Goal: Task Accomplishment & Management: Manage account settings

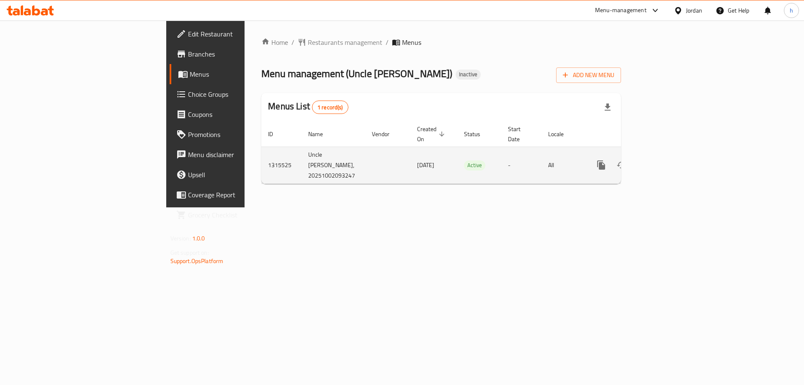
drag, startPoint x: 303, startPoint y: 153, endPoint x: 348, endPoint y: 155, distance: 44.4
click at [410, 155] on td "[DATE]" at bounding box center [433, 164] width 47 height 37
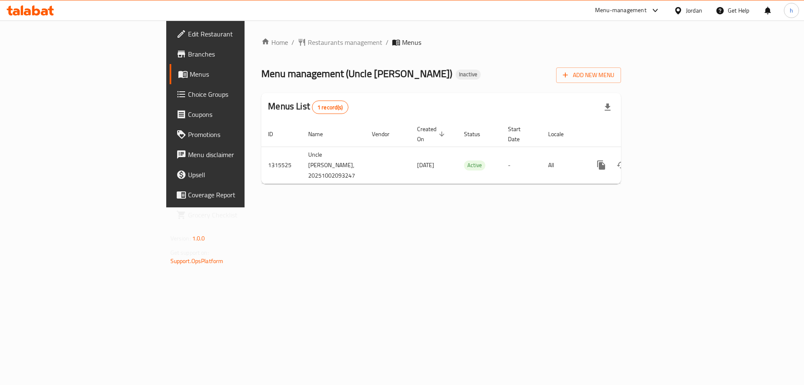
click at [303, 182] on div "Home / Restaurants management / Menus Menu management ( Uncle [PERSON_NAME] ) I…" at bounding box center [440, 114] width 393 height 187
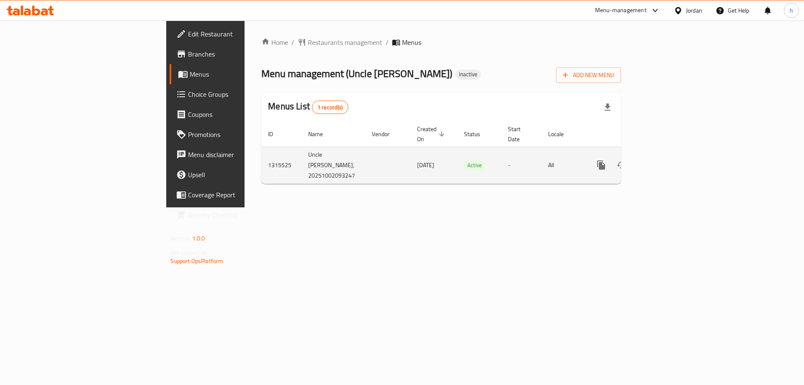
click at [666, 160] on icon "enhanced table" at bounding box center [661, 165] width 10 height 10
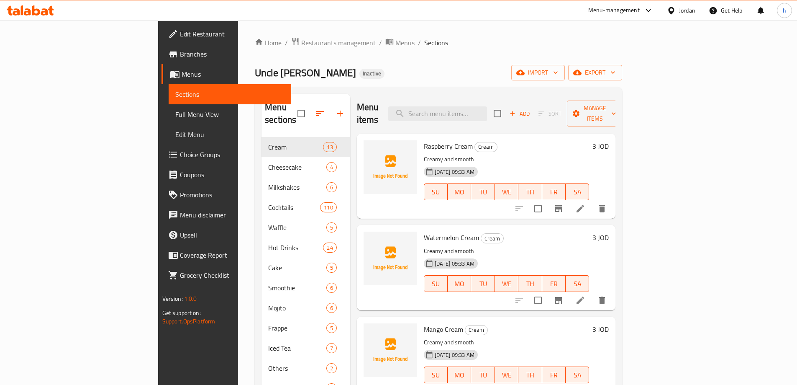
click at [182, 72] on span "Menus" at bounding box center [233, 74] width 103 height 10
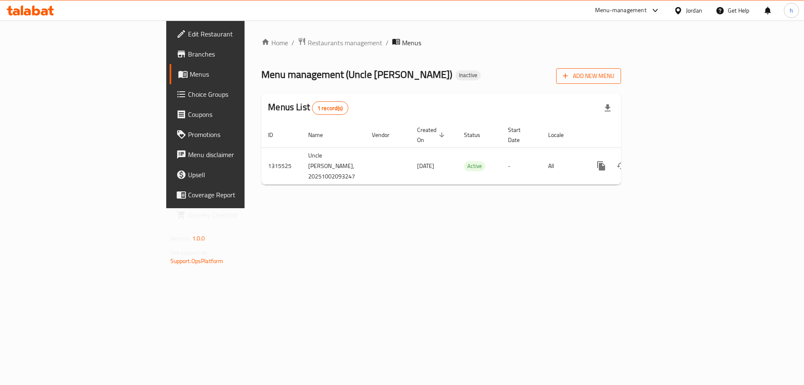
click at [614, 74] on span "Add New Menu" at bounding box center [587, 76] width 51 height 10
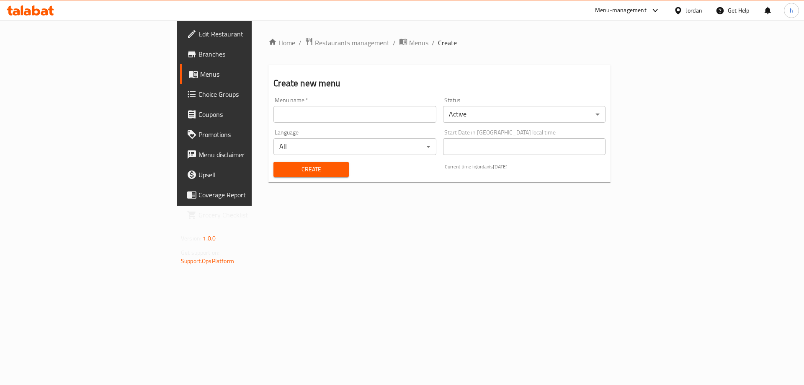
click at [293, 121] on input "text" at bounding box center [354, 114] width 162 height 17
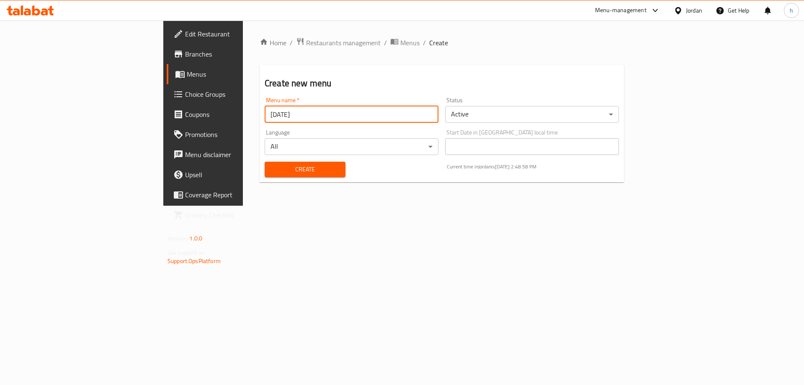
type input "[DATE]"
click at [271, 167] on span "Create" at bounding box center [304, 169] width 67 height 10
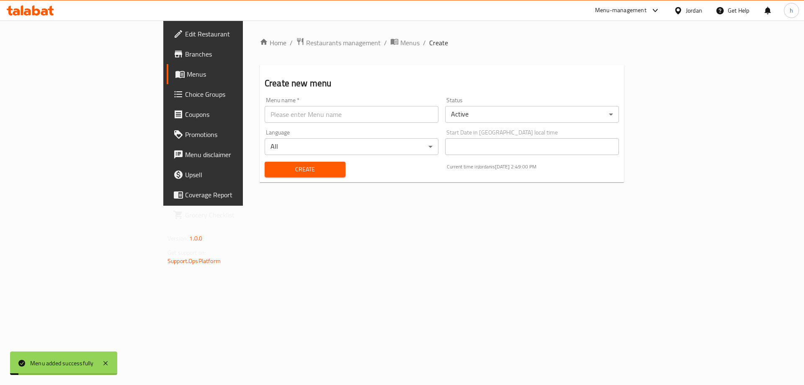
click at [187, 75] on span "Menus" at bounding box center [239, 74] width 104 height 10
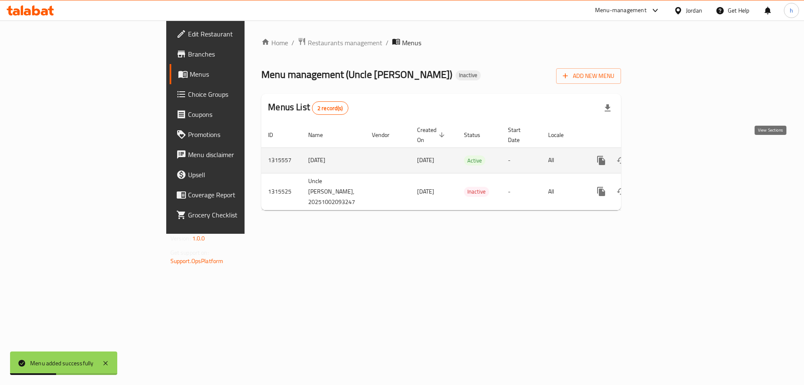
click at [666, 155] on icon "enhanced table" at bounding box center [661, 160] width 10 height 10
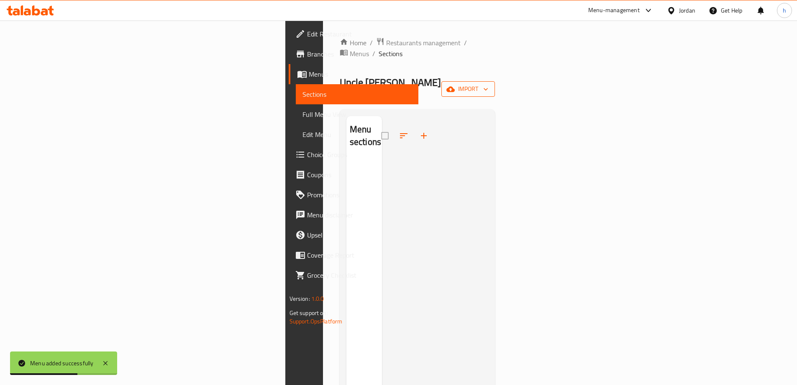
click at [455, 85] on icon "button" at bounding box center [451, 89] width 8 height 8
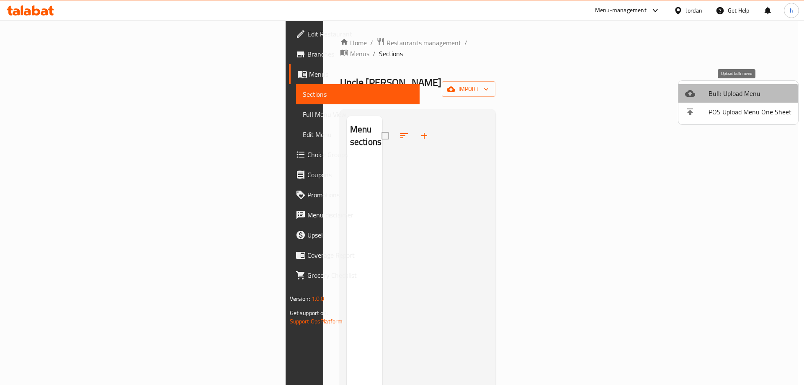
click at [727, 97] on span "Bulk Upload Menu" at bounding box center [749, 93] width 83 height 10
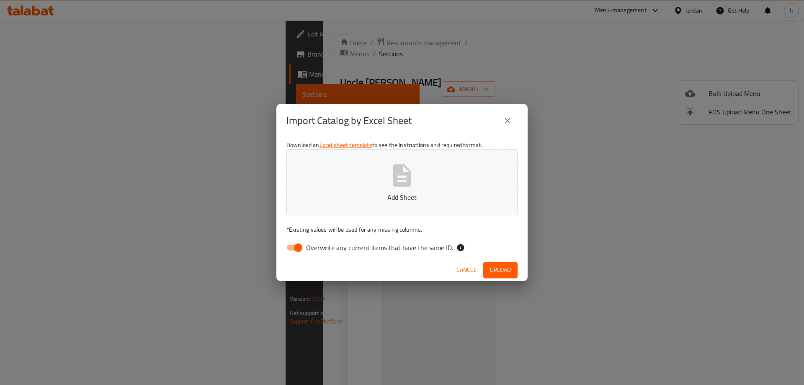
click at [293, 244] on input "Overwrite any current items that have the same ID." at bounding box center [298, 247] width 48 height 16
checkbox input "false"
click at [496, 270] on span "Upload" at bounding box center [500, 269] width 21 height 10
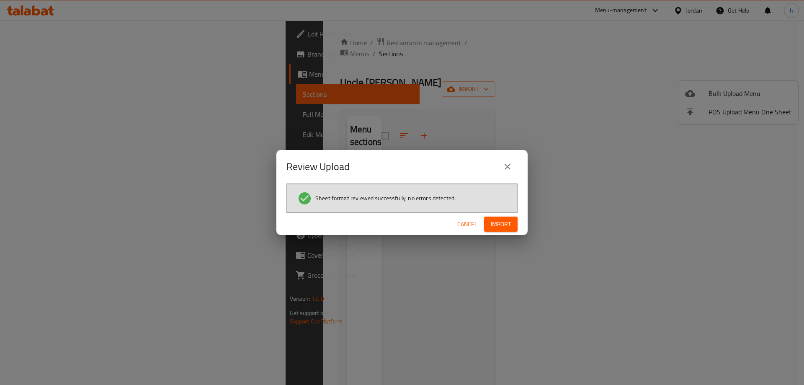
click at [496, 221] on span "Import" at bounding box center [500, 224] width 20 height 10
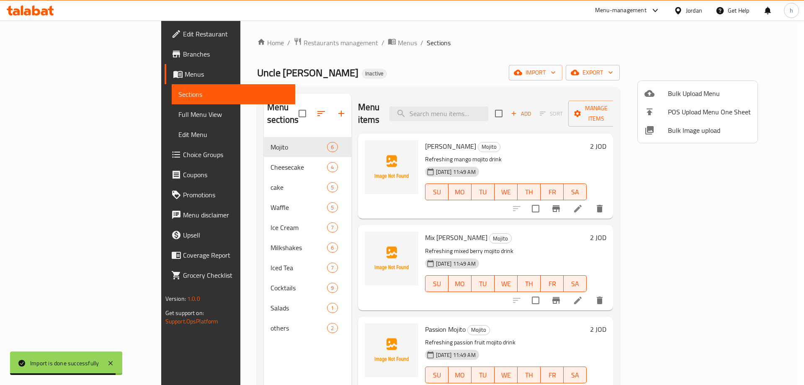
click at [377, 108] on div at bounding box center [402, 192] width 804 height 385
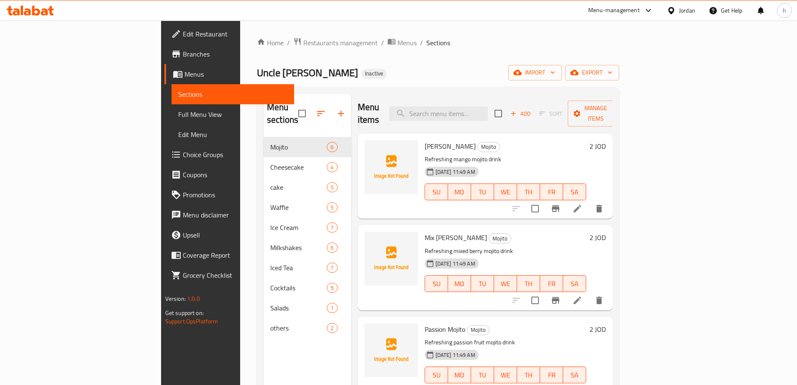
click at [183, 159] on span "Choice Groups" at bounding box center [235, 154] width 105 height 10
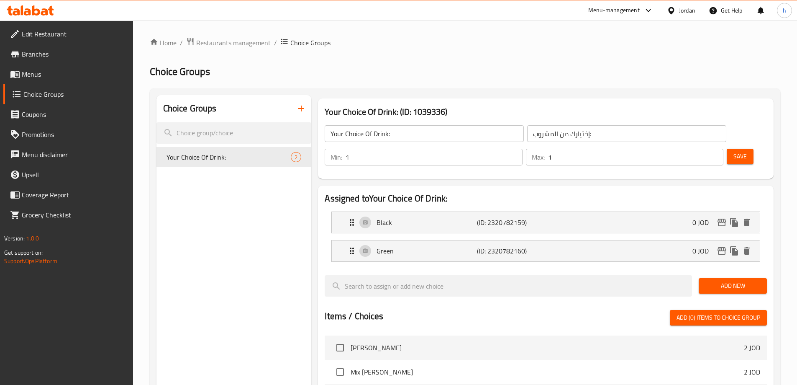
click at [40, 79] on span "Menus" at bounding box center [74, 74] width 105 height 10
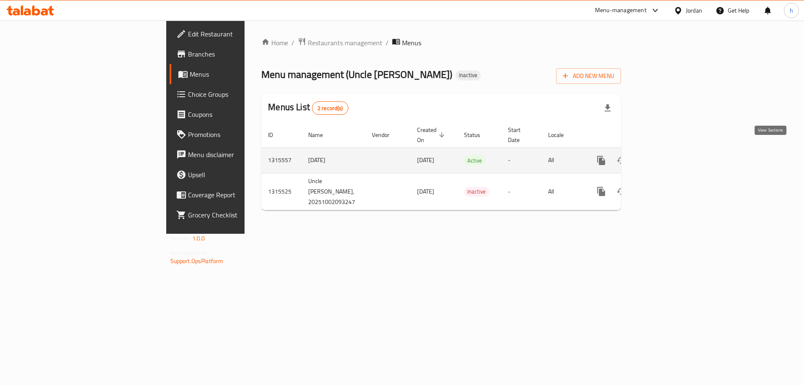
click at [665, 157] on icon "enhanced table" at bounding box center [661, 161] width 8 height 8
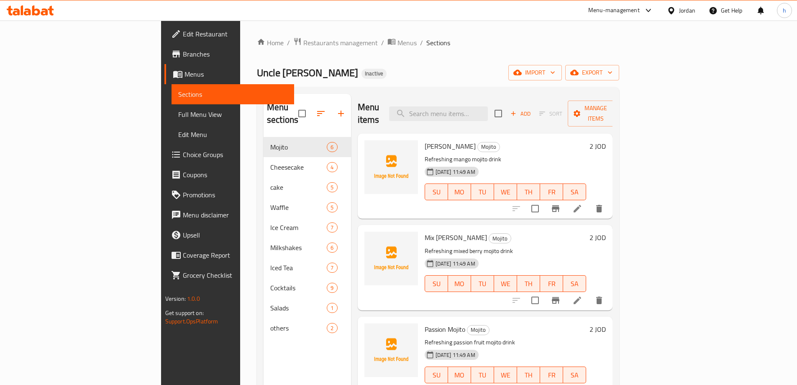
click at [178, 113] on span "Full Menu View" at bounding box center [232, 114] width 109 height 10
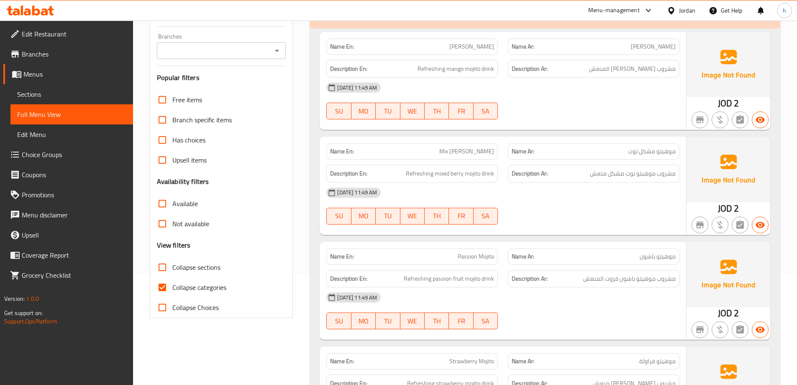
scroll to position [126, 0]
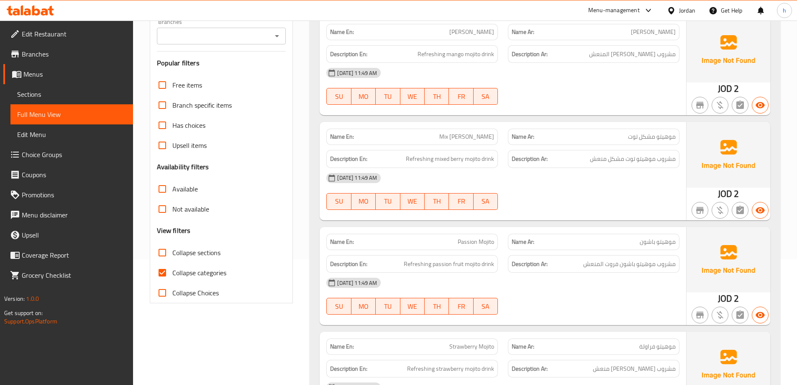
click at [164, 272] on input "Collapse categories" at bounding box center [162, 272] width 20 height 20
checkbox input "false"
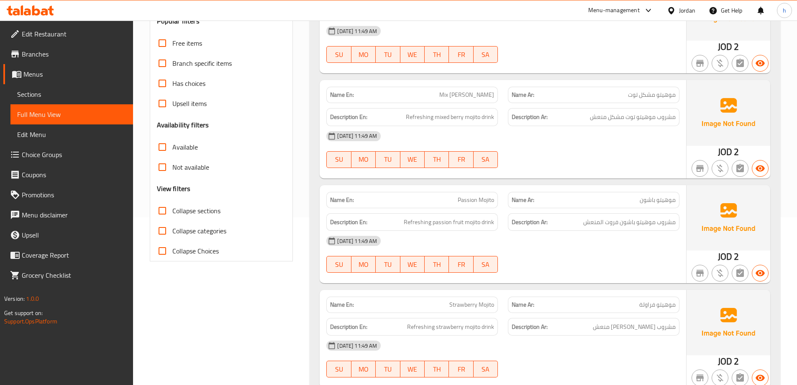
scroll to position [0, 0]
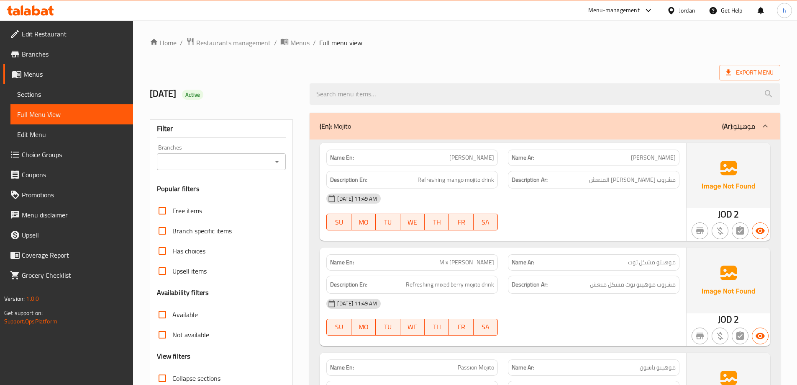
click at [41, 162] on link "Choice Groups" at bounding box center [68, 154] width 130 height 20
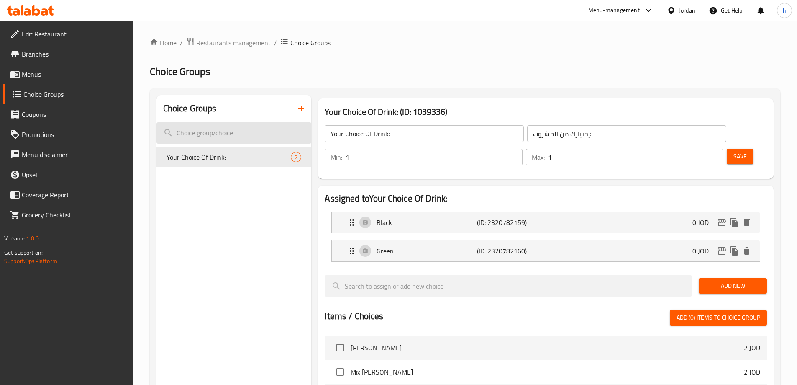
click at [254, 131] on input "search" at bounding box center [234, 132] width 155 height 21
click at [301, 109] on icon "button" at bounding box center [301, 108] width 6 height 6
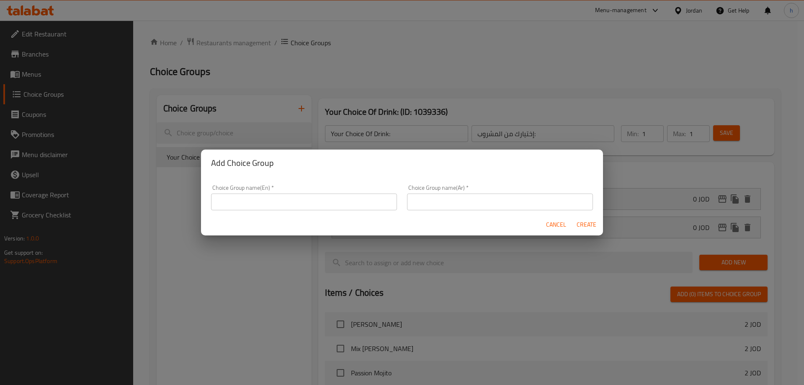
click at [282, 196] on input "text" at bounding box center [304, 201] width 186 height 17
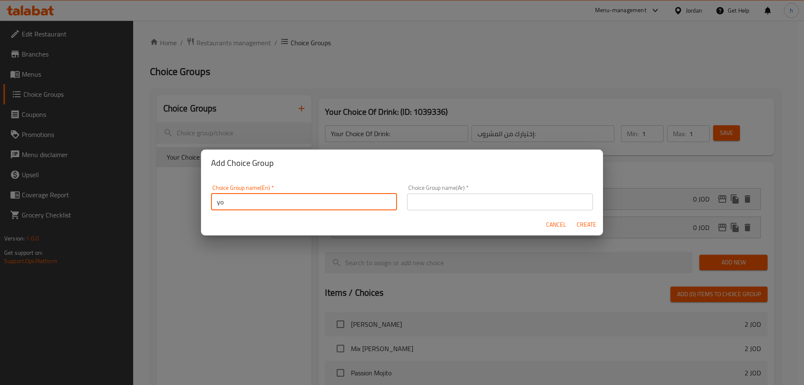
type input "y"
click at [270, 203] on input "Your Choice Of AddOns" at bounding box center [304, 201] width 186 height 17
click at [302, 204] on input "Your Choice Of Add Ons" at bounding box center [304, 201] width 186 height 17
type input "Your Choice Of Add Ons"
click at [593, 226] on span "Create" at bounding box center [586, 224] width 20 height 10
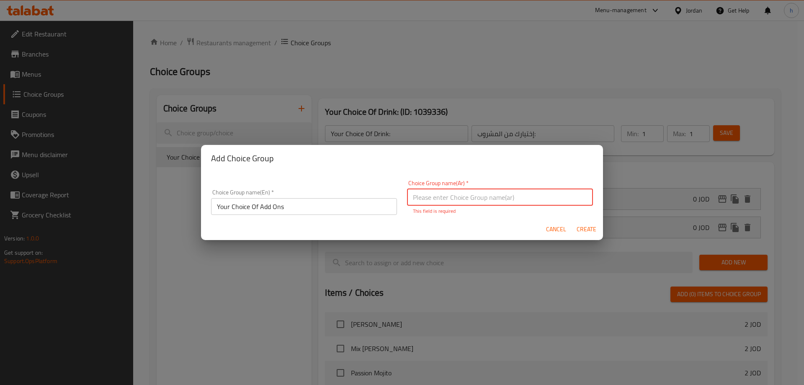
click at [455, 198] on input "text" at bounding box center [500, 197] width 186 height 17
type input "h"
type input "ا"
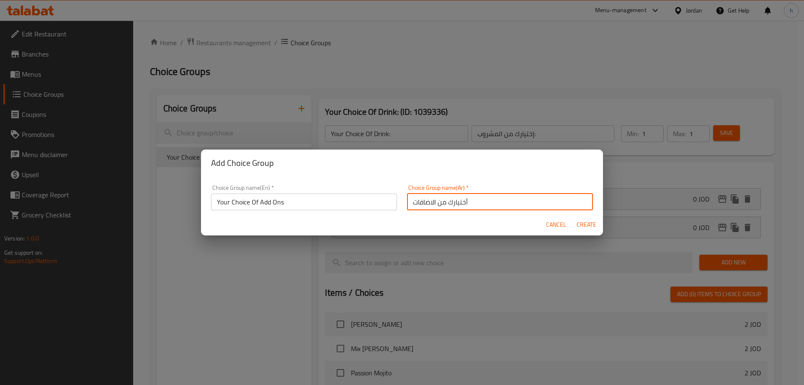
type input "أختيارك من الاضافات"
click at [588, 224] on span "Create" at bounding box center [586, 224] width 20 height 10
type input "Your Choice Of Add Ons"
type input "أختيارك من الاضافات"
type input "0"
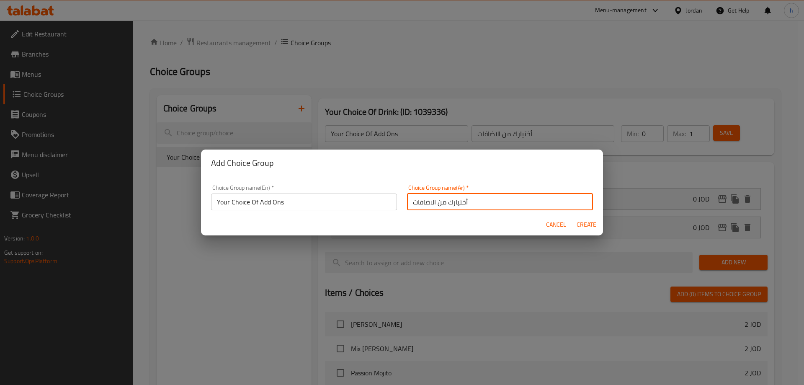
type input "0"
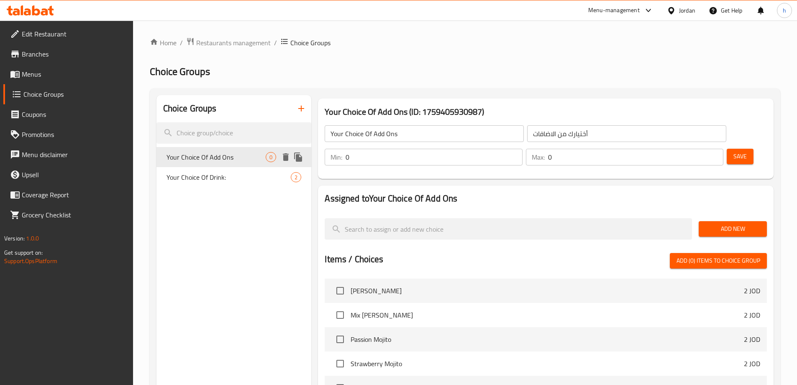
click at [252, 158] on span "Your Choice Of Add Ons" at bounding box center [217, 157] width 100 height 10
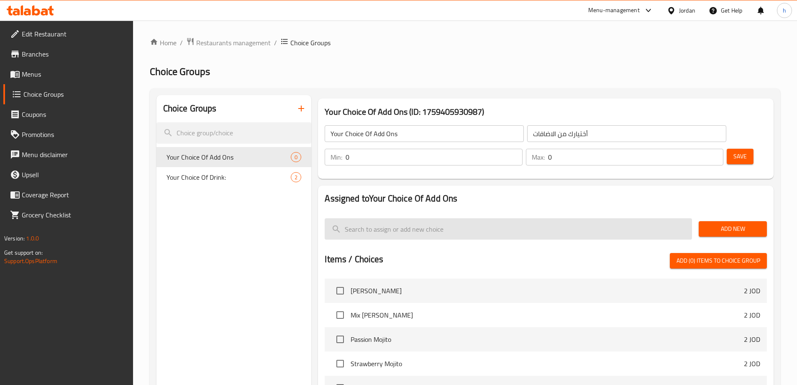
click at [578, 218] on input "search" at bounding box center [508, 228] width 367 height 21
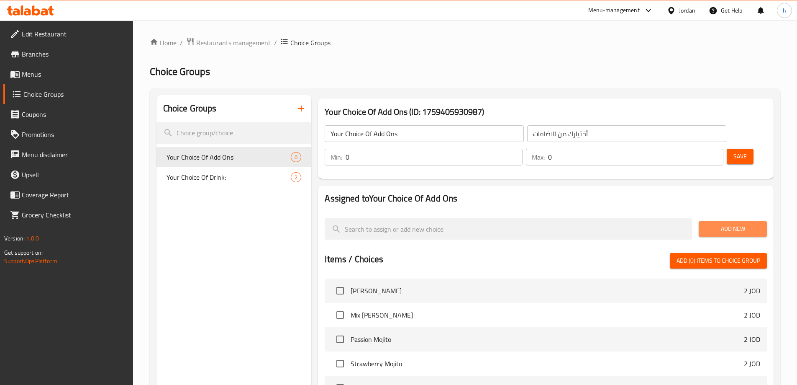
click at [714, 221] on button "Add New" at bounding box center [733, 228] width 68 height 15
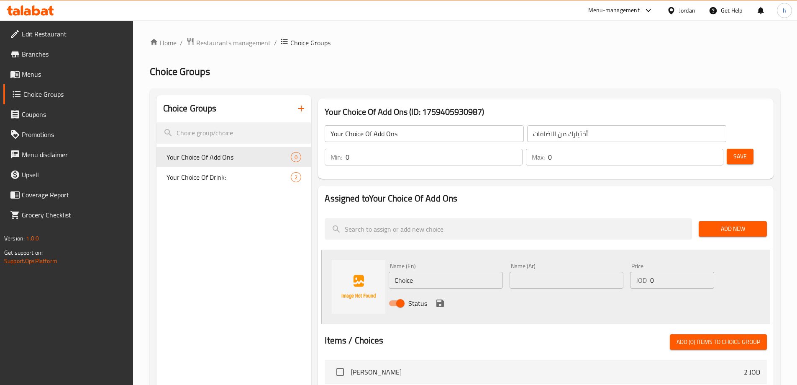
click at [447, 272] on input "Choice" at bounding box center [446, 280] width 114 height 17
click at [445, 272] on input "Choice" at bounding box center [446, 280] width 114 height 17
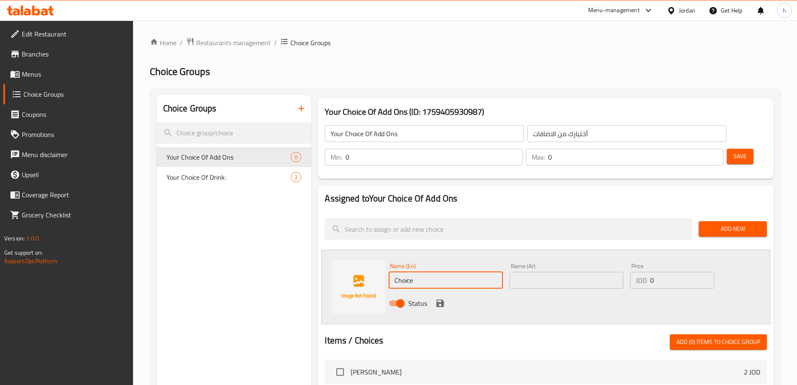
paste input "Almond Milk"
type input "Almond Milk"
click at [556, 272] on input "text" at bounding box center [567, 280] width 114 height 17
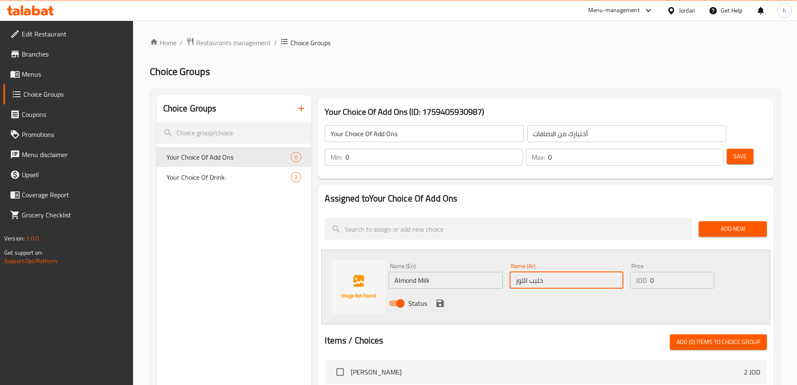
type input "حليب اللوز"
click at [443, 299] on icon "save" at bounding box center [441, 303] width 8 height 8
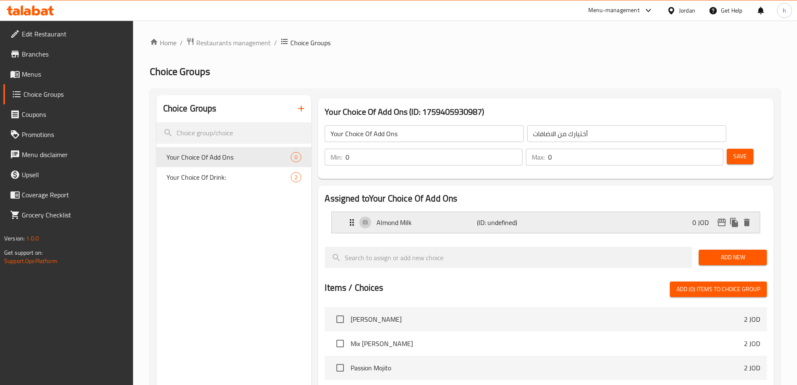
click at [525, 217] on p "(ID: undefined)" at bounding box center [510, 222] width 67 height 10
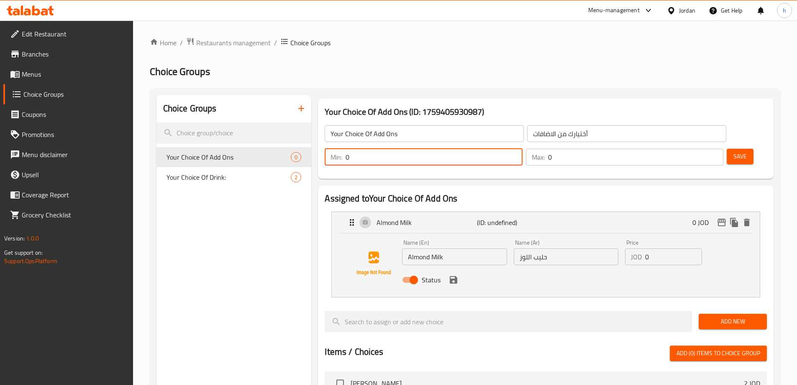
click at [522, 149] on input "0" at bounding box center [434, 157] width 177 height 17
click at [597, 192] on h2 "Assigned to Your Choice Of Add Ons" at bounding box center [546, 198] width 442 height 13
click at [675, 248] on input "0" at bounding box center [673, 256] width 57 height 17
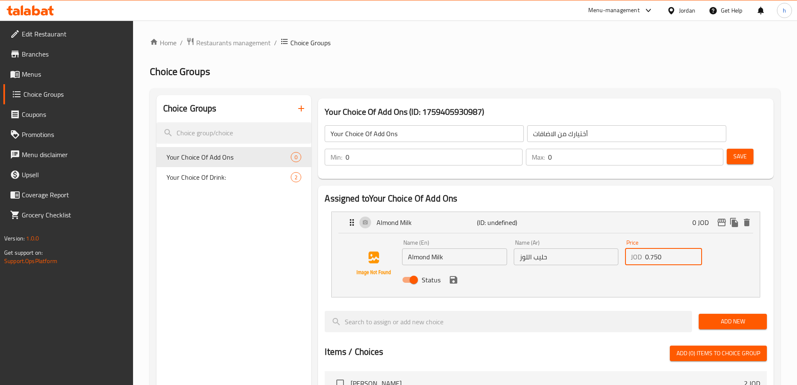
click at [737, 241] on div "Name (En) Almond Milk Name (En) Name (Ar) حليب اللوز Name (Ar) Price JOD 0.750 …" at bounding box center [545, 263] width 401 height 57
click at [461, 268] on div "Status" at bounding box center [566, 279] width 334 height 23
type input "0.750"
click at [454, 273] on button "save" at bounding box center [453, 279] width 13 height 13
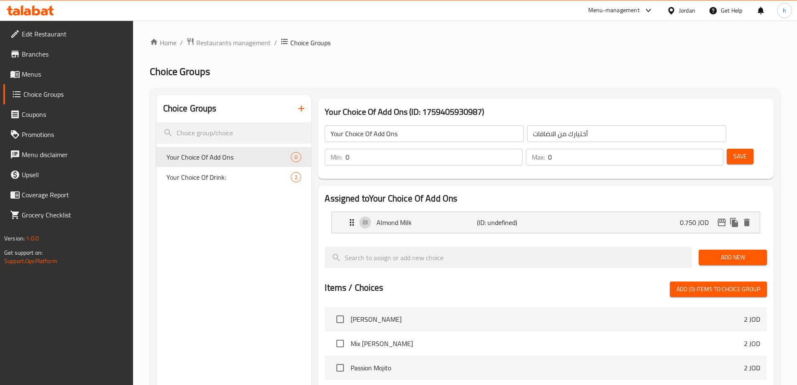
click at [733, 252] on span "Add New" at bounding box center [733, 257] width 55 height 10
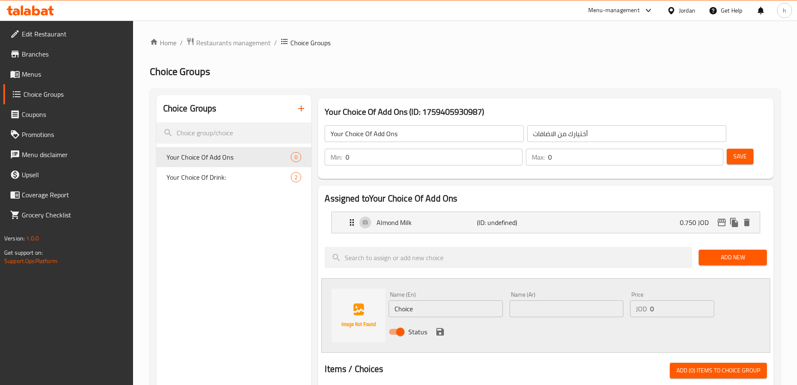
click at [437, 300] on input "Choice" at bounding box center [446, 308] width 114 height 17
click at [424, 300] on input "text" at bounding box center [446, 308] width 114 height 17
paste input "Coconut Milk"
type input "Coconut Milk"
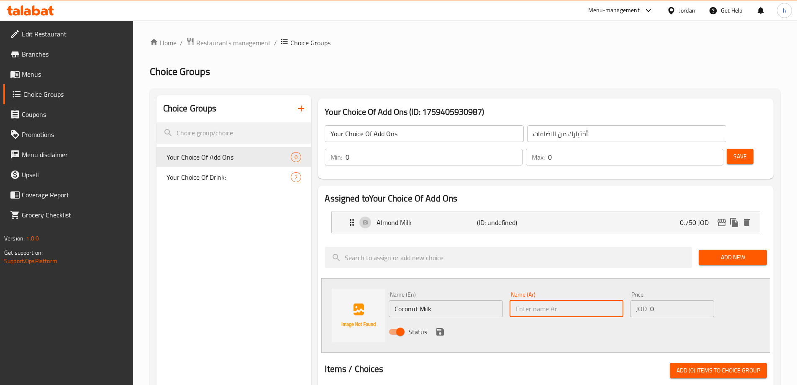
click at [555, 300] on input "text" at bounding box center [567, 308] width 114 height 17
type input "حليب جوز الهند"
click at [660, 300] on input "0" at bounding box center [682, 308] width 64 height 17
type input "0.750"
click at [640, 320] on div "Status" at bounding box center [566, 331] width 362 height 23
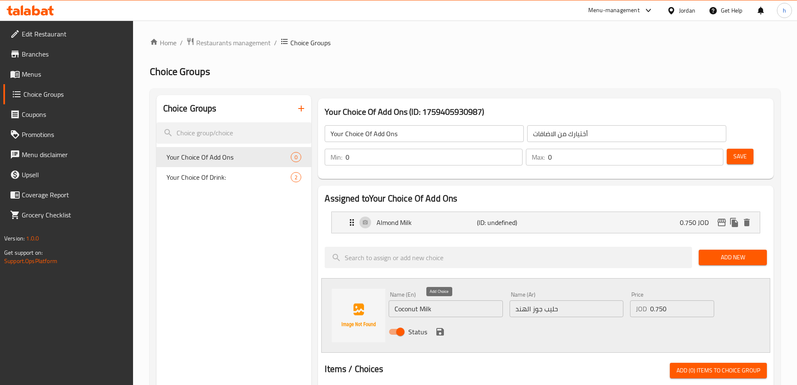
click at [440, 326] on icon "save" at bounding box center [440, 331] width 10 height 10
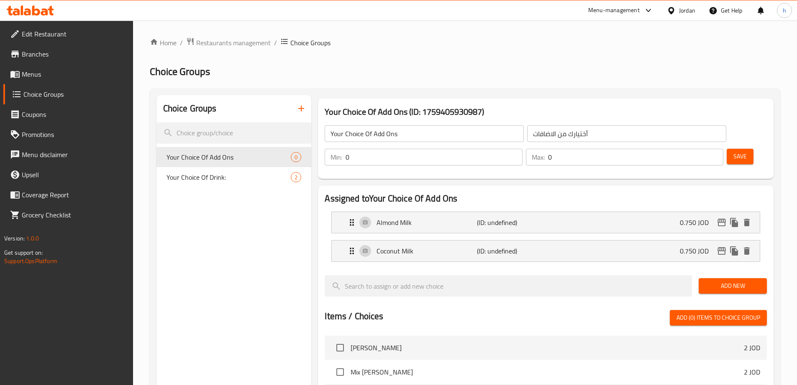
click at [755, 280] on span "Add New" at bounding box center [733, 285] width 55 height 10
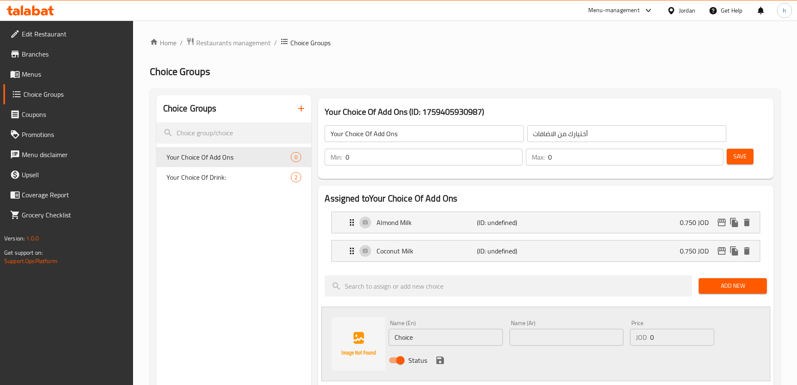
click at [437, 329] on input "Choice" at bounding box center [446, 337] width 114 height 17
click at [425, 329] on input "text" at bounding box center [446, 337] width 114 height 17
paste input "Oat Milk"
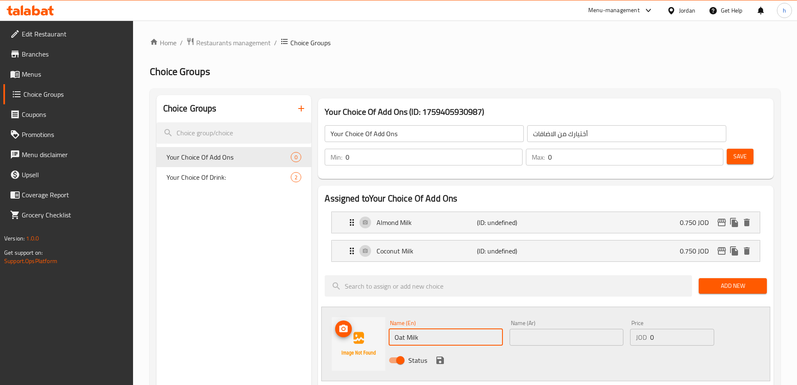
drag, startPoint x: 404, startPoint y: 315, endPoint x: 382, endPoint y: 318, distance: 22.8
click at [382, 318] on div "Name (En) Oat Milk Name (En) Name (Ar) Name (Ar) Price JOD 0 Price Status" at bounding box center [545, 343] width 449 height 74
type input "Oat Milk"
click at [565, 329] on input "text" at bounding box center [567, 337] width 114 height 17
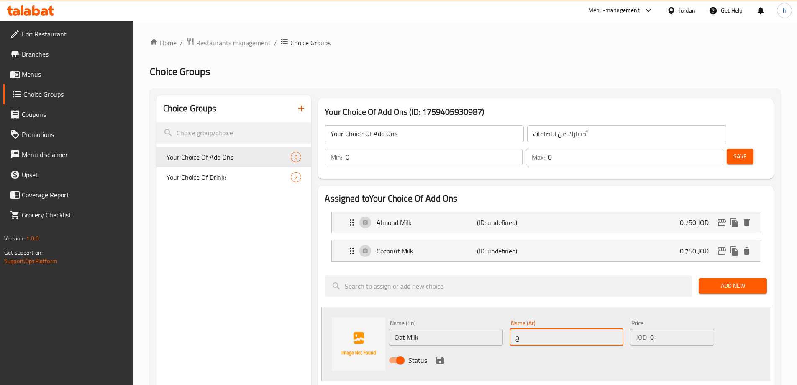
click at [416, 329] on input "Oat Milk" at bounding box center [446, 337] width 114 height 17
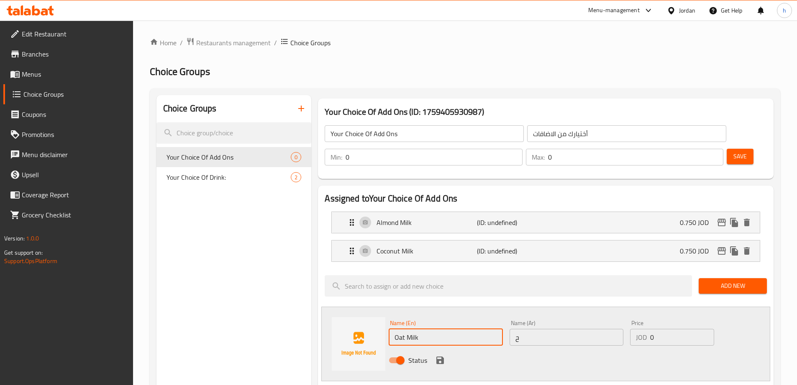
click at [416, 329] on input "Oat Milk" at bounding box center [446, 337] width 114 height 17
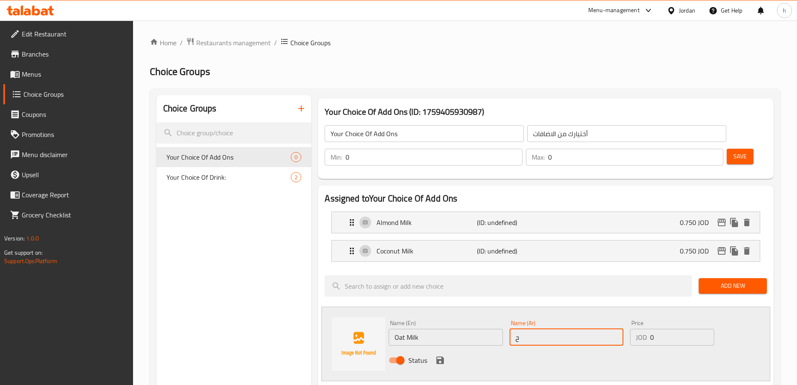
click at [542, 329] on input "ح" at bounding box center [567, 337] width 114 height 17
type input "حليب الشوفان"
click at [680, 329] on input "0" at bounding box center [682, 337] width 64 height 17
type input "0.750"
click at [634, 349] on div "Status" at bounding box center [566, 360] width 362 height 23
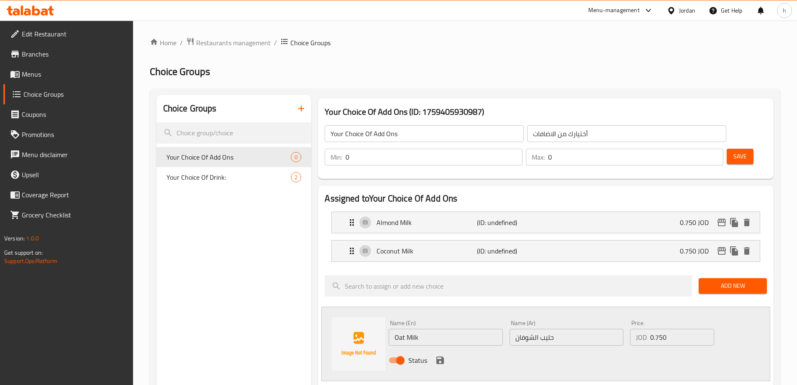
click at [444, 355] on icon "save" at bounding box center [440, 360] width 10 height 10
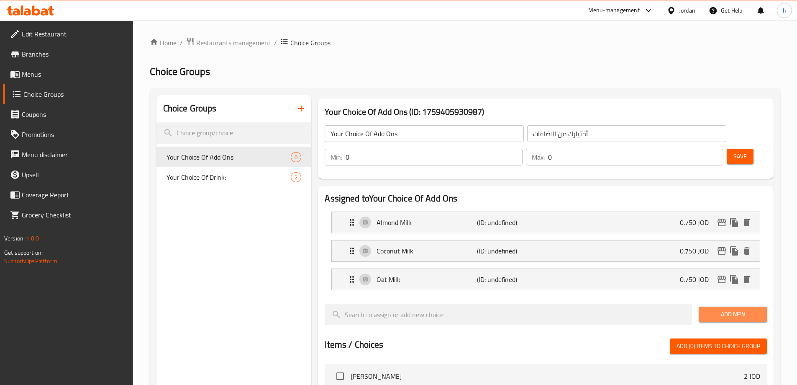
click at [705, 306] on button "Add New" at bounding box center [733, 313] width 68 height 15
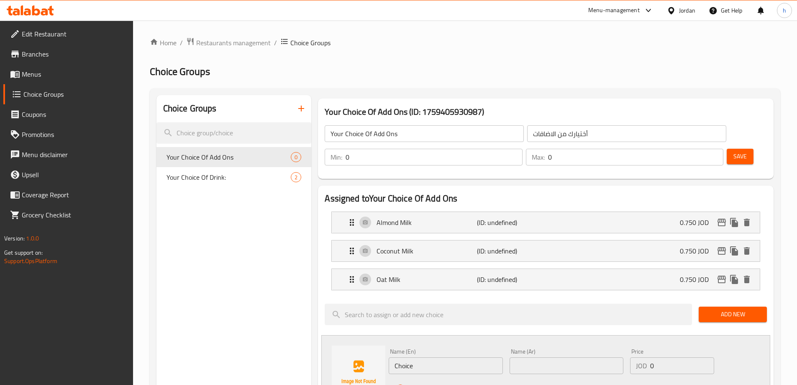
click at [561, 357] on input "text" at bounding box center [567, 365] width 114 height 17
paste input "الحليب الخالي من اللاكتوز"
type input "الحليب الخالي من اللاكتوز"
click at [434, 357] on input "Choice" at bounding box center [446, 365] width 114 height 17
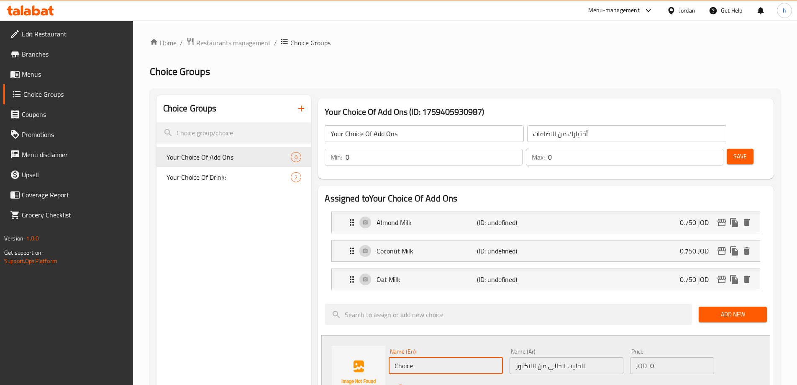
click at [434, 357] on input "Choice" at bounding box center [446, 365] width 114 height 17
paste input "Lactose Free Milk"
type input "Lactose Free Milk"
click at [440, 345] on div "Name (En) Lactose Free Milk Name (En)" at bounding box center [445, 361] width 121 height 32
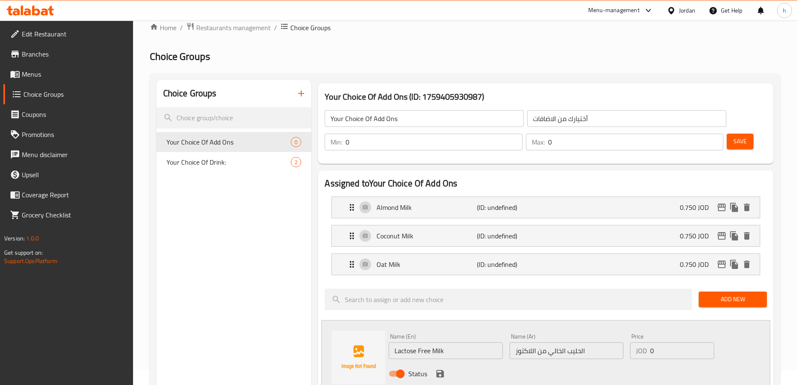
scroll to position [42, 0]
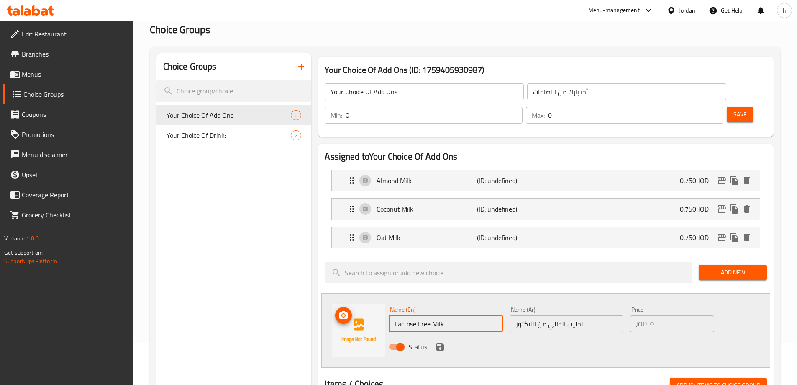
drag, startPoint x: 416, startPoint y: 300, endPoint x: 331, endPoint y: 321, distance: 87.0
click at [331, 321] on div "Name (En) Lactose Free Milk Name (En) Name (Ar) الحليب الخالي من اللاكتوز Name …" at bounding box center [545, 330] width 449 height 74
click at [451, 315] on input "Lactose Free Milk" at bounding box center [446, 323] width 114 height 17
click at [598, 315] on input "الحليب الخالي من اللاكتوز" at bounding box center [567, 323] width 114 height 17
click at [437, 340] on button "save" at bounding box center [440, 346] width 13 height 13
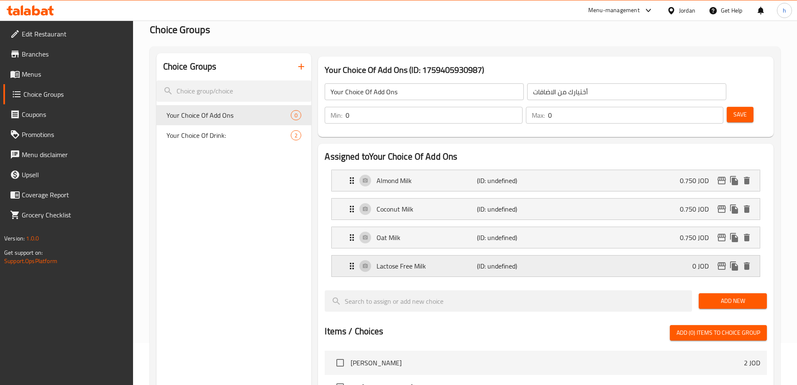
click at [507, 261] on p "(ID: undefined)" at bounding box center [510, 266] width 67 height 10
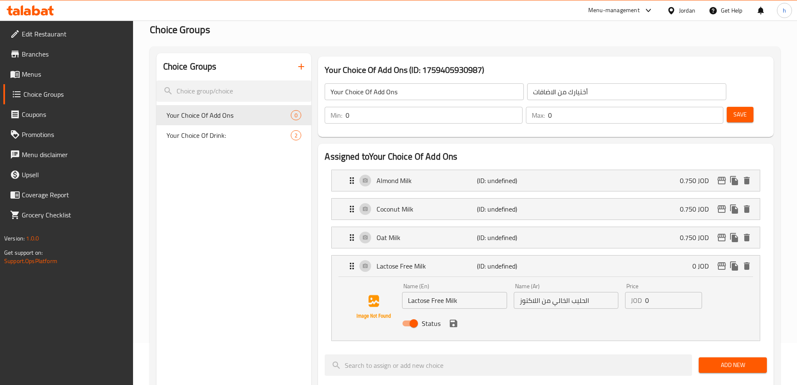
click at [650, 292] on input "0" at bounding box center [673, 300] width 57 height 17
click at [454, 319] on icon "save" at bounding box center [454, 323] width 8 height 8
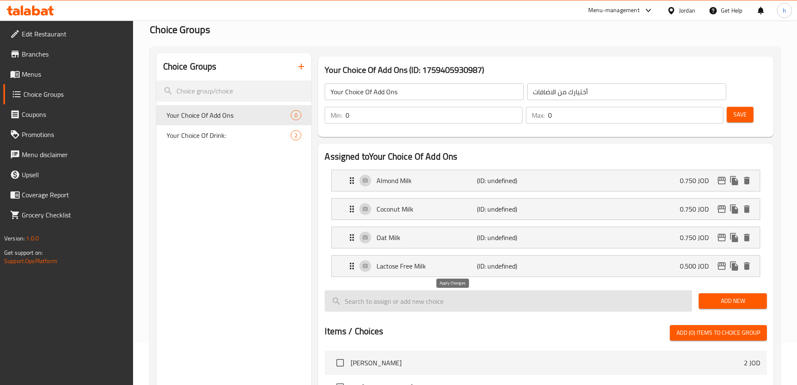
type input "0.500"
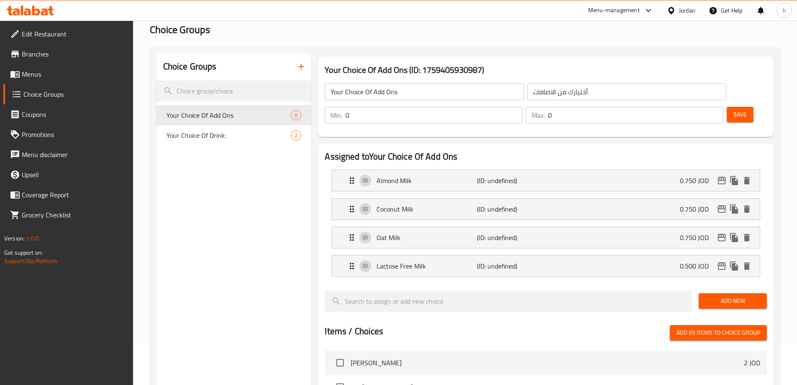
click at [731, 295] on span "Add New" at bounding box center [733, 300] width 55 height 10
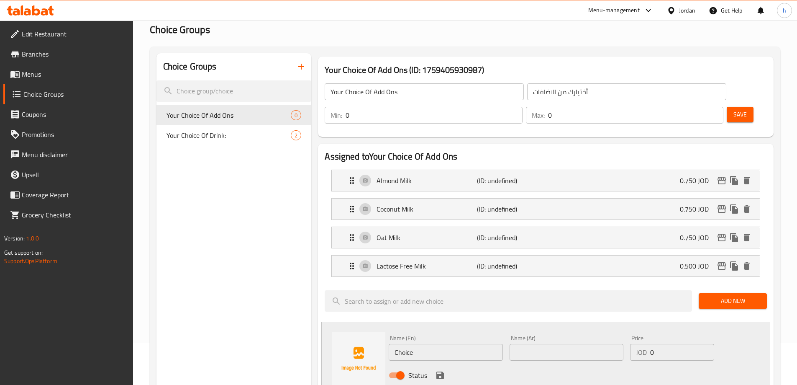
click at [429, 344] on input "Choice" at bounding box center [446, 352] width 114 height 17
click at [428, 344] on input "text" at bounding box center [446, 352] width 114 height 17
paste input "Extra Shot"
click at [424, 344] on input "Extra Shot" at bounding box center [446, 352] width 114 height 17
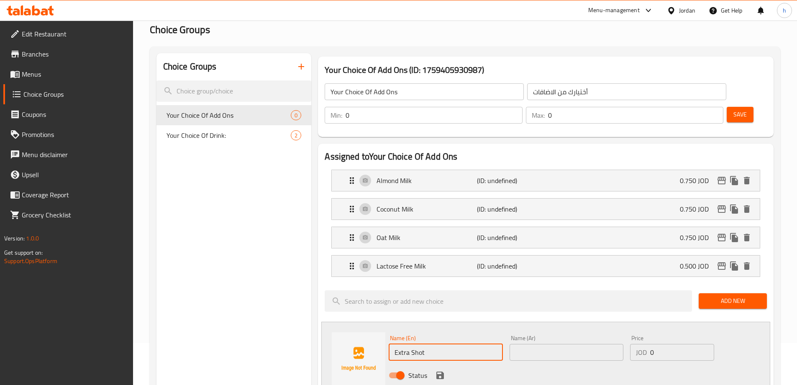
click at [424, 344] on input "Extra Shot" at bounding box center [446, 352] width 114 height 17
type input "Extra Shot"
click at [537, 344] on input "text" at bounding box center [567, 352] width 114 height 17
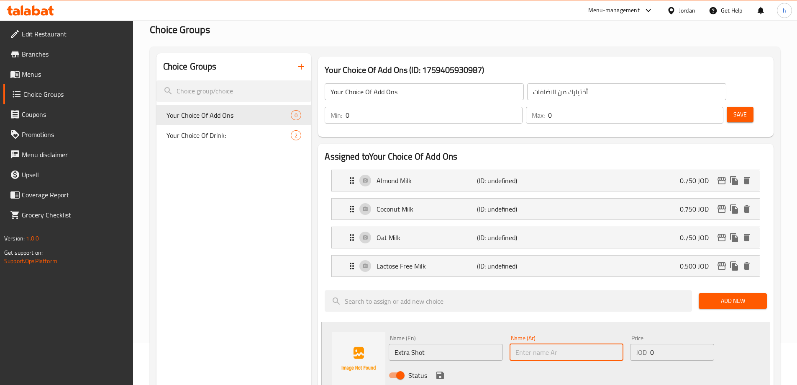
type input "ا"
type input "إكسترا شوت"
click at [682, 344] on input "0" at bounding box center [682, 352] width 64 height 17
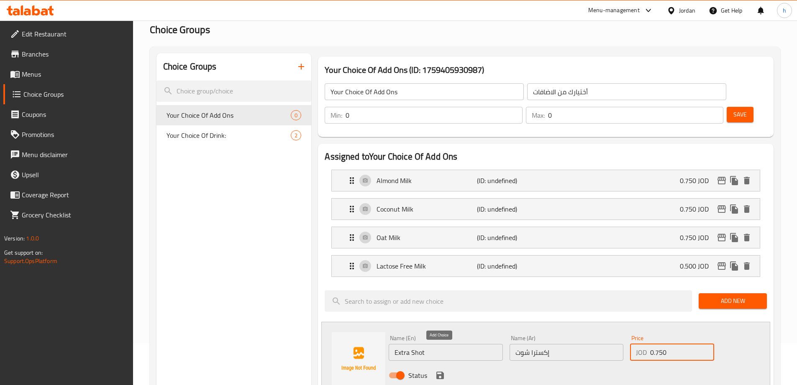
type input "0.750"
click at [436, 370] on icon "save" at bounding box center [440, 375] width 10 height 10
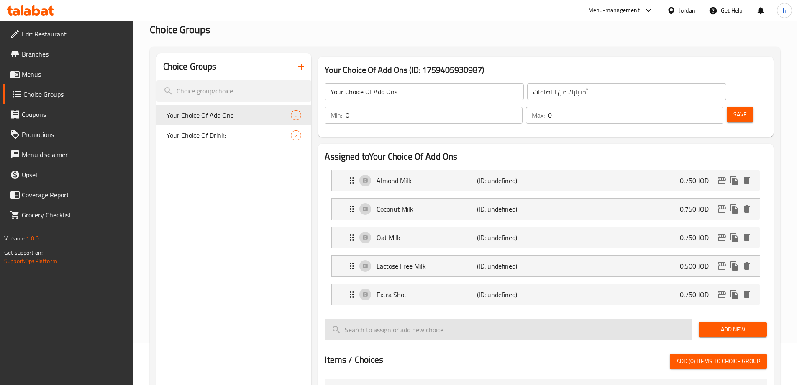
scroll to position [84, 0]
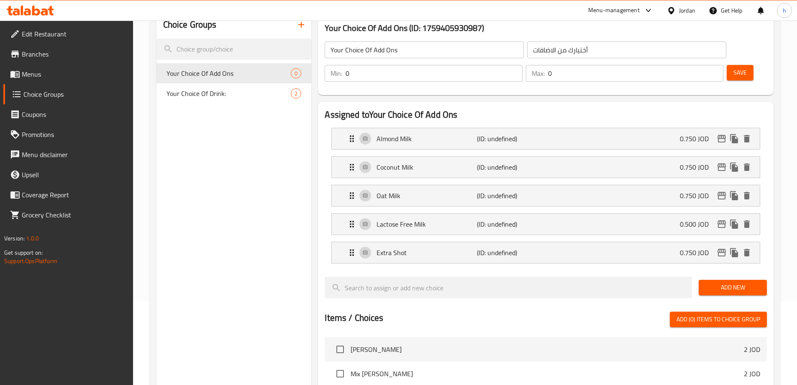
click at [735, 282] on span "Add New" at bounding box center [733, 287] width 55 height 10
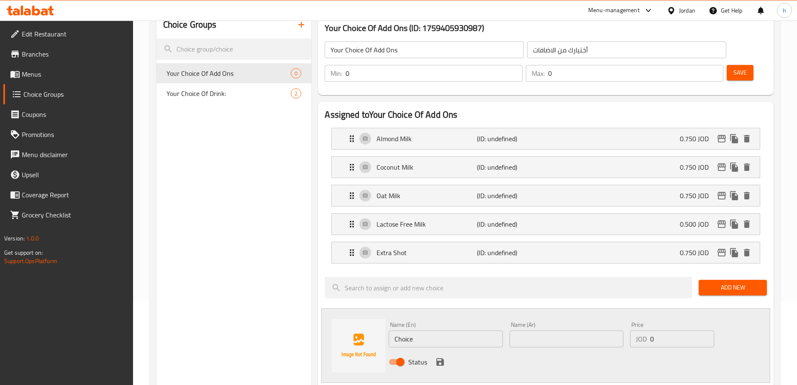
click at [442, 330] on input "Choice" at bounding box center [446, 338] width 114 height 17
paste input "Geshta Bald"
drag, startPoint x: 444, startPoint y: 319, endPoint x: 362, endPoint y: 311, distance: 82.0
click at [362, 311] on div "Name (En) Geshta Balde Name (En) Name (Ar) Name (Ar) Price JOD 0 Price Status" at bounding box center [545, 345] width 449 height 74
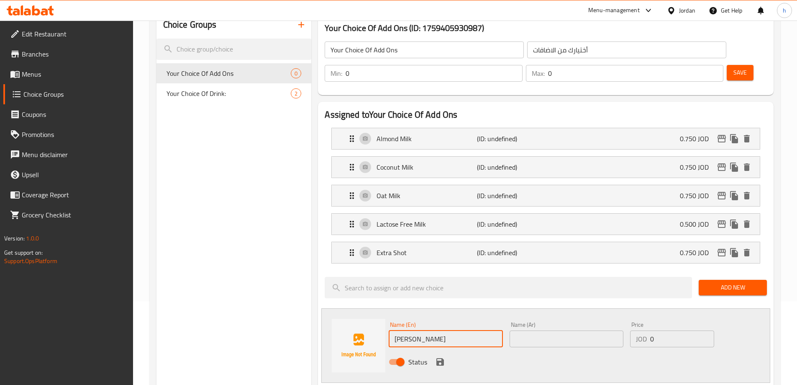
click at [442, 330] on input "[PERSON_NAME]" at bounding box center [446, 338] width 114 height 17
click at [443, 330] on input "[PERSON_NAME]" at bounding box center [446, 338] width 114 height 17
type input "[PERSON_NAME]"
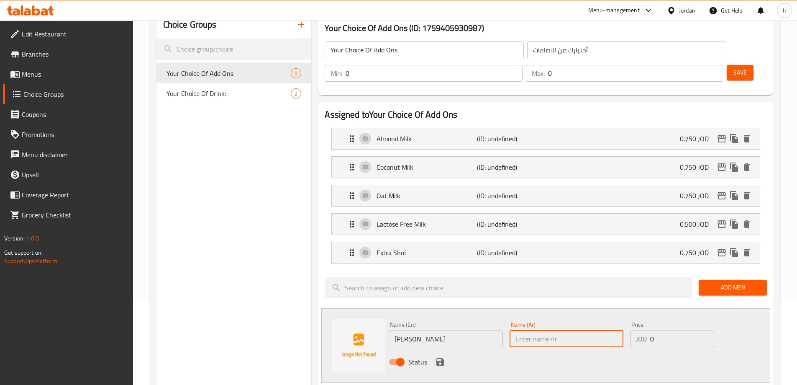
click at [516, 330] on input "text" at bounding box center [567, 338] width 114 height 17
type input "ث"
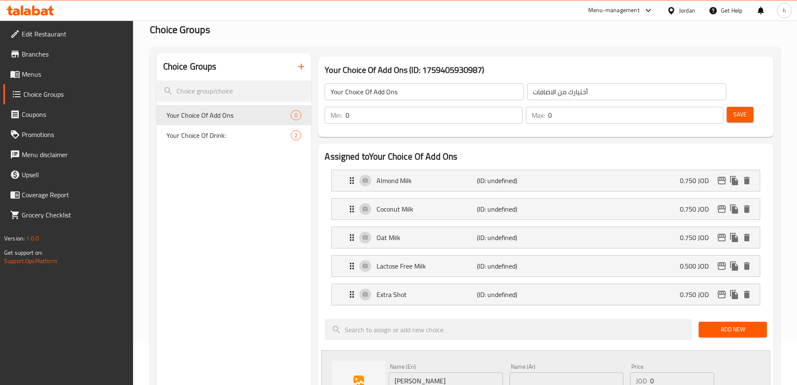
click at [522, 107] on input "0" at bounding box center [434, 115] width 177 height 17
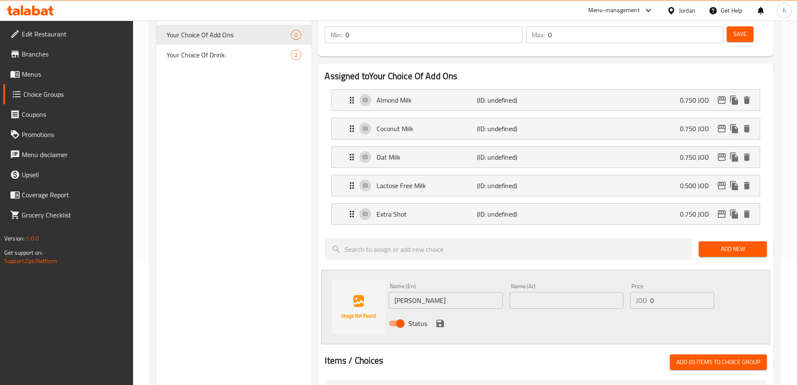
scroll to position [126, 0]
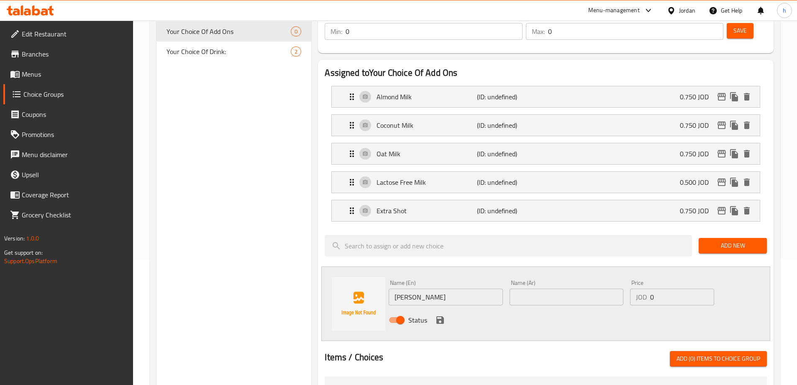
drag, startPoint x: 531, startPoint y: 273, endPoint x: 541, endPoint y: 281, distance: 12.8
click at [531, 288] on input "text" at bounding box center [567, 296] width 114 height 17
type input "قشطة بلدي"
click at [655, 288] on input "0" at bounding box center [682, 296] width 64 height 17
type input "0.750"
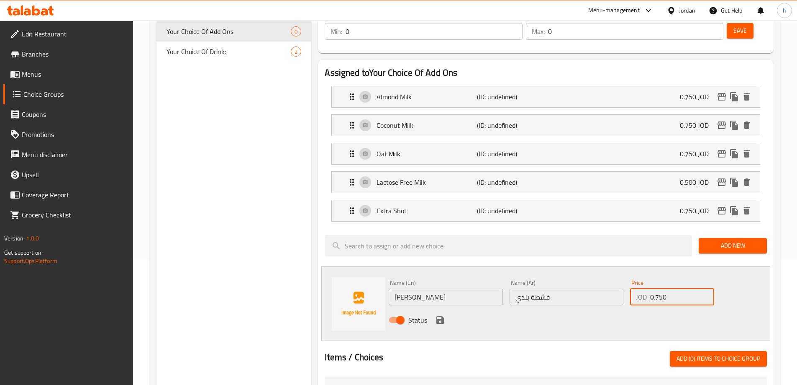
click at [618, 288] on input "قشطة بلدي" at bounding box center [567, 296] width 114 height 17
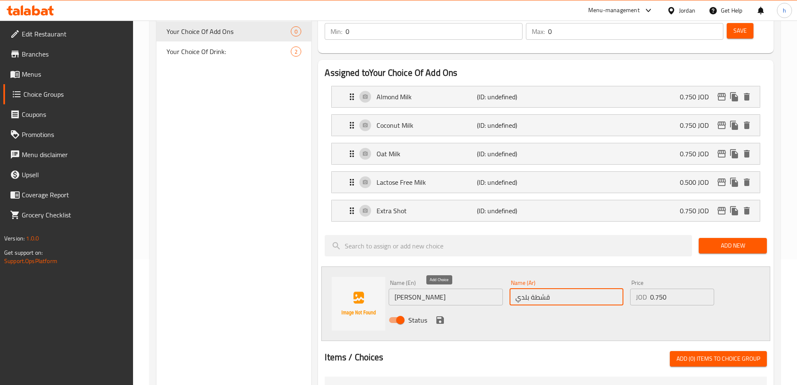
click at [442, 316] on icon "save" at bounding box center [441, 320] width 8 height 8
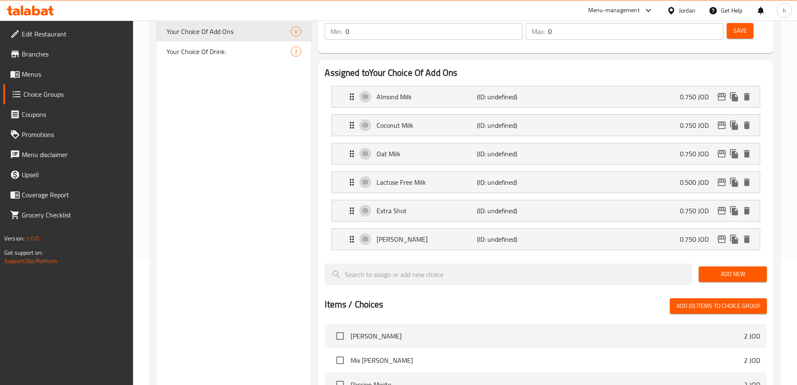
click at [732, 269] on span "Add New" at bounding box center [733, 274] width 55 height 10
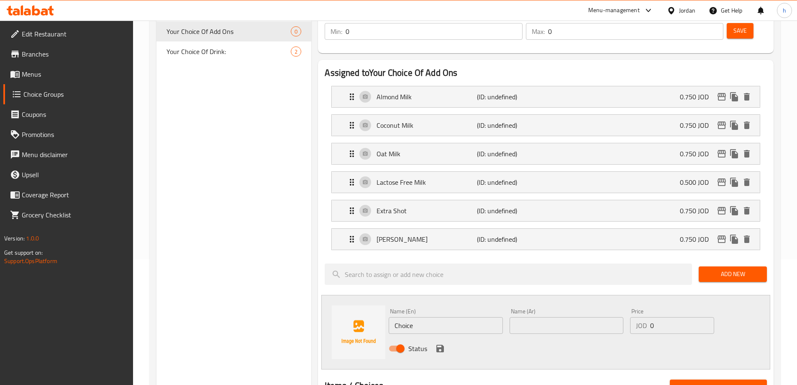
click at [448, 317] on input "Choice" at bounding box center [446, 325] width 114 height 17
paste input "Nuts"
type input "Nuts"
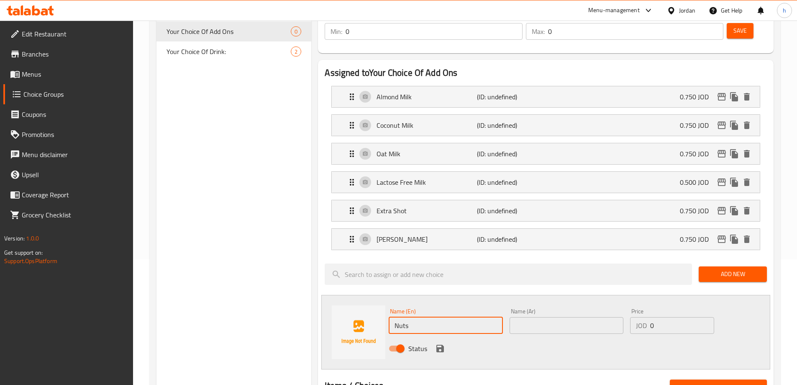
click at [539, 317] on input "text" at bounding box center [567, 325] width 114 height 17
click at [452, 317] on input "Nuts" at bounding box center [446, 325] width 114 height 17
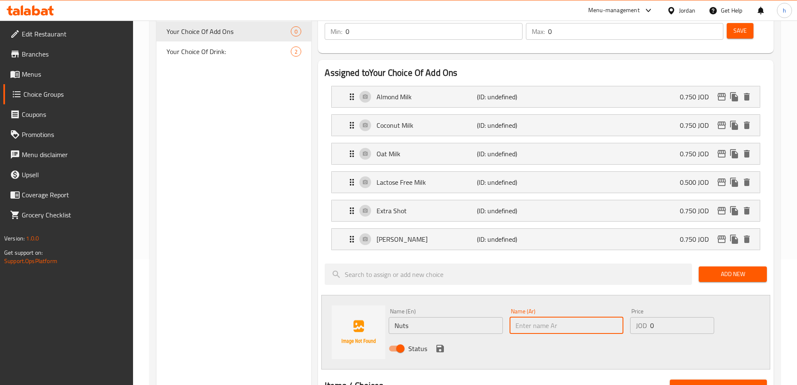
click at [574, 317] on input "text" at bounding box center [567, 325] width 114 height 17
type input "مكسرات"
click at [678, 317] on input "0" at bounding box center [682, 325] width 64 height 17
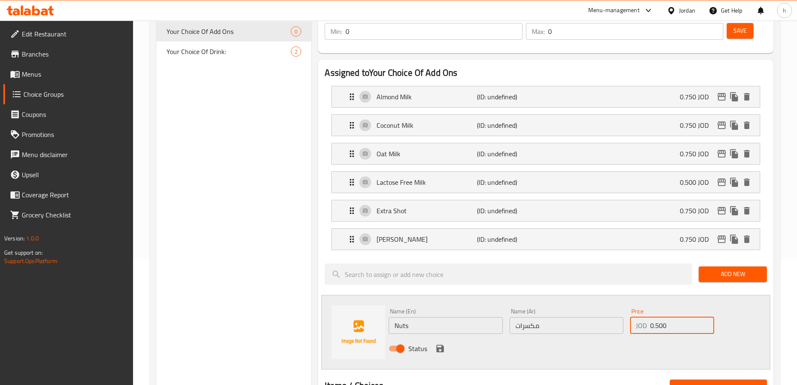
type input "0.500"
click at [551, 336] on div "Name (En) Nuts Name (En) Name (Ar) مكسرات Name (Ar) Price JOD 0.500 Price Status" at bounding box center [545, 332] width 449 height 74
click at [437, 344] on icon "save" at bounding box center [441, 348] width 8 height 8
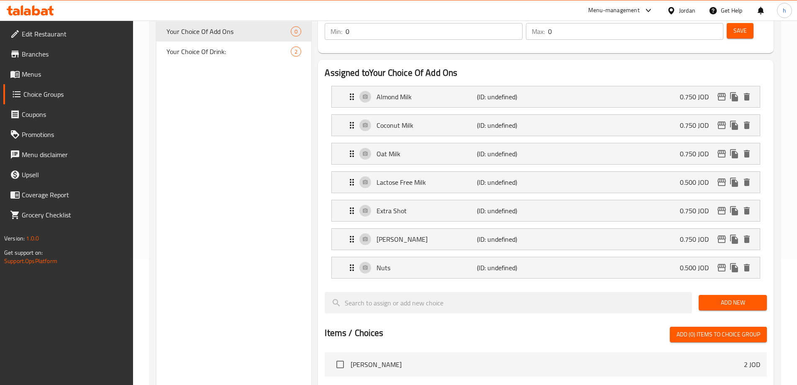
click at [750, 295] on button "Add New" at bounding box center [733, 302] width 68 height 15
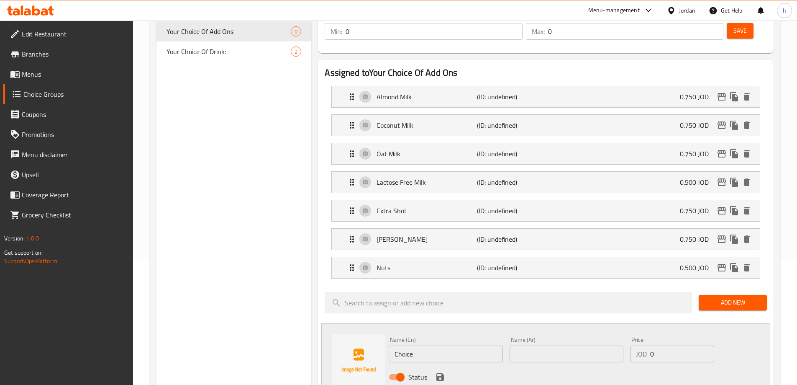
click at [416, 345] on input "Choice" at bounding box center [446, 353] width 114 height 17
click at [421, 345] on input "Choice" at bounding box center [446, 353] width 114 height 17
paste input "Honey"
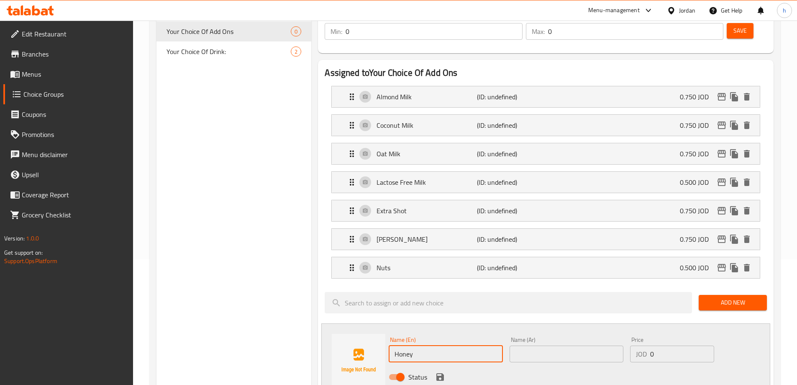
type input "Honey"
click at [568, 345] on input "text" at bounding box center [567, 353] width 114 height 17
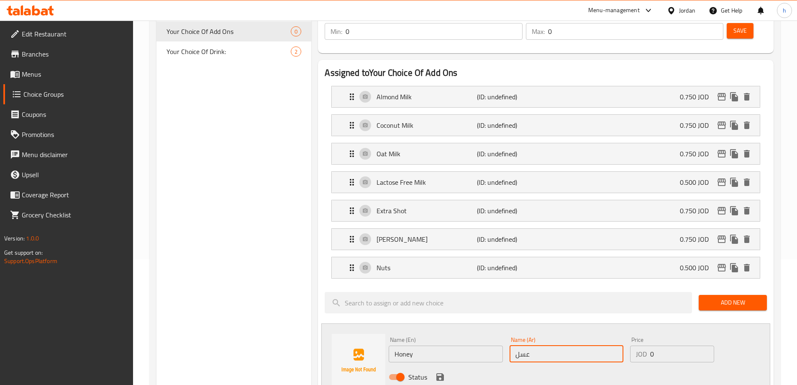
type input "عسل"
click at [672, 345] on input "0" at bounding box center [682, 353] width 64 height 17
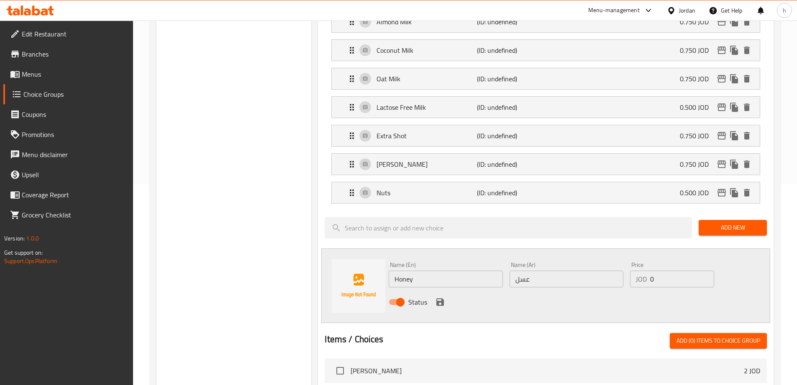
scroll to position [209, 0]
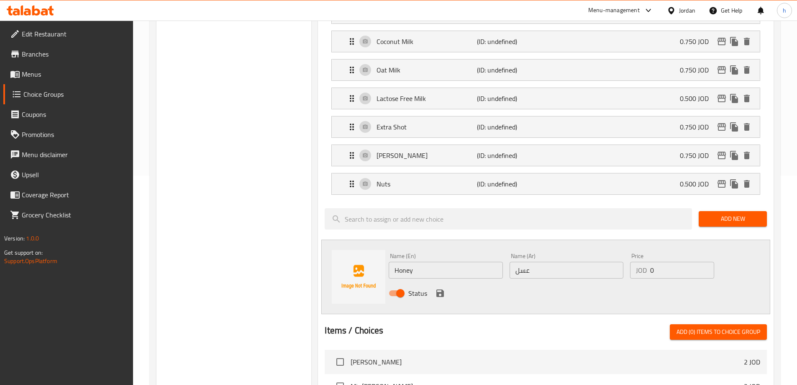
click at [663, 262] on input "0" at bounding box center [682, 270] width 64 height 17
click at [439, 288] on icon "save" at bounding box center [440, 293] width 10 height 10
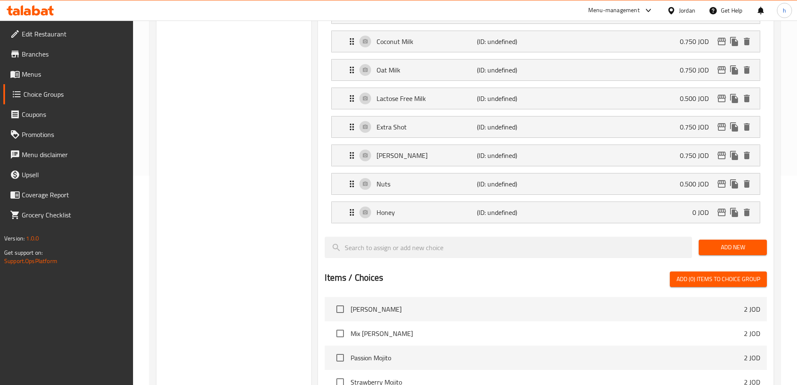
click at [700, 239] on button "Add New" at bounding box center [733, 246] width 68 height 15
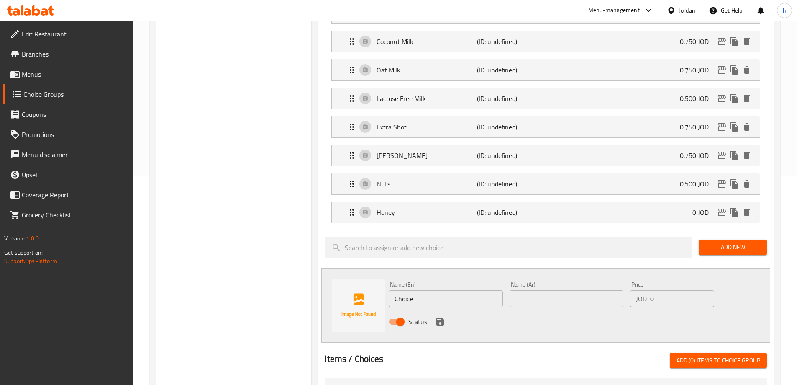
click at [450, 290] on input "Choice" at bounding box center [446, 298] width 114 height 17
paste input "Extra Protein"
drag, startPoint x: 446, startPoint y: 279, endPoint x: 410, endPoint y: 283, distance: 36.6
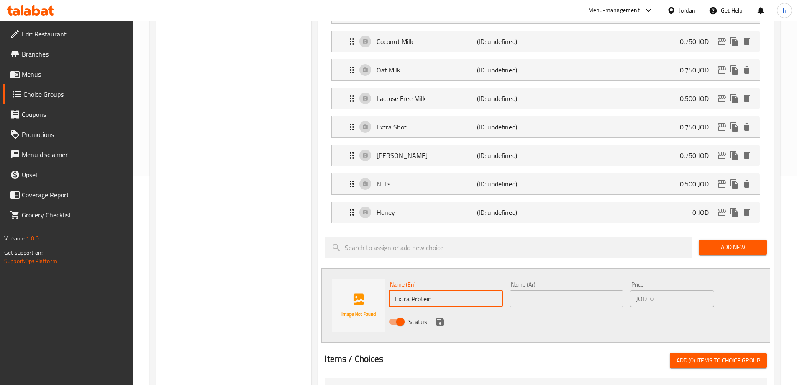
click at [410, 290] on input "Extra Protein" at bounding box center [446, 298] width 114 height 17
click at [449, 290] on input "Extra Protein" at bounding box center [446, 298] width 114 height 17
drag, startPoint x: 426, startPoint y: 279, endPoint x: 411, endPoint y: 283, distance: 16.3
click at [411, 290] on input "Extra Protein" at bounding box center [446, 298] width 114 height 17
type input "Extra Protein"
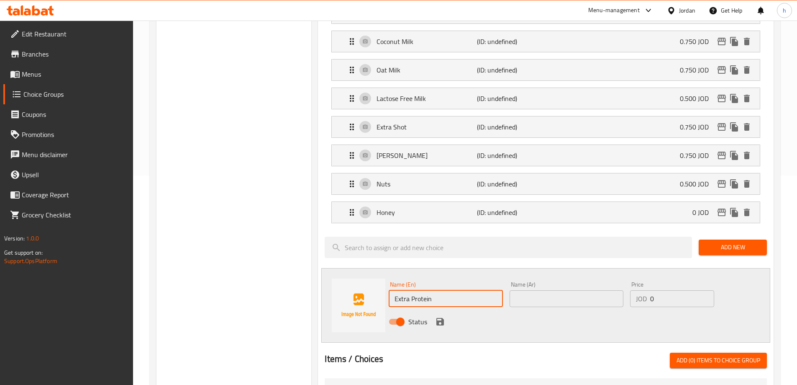
click at [460, 290] on input "Extra Protein" at bounding box center [446, 298] width 114 height 17
click at [567, 290] on input "text" at bounding box center [567, 298] width 114 height 17
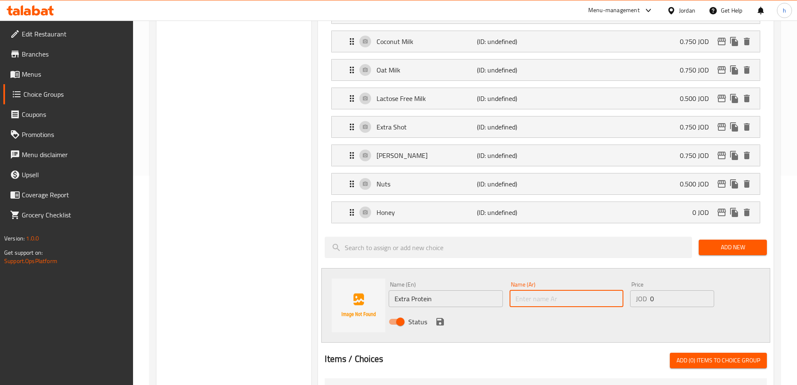
type input "ا"
type input "إكسترا بروتين"
click at [673, 290] on input "0" at bounding box center [682, 298] width 64 height 17
drag, startPoint x: 673, startPoint y: 280, endPoint x: 656, endPoint y: 272, distance: 17.8
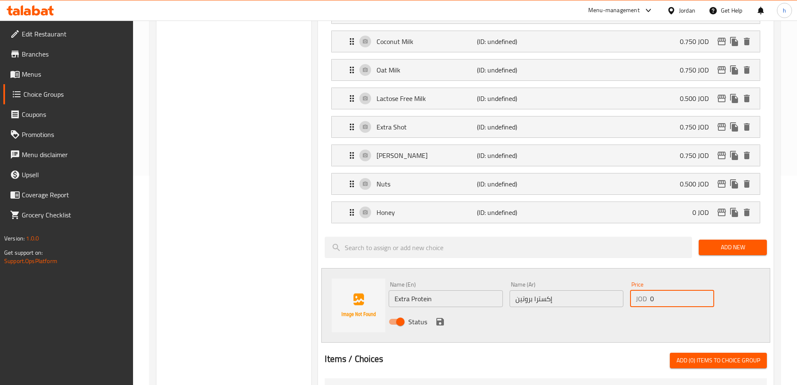
click at [656, 290] on input "0" at bounding box center [682, 298] width 64 height 17
type input "1.250"
click at [644, 310] on div "Status" at bounding box center [566, 321] width 362 height 23
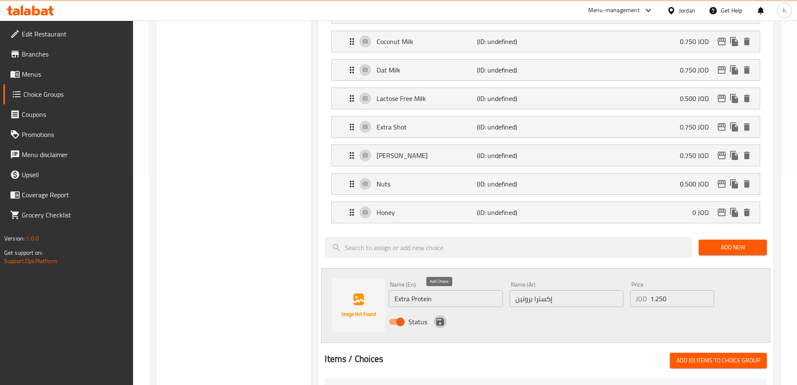
click at [439, 316] on icon "save" at bounding box center [440, 321] width 10 height 10
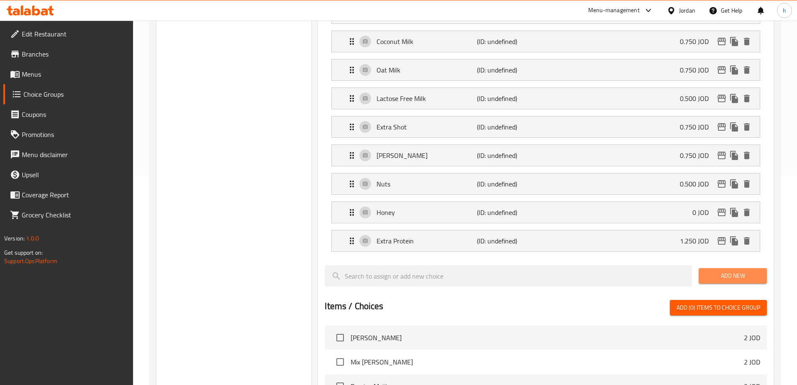
click at [758, 270] on span "Add New" at bounding box center [733, 275] width 55 height 10
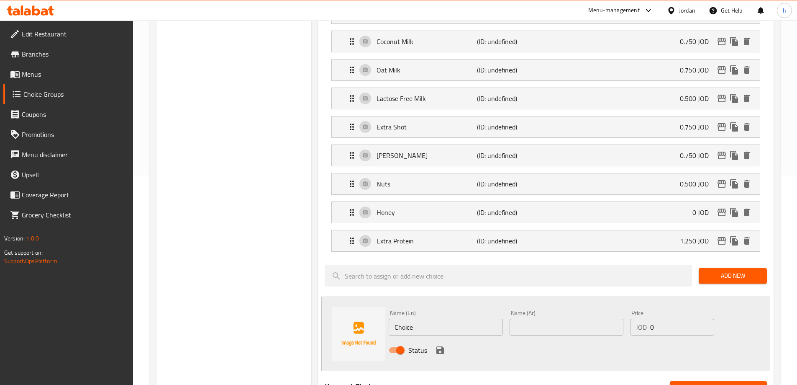
click at [429, 318] on input "Choice" at bounding box center [446, 326] width 114 height 17
paste input "Boba"
type input "Boba"
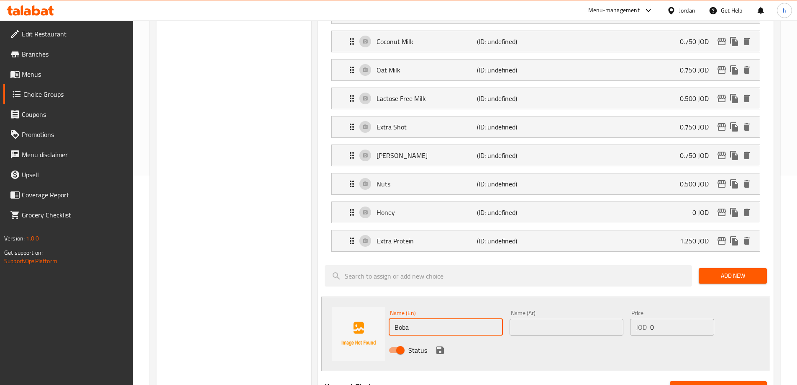
click at [544, 318] on input "text" at bounding box center [567, 326] width 114 height 17
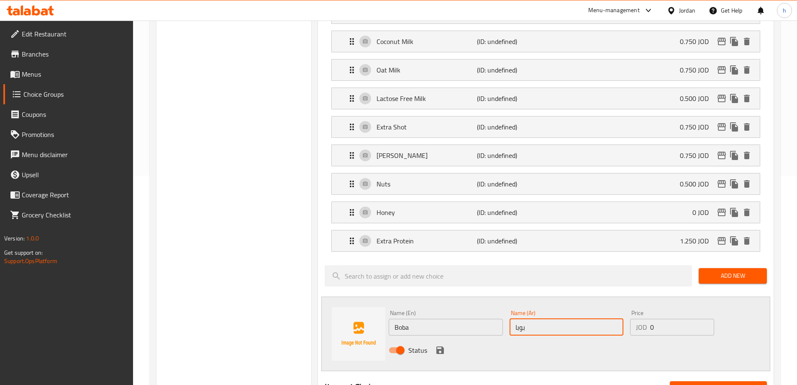
type input "بوبا"
click at [667, 318] on input "0" at bounding box center [682, 326] width 64 height 17
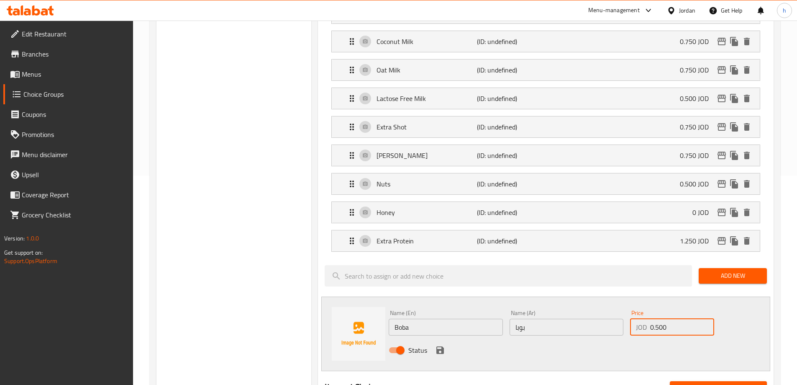
type input "0.500"
drag, startPoint x: 561, startPoint y: 334, endPoint x: 518, endPoint y: 337, distance: 42.8
click at [560, 339] on div "Status" at bounding box center [566, 350] width 362 height 23
click at [437, 346] on icon "save" at bounding box center [441, 350] width 8 height 8
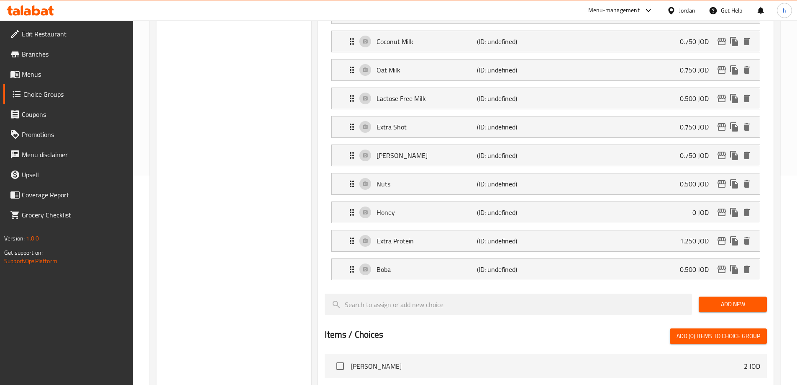
click at [742, 299] on span "Add New" at bounding box center [733, 304] width 55 height 10
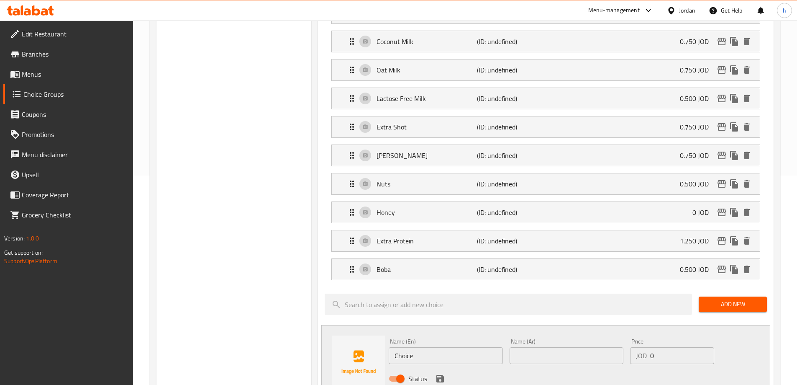
click at [440, 347] on input "Choice" at bounding box center [446, 355] width 114 height 17
paste input "Syrup"
type input "Syrup"
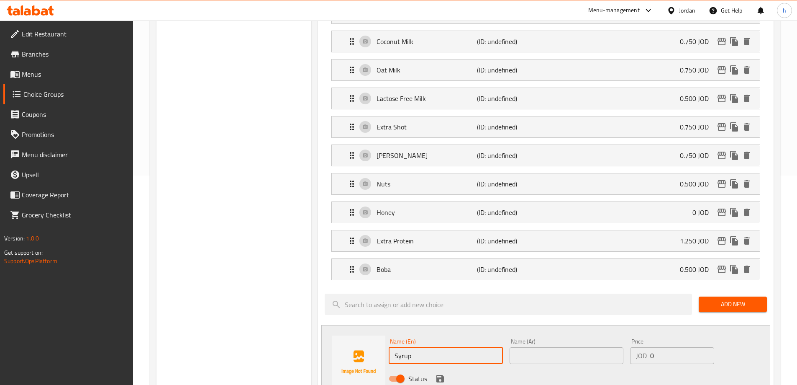
click at [518, 347] on input "text" at bounding box center [567, 355] width 114 height 17
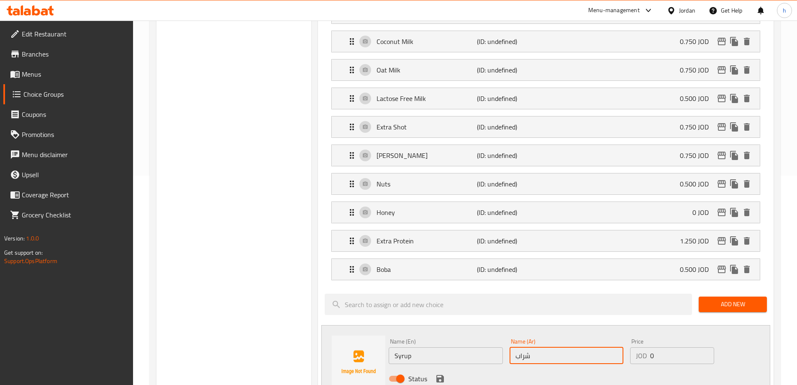
type input "شراب"
click at [561, 367] on div "Status" at bounding box center [566, 378] width 362 height 23
click at [671, 347] on input "0" at bounding box center [682, 355] width 64 height 17
type input "0.500"
click at [570, 325] on div "Name (En) Syrup Name (En) Name (Ar) شراب Name (Ar) Price JOD 0.500 Price Status" at bounding box center [545, 362] width 449 height 74
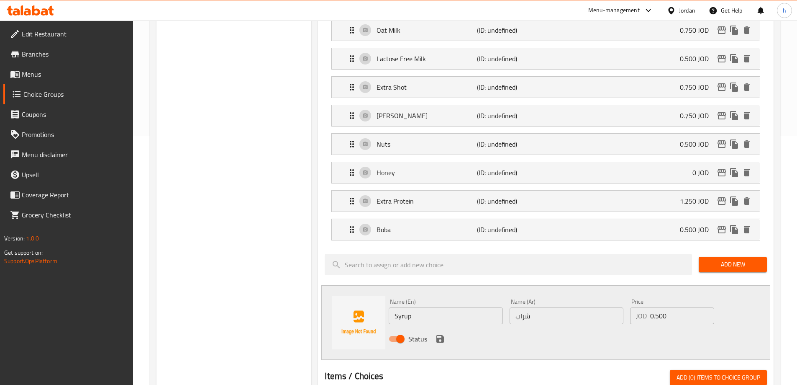
scroll to position [251, 0]
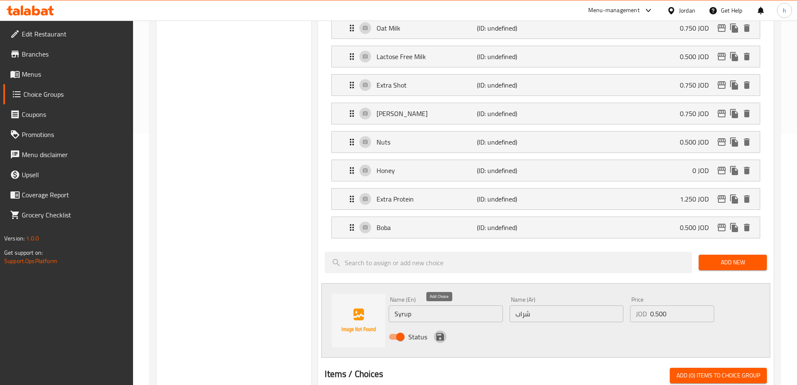
click at [443, 333] on icon "save" at bounding box center [441, 337] width 8 height 8
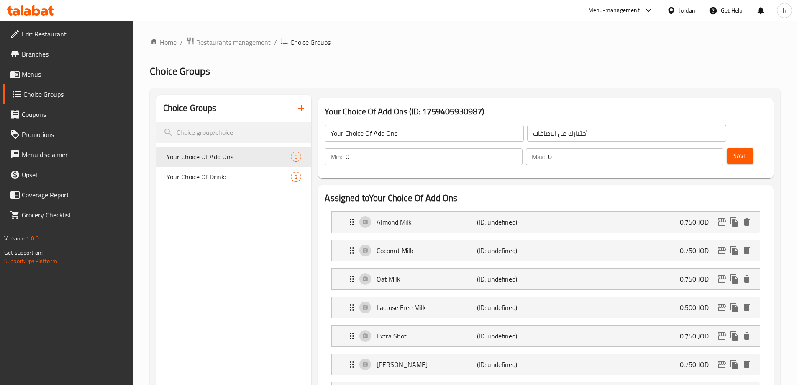
scroll to position [0, 0]
click at [734, 151] on span "Save" at bounding box center [740, 156] width 13 height 10
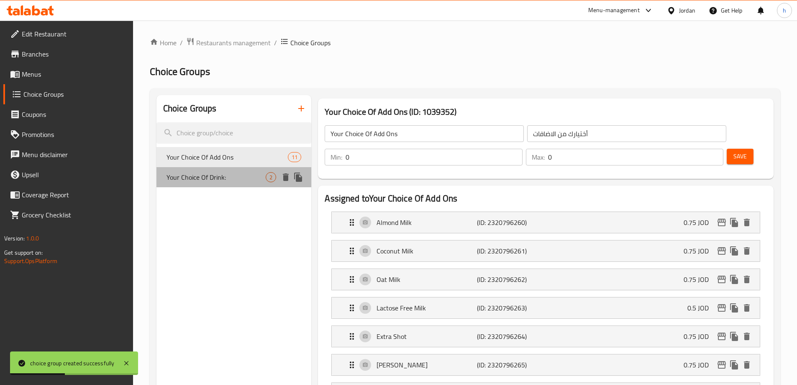
click at [211, 179] on span "Your Choice Of Drink:" at bounding box center [217, 177] width 100 height 10
type input "Your Choice Of Drink:"
type input "إختيارك من المشروب:"
type input "1"
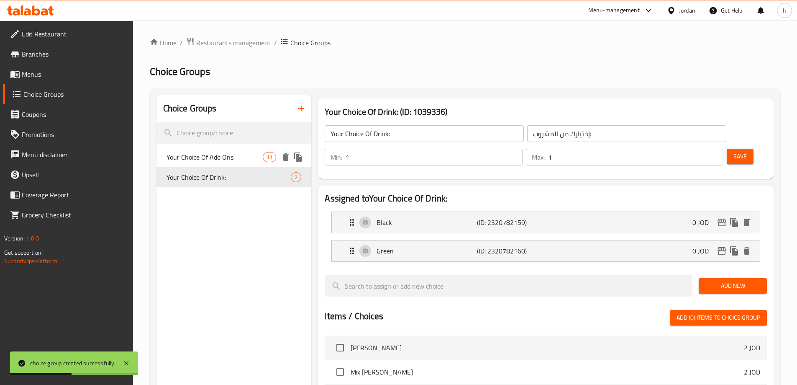
click at [209, 159] on span "Your Choice Of Add Ons" at bounding box center [215, 157] width 97 height 10
type input "Your Choice Of Add Ons"
type input "أختيارك من الاضافات"
type input "0"
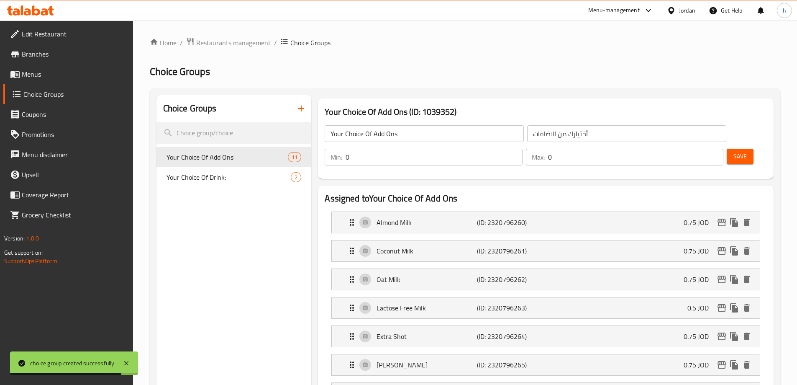
click at [33, 70] on span "Menus" at bounding box center [74, 74] width 105 height 10
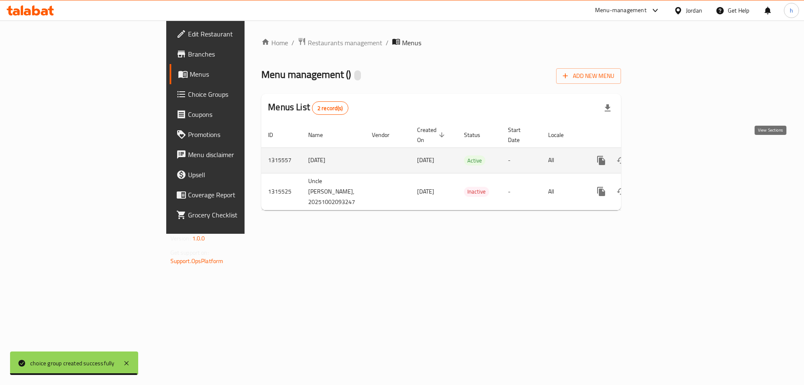
click at [666, 155] on icon "enhanced table" at bounding box center [661, 160] width 10 height 10
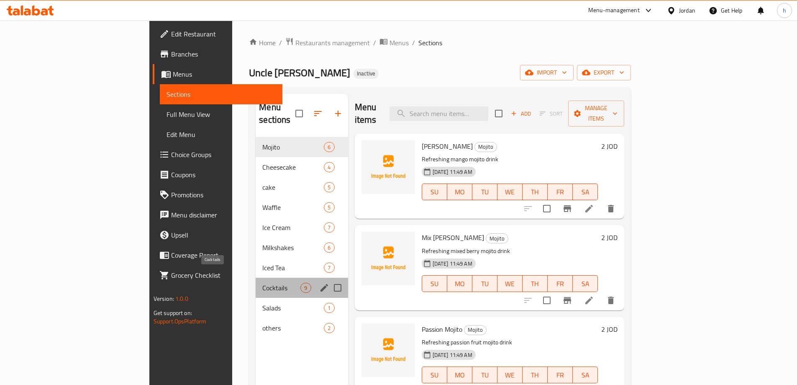
click at [262, 282] on span "Cocktails" at bounding box center [281, 287] width 38 height 10
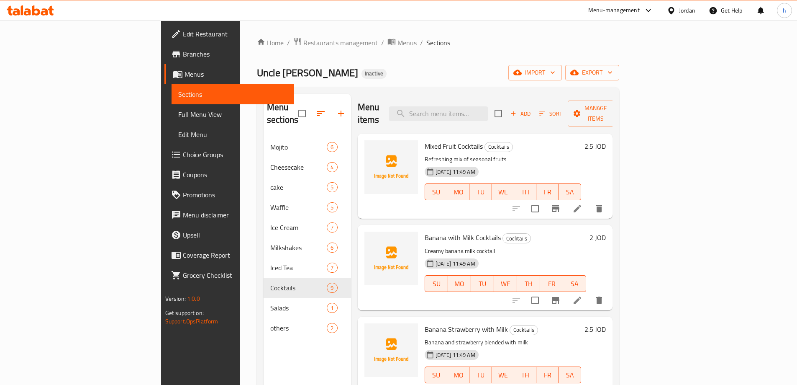
click at [564, 141] on div "Mixed Fruit Cocktails Cocktails Refreshing mix of seasonal fruits [DATE] 11:49 …" at bounding box center [503, 176] width 164 height 78
click at [583, 203] on icon at bounding box center [578, 208] width 10 height 10
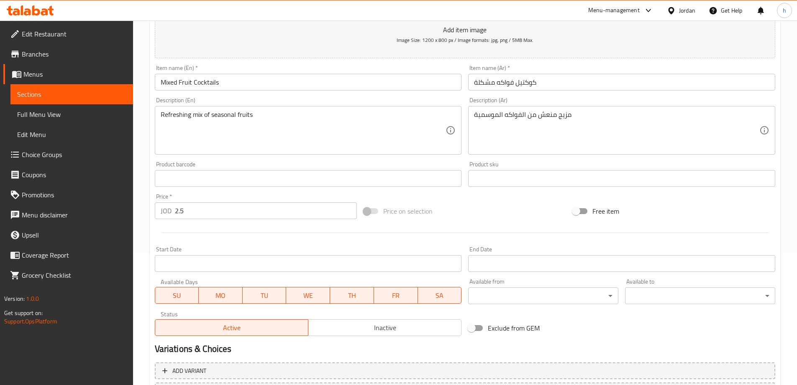
scroll to position [207, 0]
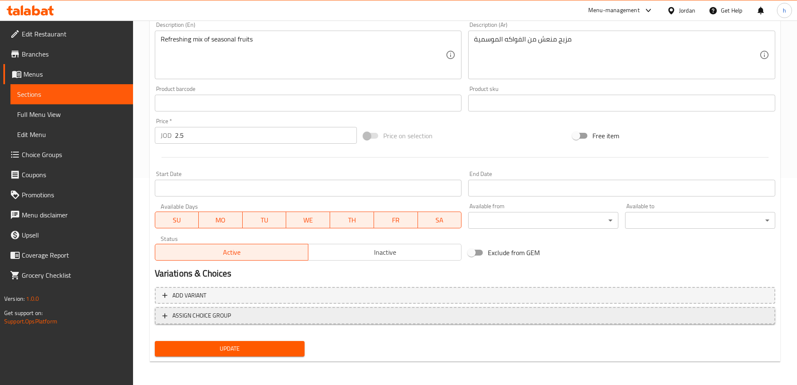
click at [205, 317] on span "ASSIGN CHOICE GROUP" at bounding box center [201, 315] width 59 height 10
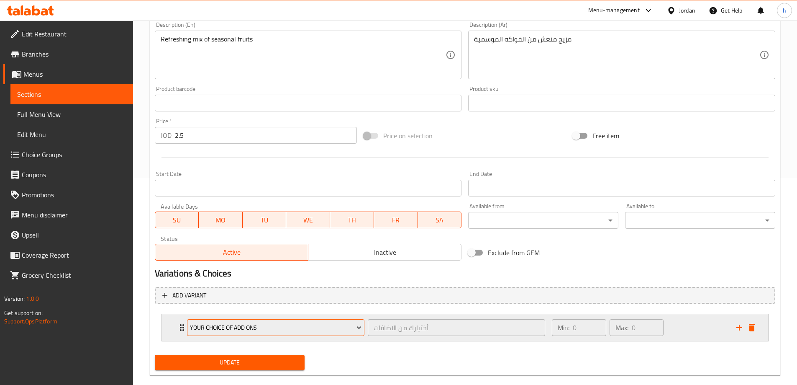
click at [291, 326] on span "Your Choice Of Add Ons" at bounding box center [276, 327] width 172 height 10
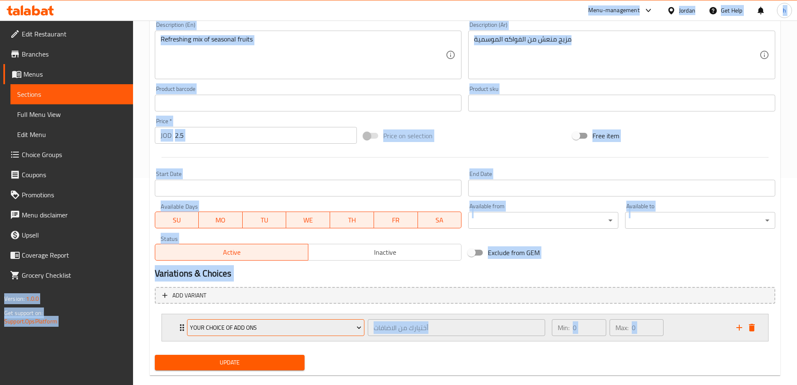
click at [291, 326] on span "Your Choice Of Add Ons" at bounding box center [276, 327] width 172 height 10
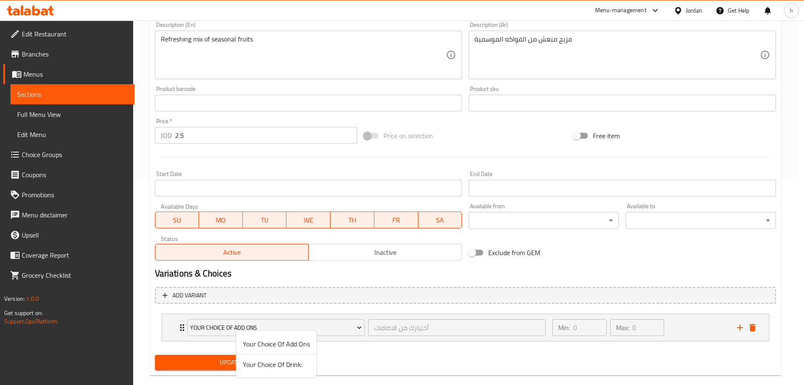
click at [291, 346] on span "Your Choice Of Add Ons" at bounding box center [276, 344] width 67 height 10
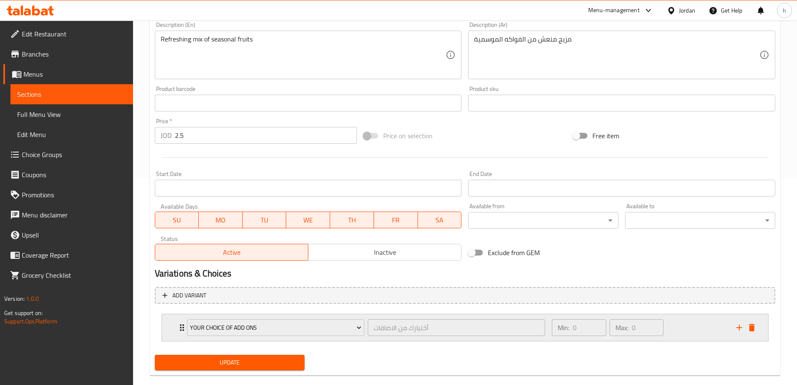
scroll to position [221, 0]
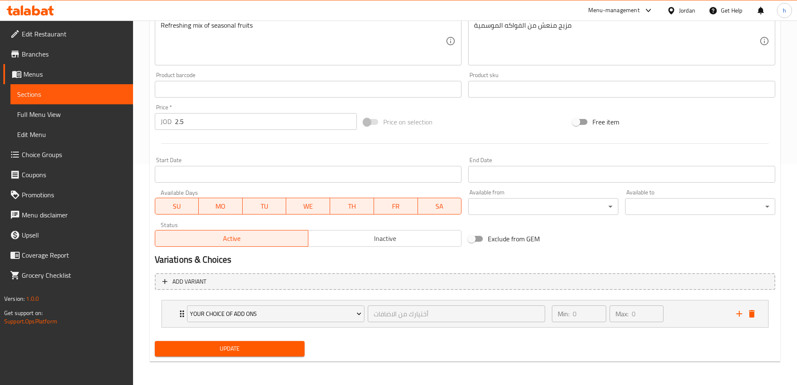
click at [261, 348] on span "Update" at bounding box center [230, 348] width 137 height 10
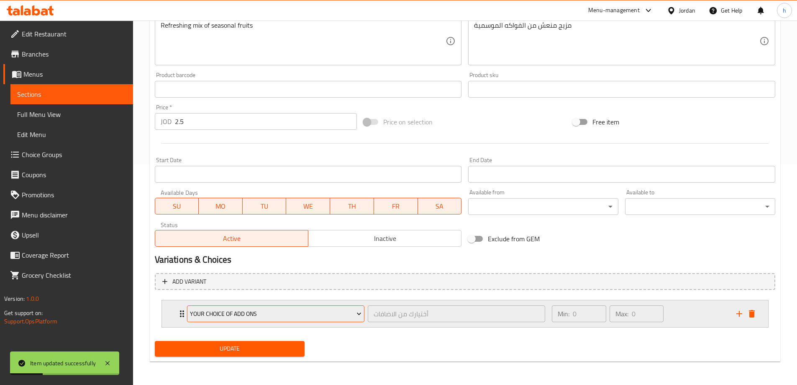
click at [346, 312] on span "Your Choice Of Add Ons" at bounding box center [276, 313] width 172 height 10
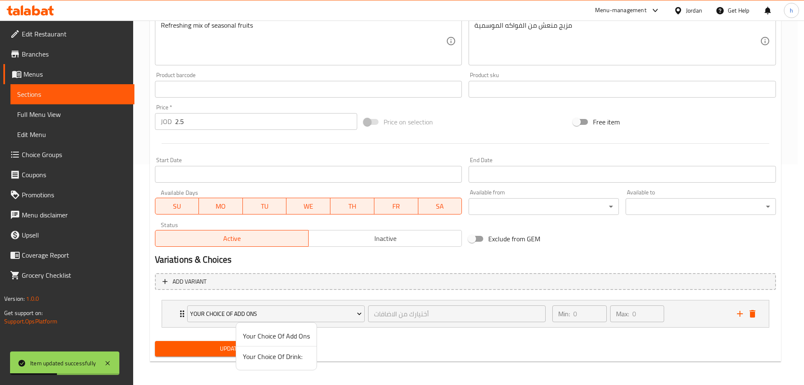
click at [290, 335] on span "Your Choice Of Add Ons" at bounding box center [276, 336] width 67 height 10
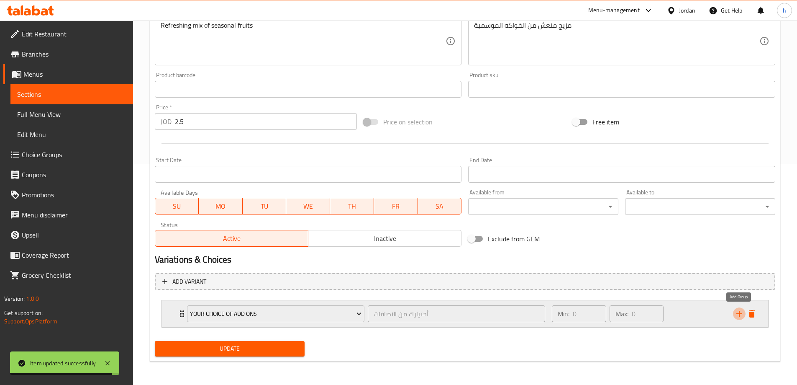
click at [735, 315] on icon "add" at bounding box center [739, 313] width 10 height 10
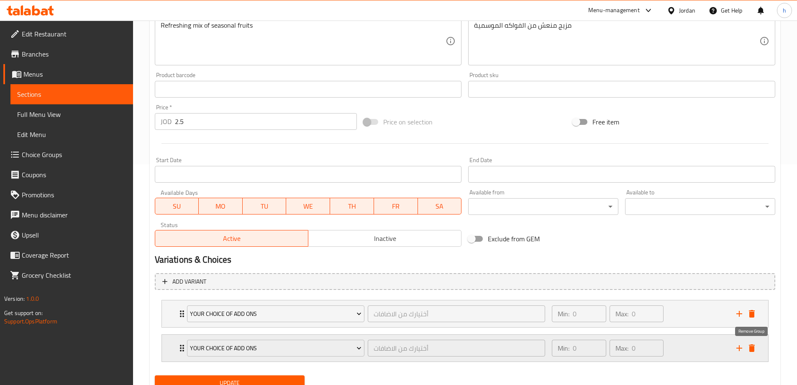
click at [753, 346] on icon "delete" at bounding box center [752, 348] width 6 height 8
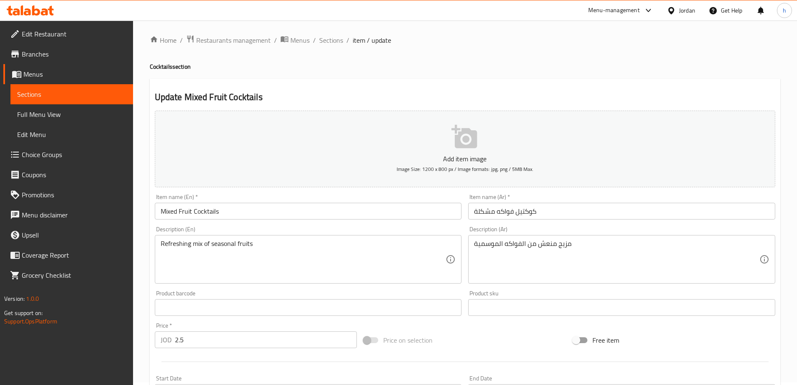
scroll to position [0, 0]
click at [41, 92] on span "Sections" at bounding box center [71, 94] width 109 height 10
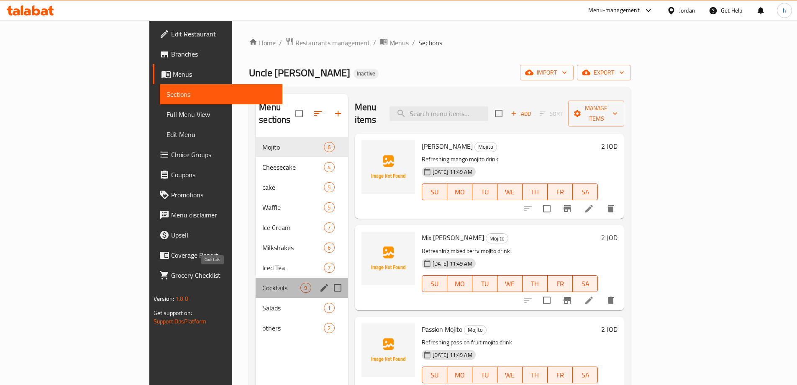
click at [262, 282] on span "Cocktails" at bounding box center [281, 287] width 38 height 10
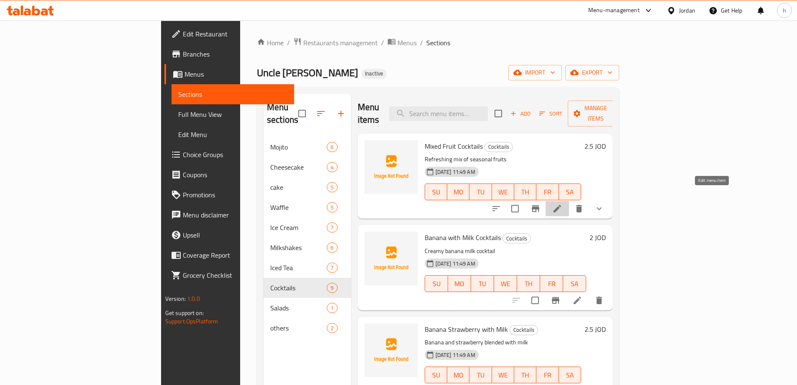
click at [562, 203] on icon at bounding box center [557, 208] width 10 height 10
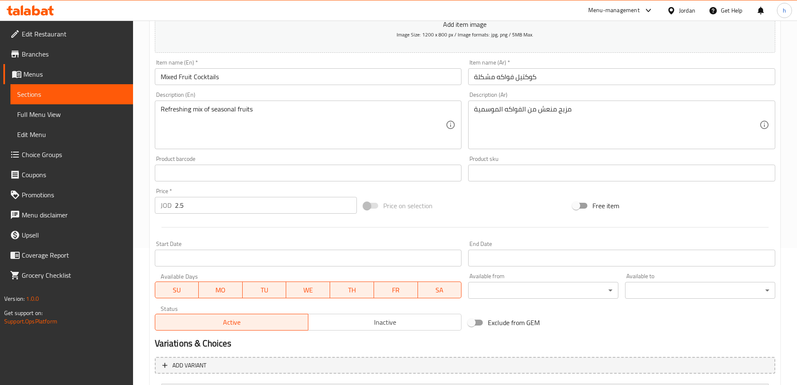
click at [47, 95] on span "Sections" at bounding box center [71, 94] width 109 height 10
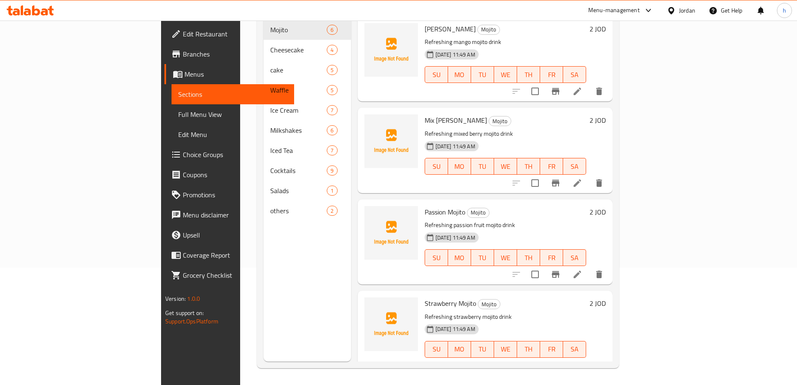
scroll to position [117, 0]
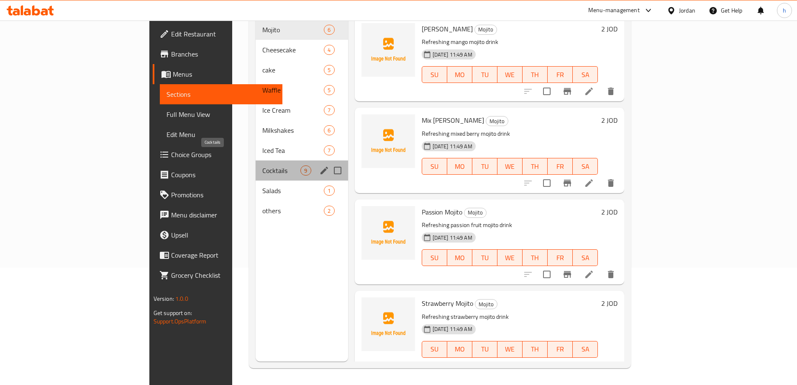
click at [262, 165] on span "Cocktails" at bounding box center [281, 170] width 38 height 10
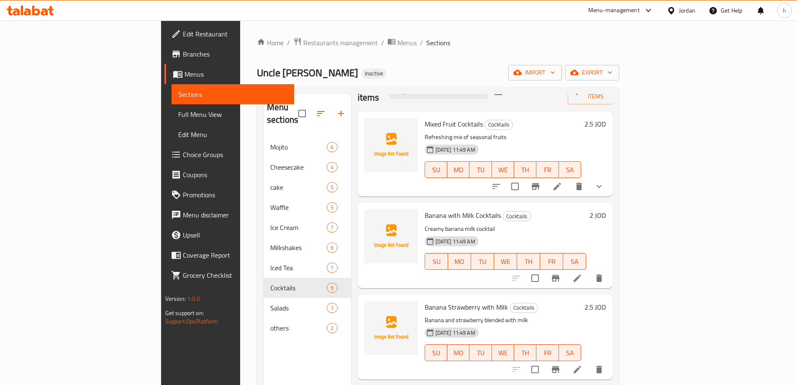
scroll to position [42, 0]
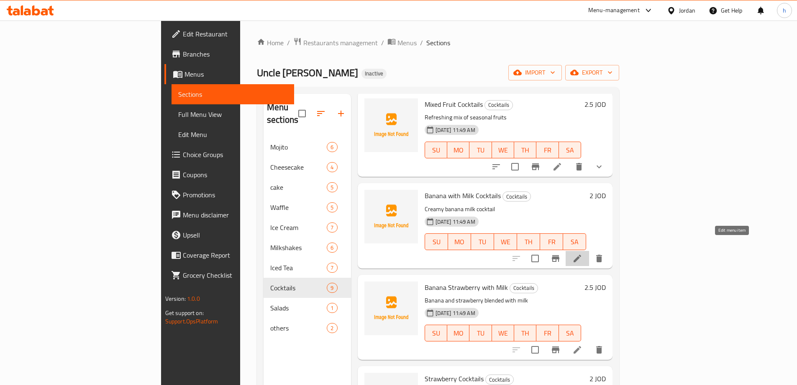
click at [583, 253] on icon at bounding box center [578, 258] width 10 height 10
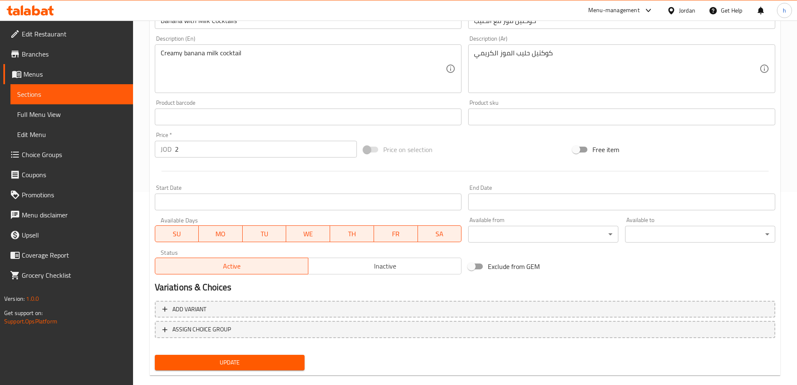
scroll to position [207, 0]
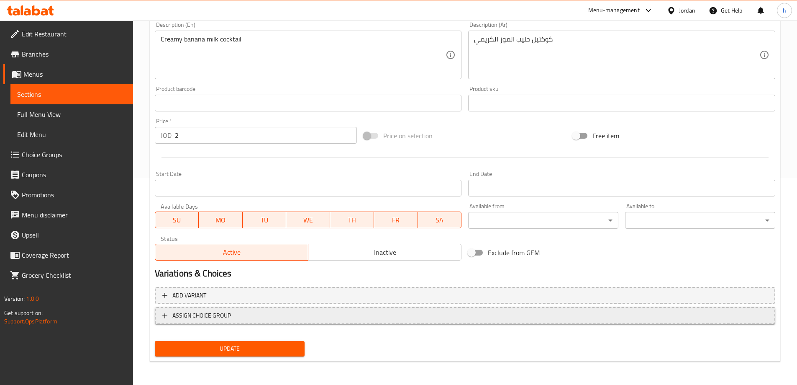
click at [198, 321] on button "ASSIGN CHOICE GROUP" at bounding box center [465, 315] width 621 height 17
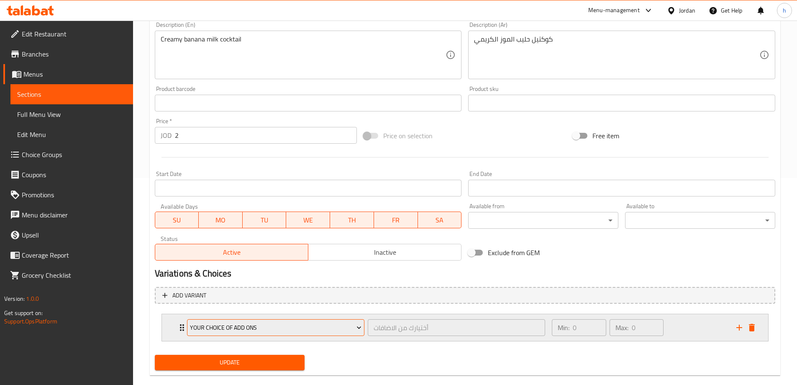
click at [338, 331] on span "Your Choice Of Add Ons" at bounding box center [276, 327] width 172 height 10
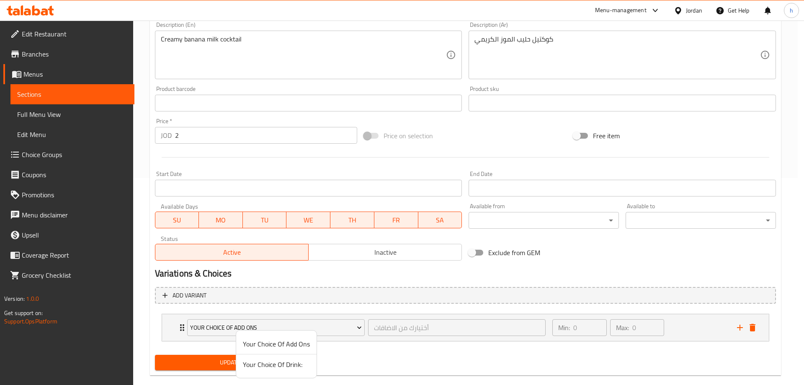
click at [265, 346] on span "Your Choice Of Add Ons" at bounding box center [276, 344] width 67 height 10
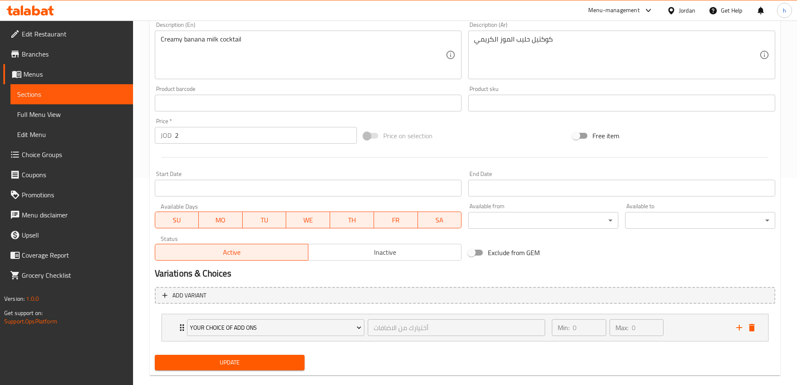
click at [277, 360] on span "Update" at bounding box center [230, 362] width 137 height 10
click at [80, 93] on span "Sections" at bounding box center [71, 94] width 109 height 10
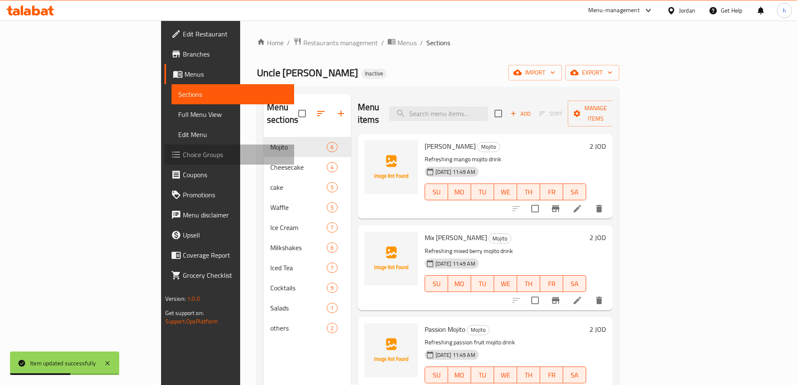
click at [183, 152] on span "Choice Groups" at bounding box center [235, 154] width 105 height 10
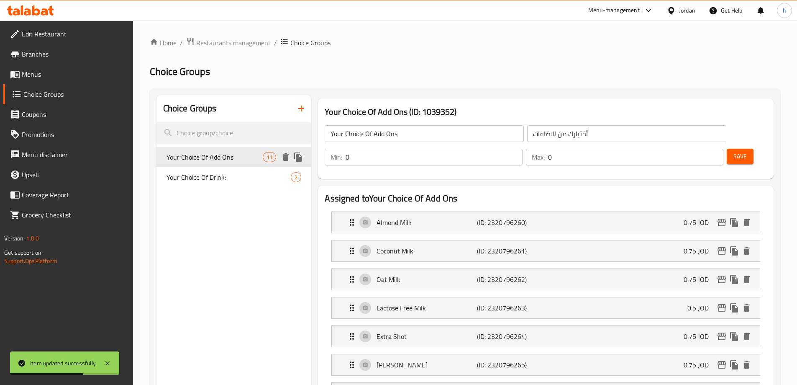
click at [227, 157] on span "Your Choice Of Add Ons" at bounding box center [215, 157] width 97 height 10
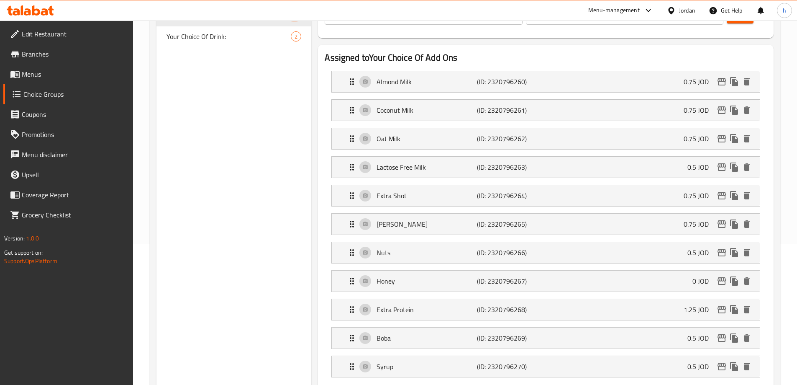
scroll to position [84, 0]
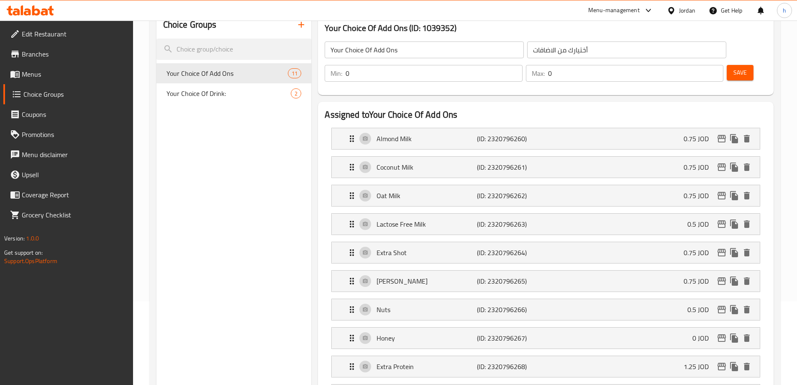
click at [14, 67] on link "Menus" at bounding box center [68, 74] width 130 height 20
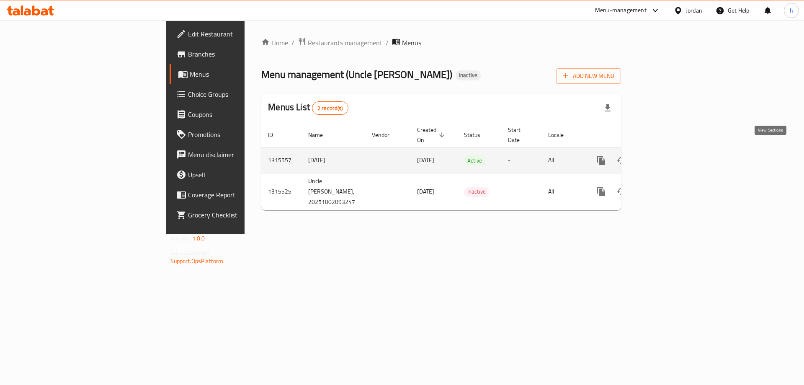
click at [666, 155] on icon "enhanced table" at bounding box center [661, 160] width 10 height 10
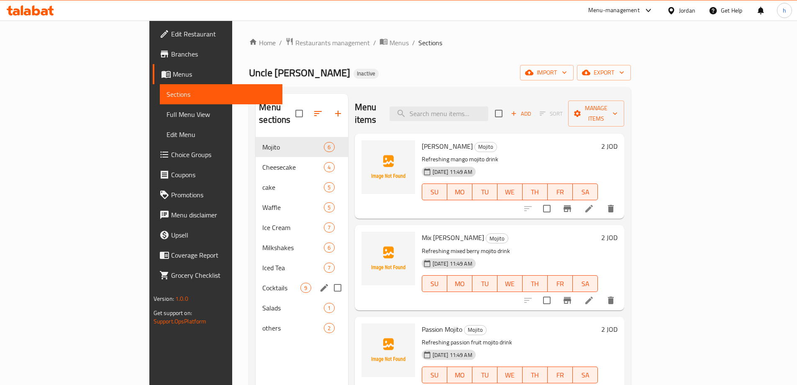
click at [256, 277] on div "Cocktails 9" at bounding box center [302, 287] width 92 height 20
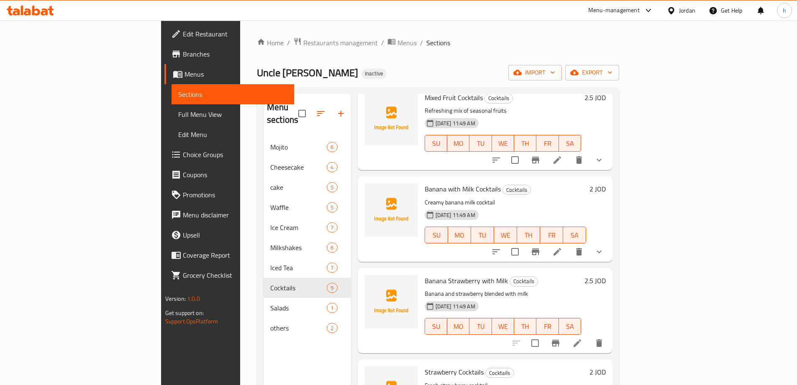
scroll to position [126, 0]
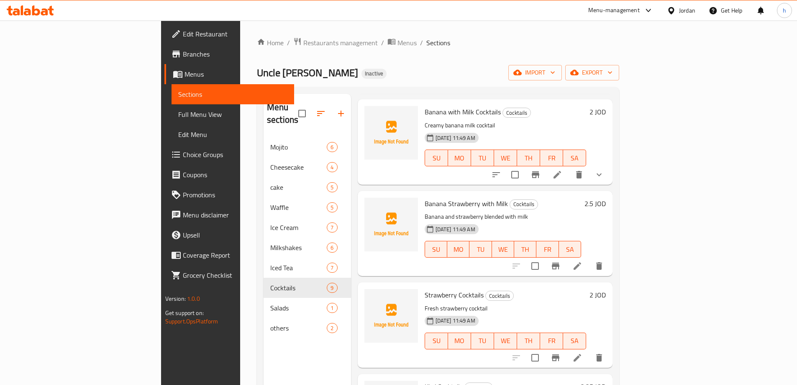
click at [589, 258] on li at bounding box center [577, 265] width 23 height 15
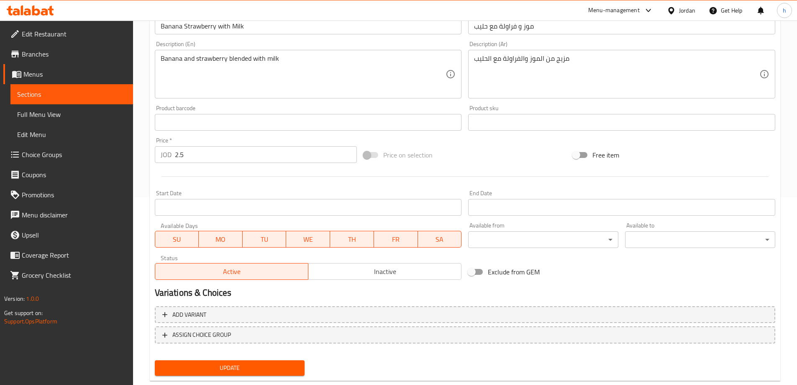
scroll to position [207, 0]
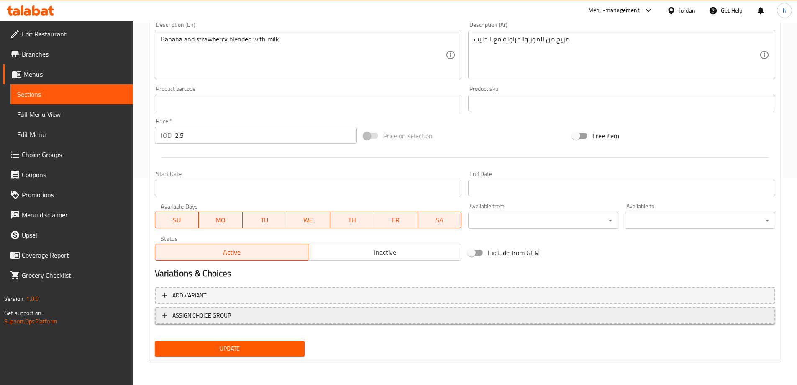
click at [224, 313] on span "ASSIGN CHOICE GROUP" at bounding box center [201, 315] width 59 height 10
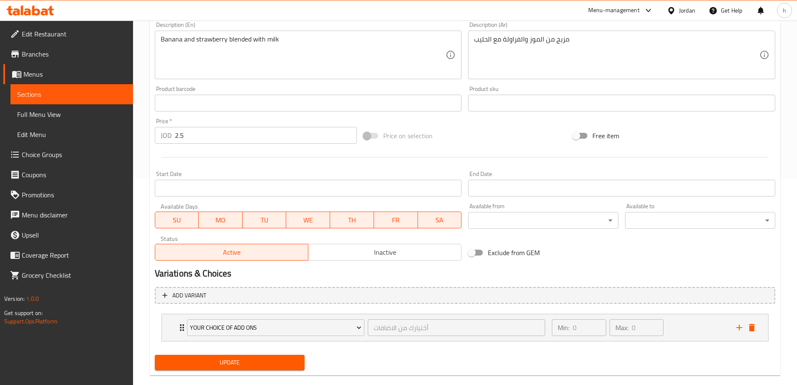
scroll to position [221, 0]
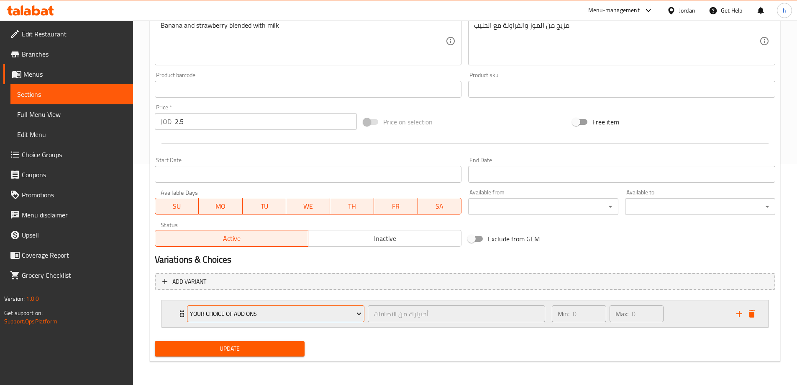
click at [355, 313] on icon "Expand" at bounding box center [359, 313] width 8 height 8
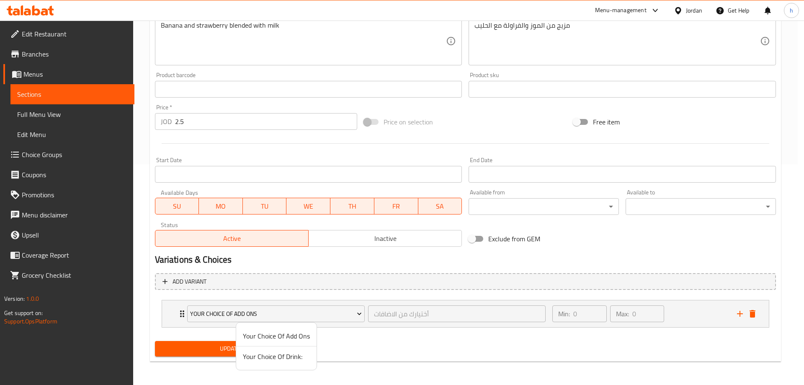
click at [290, 334] on span "Your Choice Of Add Ons" at bounding box center [276, 336] width 67 height 10
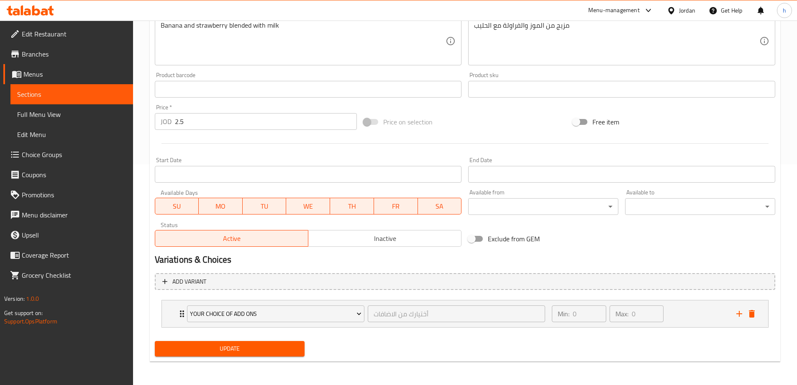
click at [256, 351] on span "Update" at bounding box center [230, 348] width 137 height 10
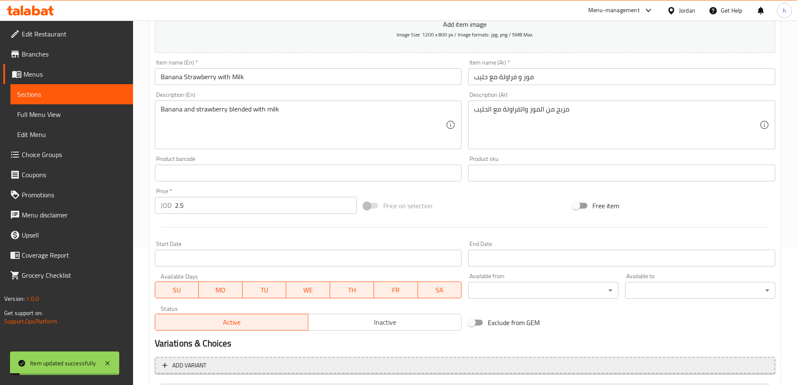
scroll to position [0, 0]
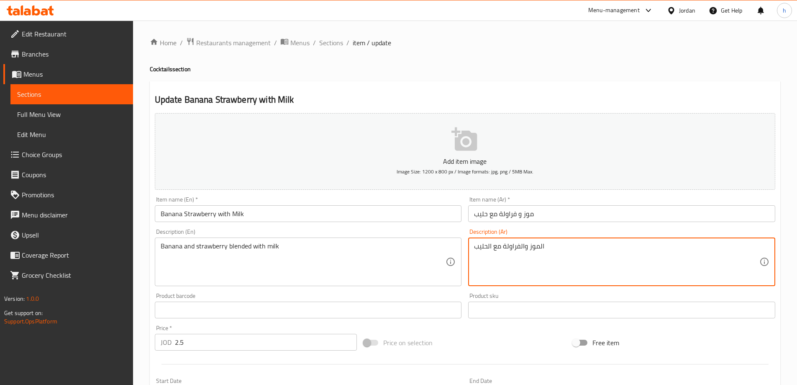
click at [504, 250] on textarea "الموز والفراولة مع الحليب" at bounding box center [616, 262] width 285 height 40
type textarea "الموز والفراولة المخلوط مع الحليب"
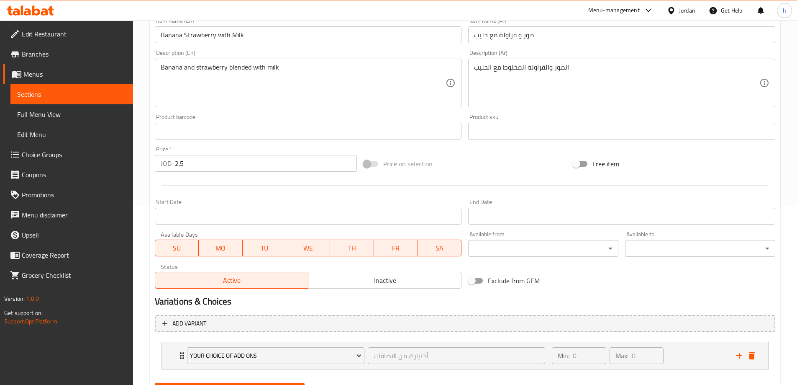
click at [51, 88] on link "Sections" at bounding box center [71, 94] width 123 height 20
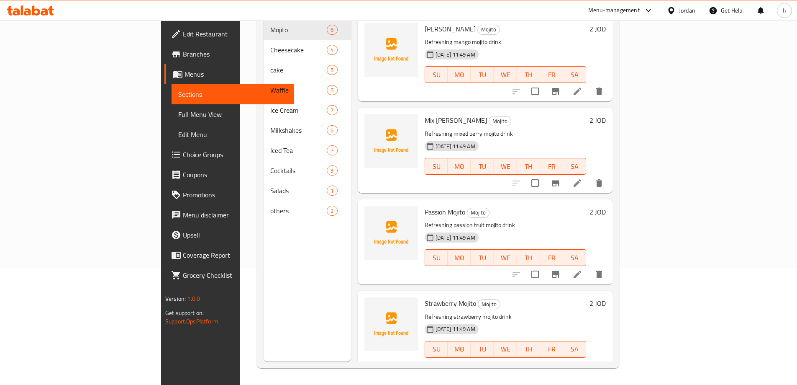
scroll to position [117, 0]
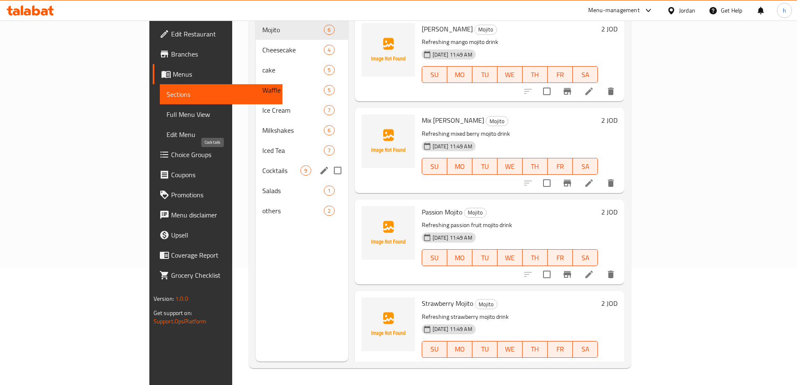
click at [262, 165] on span "Cocktails" at bounding box center [281, 170] width 38 height 10
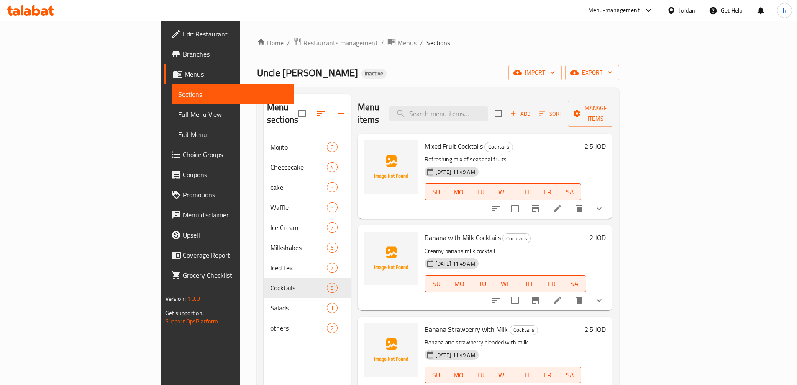
scroll to position [126, 0]
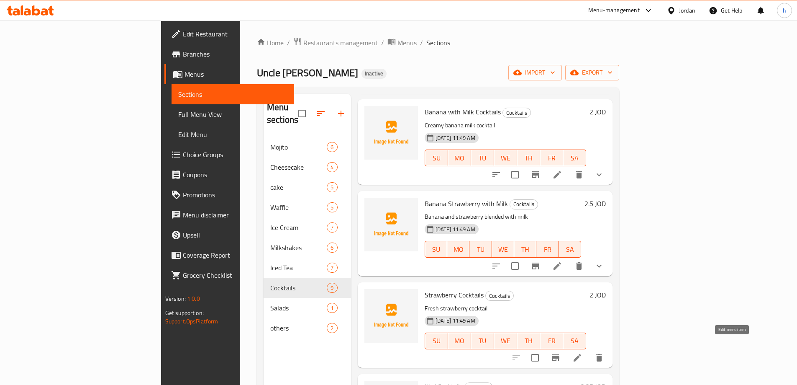
click at [583, 352] on icon at bounding box center [578, 357] width 10 height 10
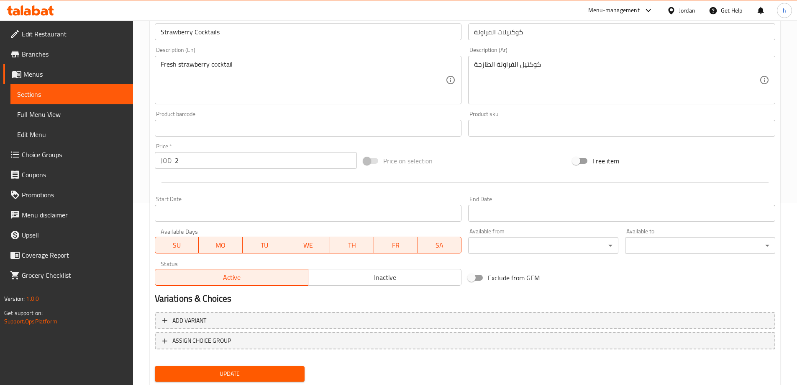
scroll to position [207, 0]
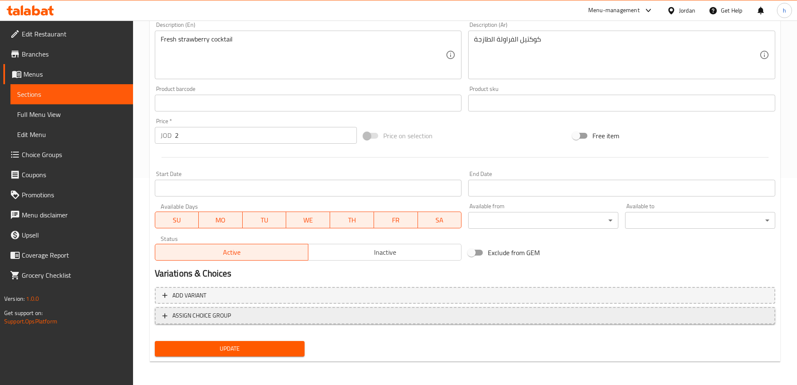
click at [199, 318] on span "ASSIGN CHOICE GROUP" at bounding box center [201, 315] width 59 height 10
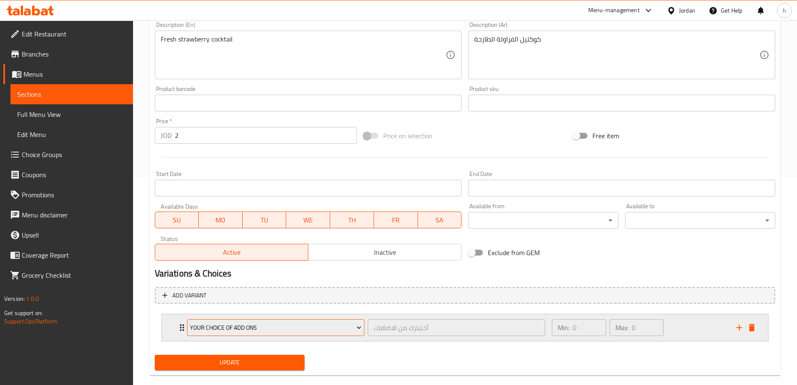
click at [334, 331] on span "Your Choice Of Add Ons" at bounding box center [276, 327] width 172 height 10
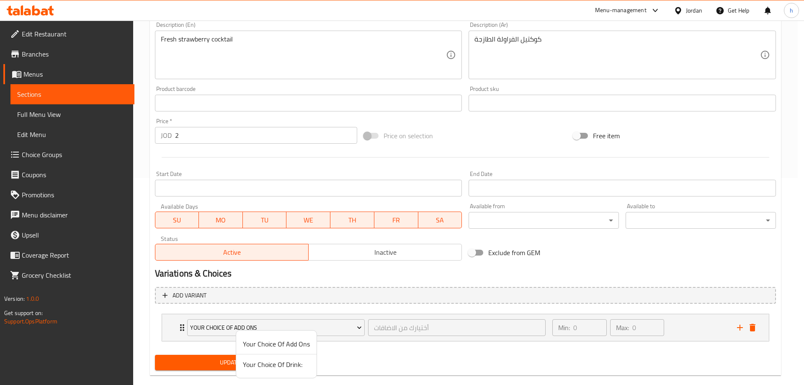
click at [275, 344] on span "Your Choice Of Add Ons" at bounding box center [276, 344] width 67 height 10
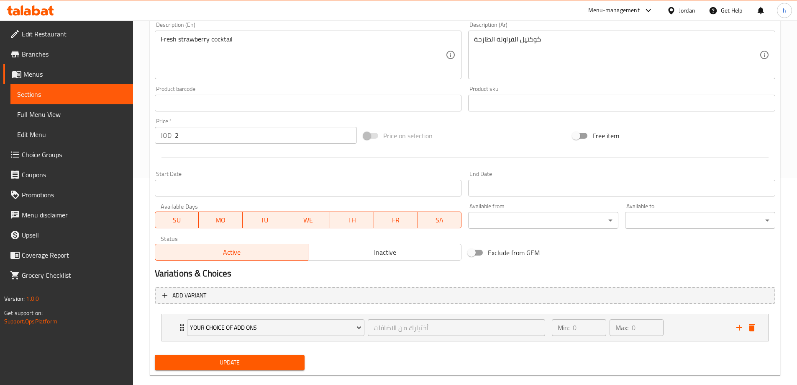
click at [261, 367] on span "Update" at bounding box center [230, 362] width 137 height 10
click at [72, 90] on span "Sections" at bounding box center [71, 94] width 109 height 10
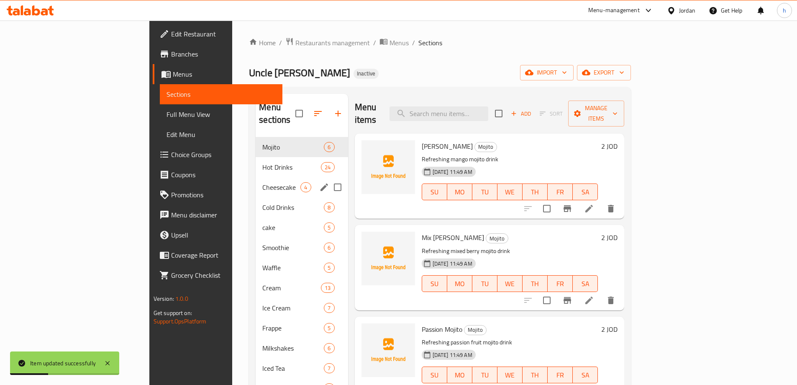
scroll to position [117, 0]
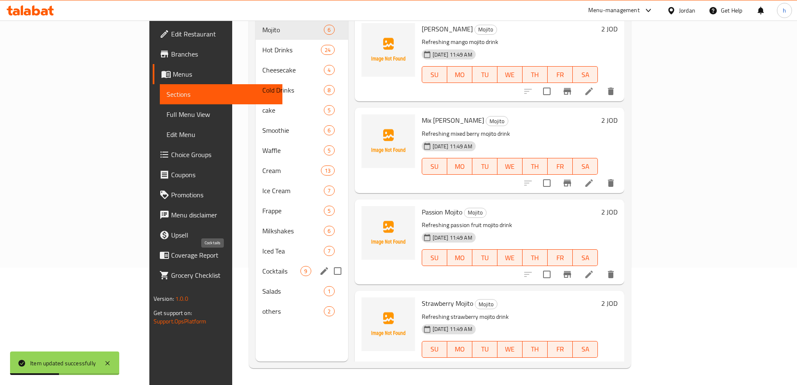
click at [262, 266] on span "Cocktails" at bounding box center [281, 271] width 38 height 10
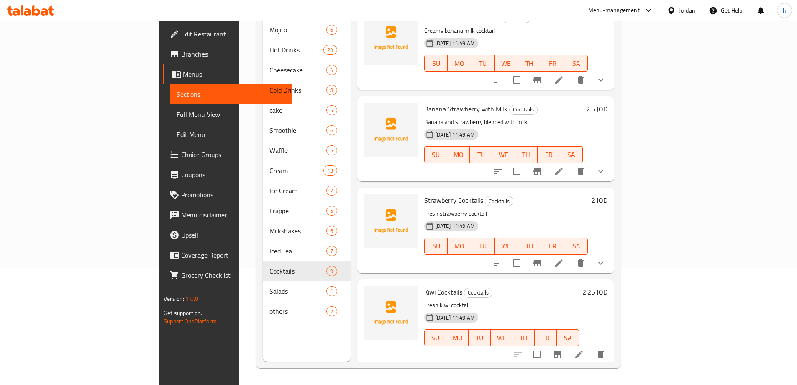
scroll to position [167, 0]
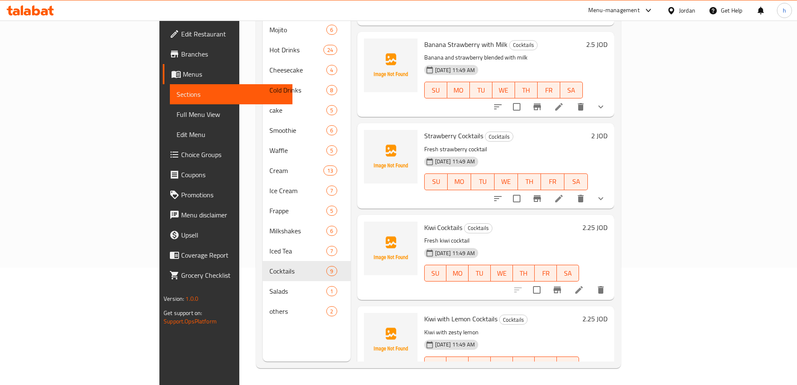
click at [584, 285] on icon at bounding box center [579, 290] width 10 height 10
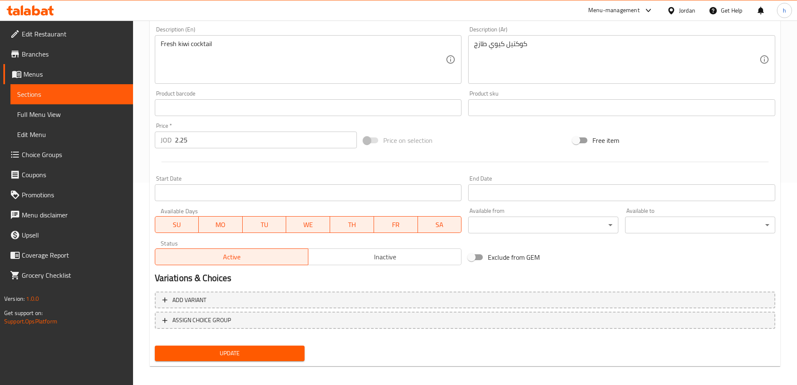
scroll to position [207, 0]
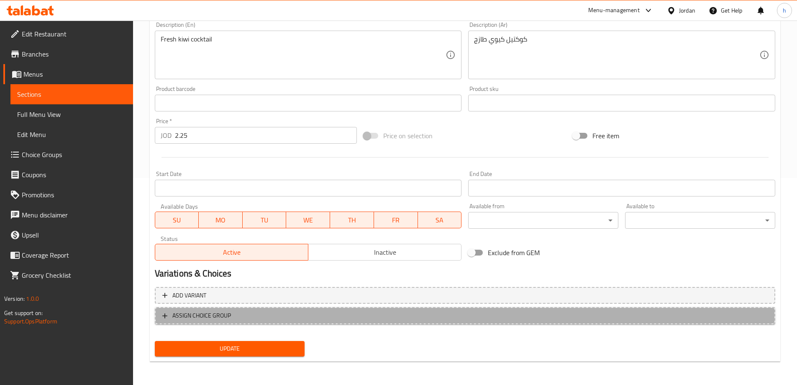
click at [241, 313] on span "ASSIGN CHOICE GROUP" at bounding box center [465, 315] width 606 height 10
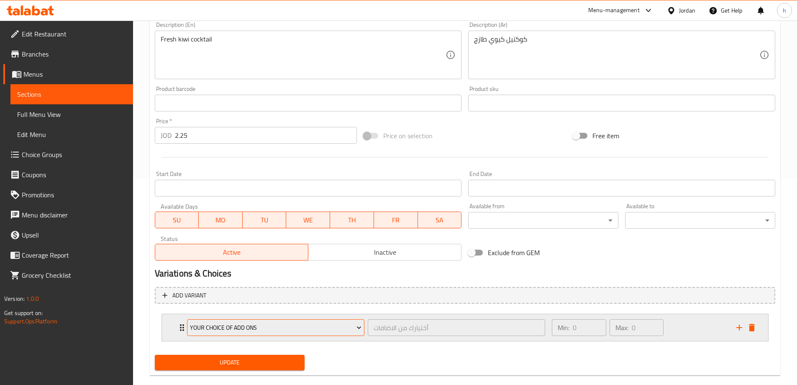
click at [318, 335] on button "Your Choice Of Add Ons" at bounding box center [275, 327] width 177 height 17
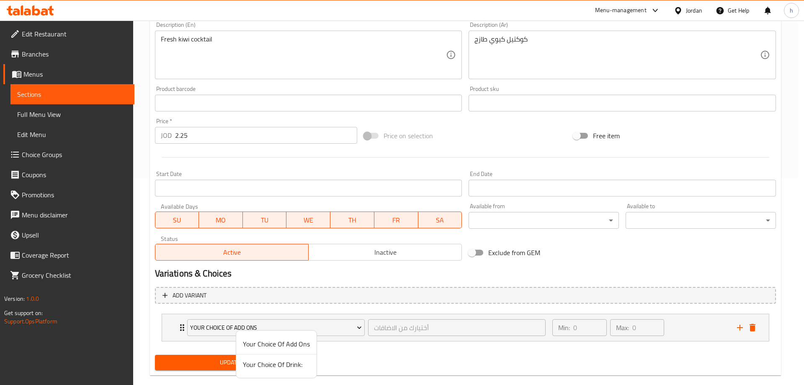
click at [281, 341] on span "Your Choice Of Add Ons" at bounding box center [276, 344] width 67 height 10
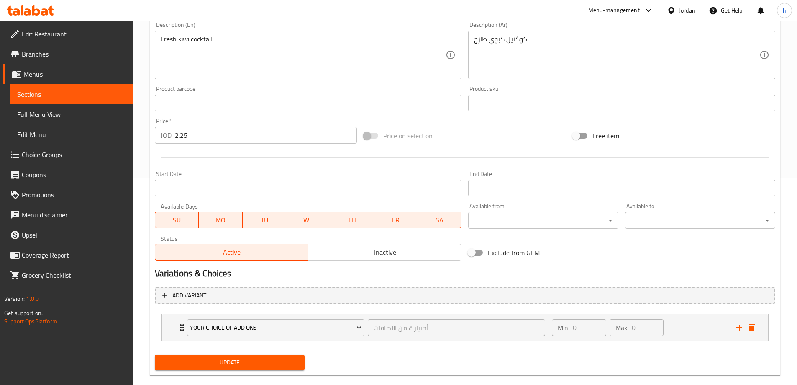
click at [243, 363] on span "Update" at bounding box center [230, 362] width 137 height 10
click at [33, 89] on span "Sections" at bounding box center [71, 94] width 109 height 10
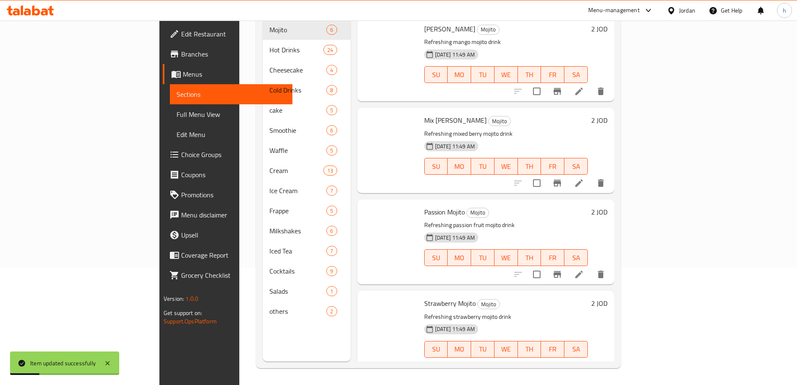
scroll to position [117, 0]
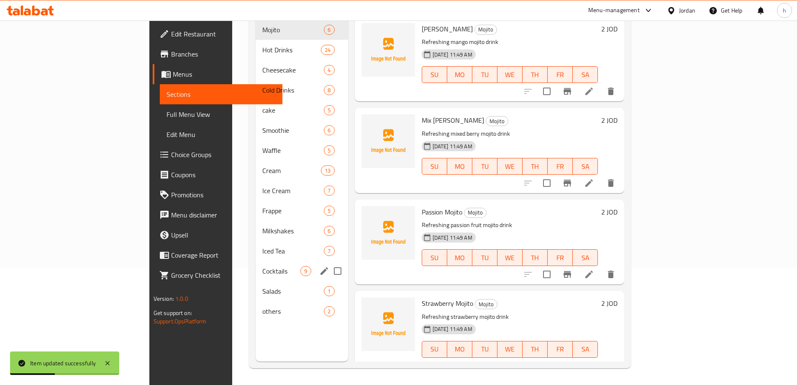
click at [262, 266] on span "Cocktails" at bounding box center [281, 271] width 38 height 10
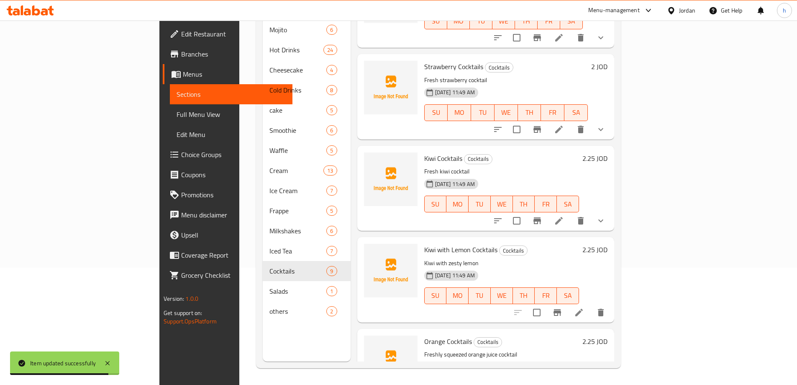
scroll to position [251, 0]
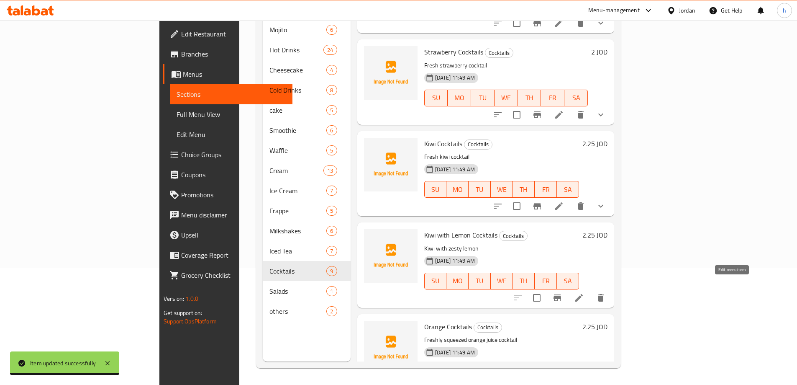
click at [584, 293] on icon at bounding box center [579, 298] width 10 height 10
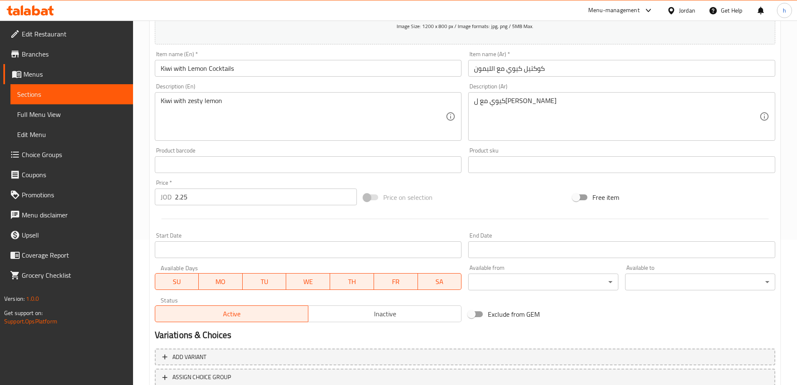
scroll to position [207, 0]
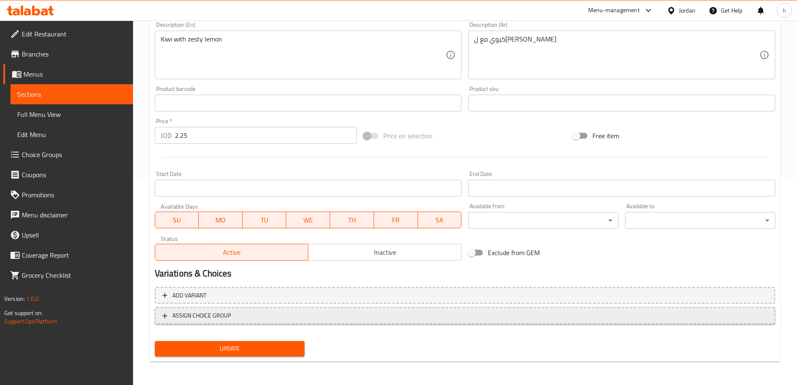
click at [215, 311] on span "ASSIGN CHOICE GROUP" at bounding box center [201, 315] width 59 height 10
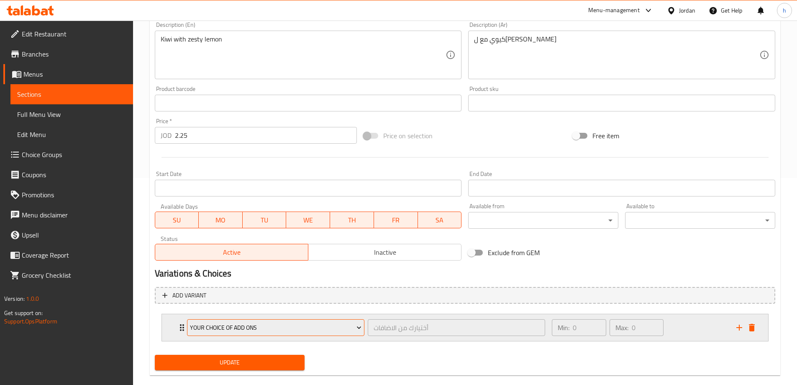
click at [220, 328] on span "Your Choice Of Add Ons" at bounding box center [276, 327] width 172 height 10
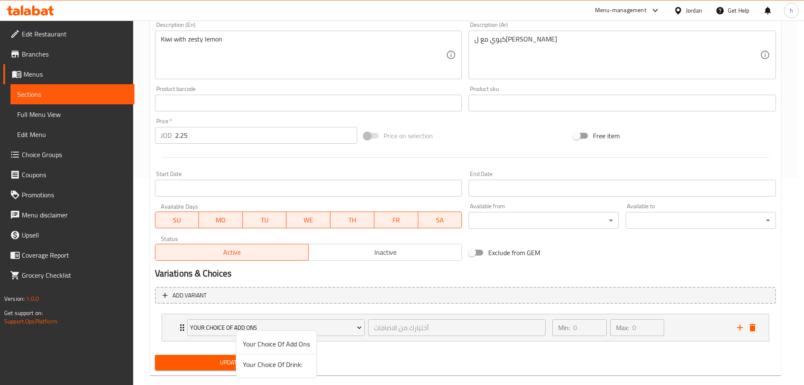
click at [260, 336] on li "Your Choice Of Add Ons" at bounding box center [276, 344] width 80 height 21
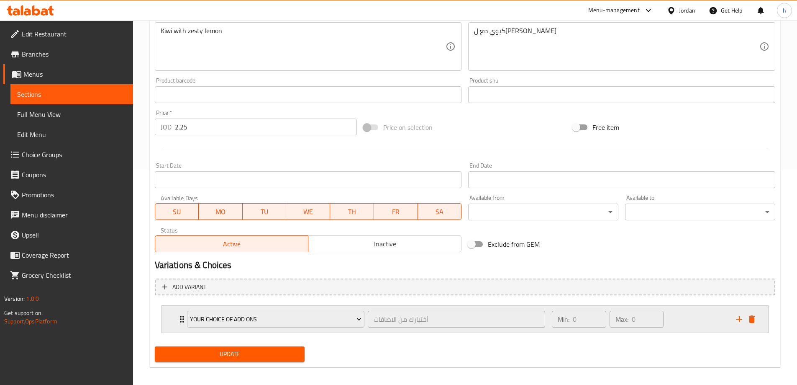
scroll to position [221, 0]
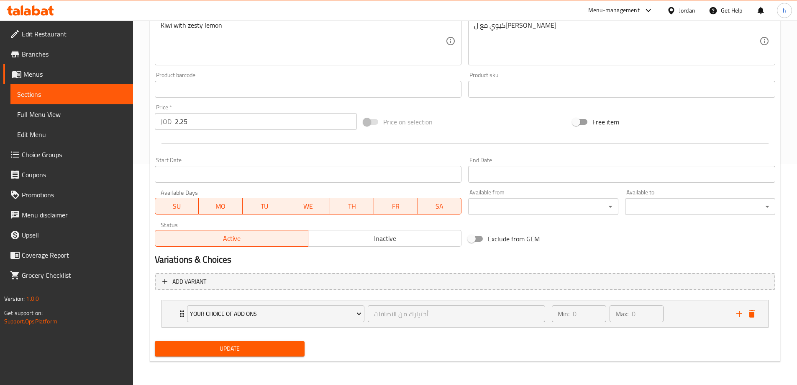
click at [232, 353] on span "Update" at bounding box center [230, 348] width 137 height 10
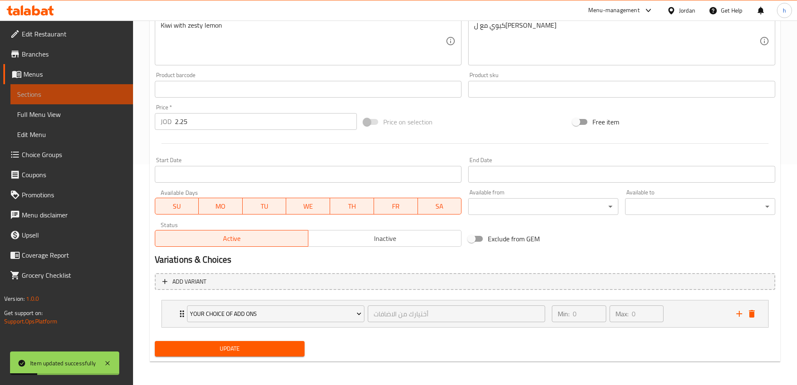
click at [55, 94] on span "Sections" at bounding box center [71, 94] width 109 height 10
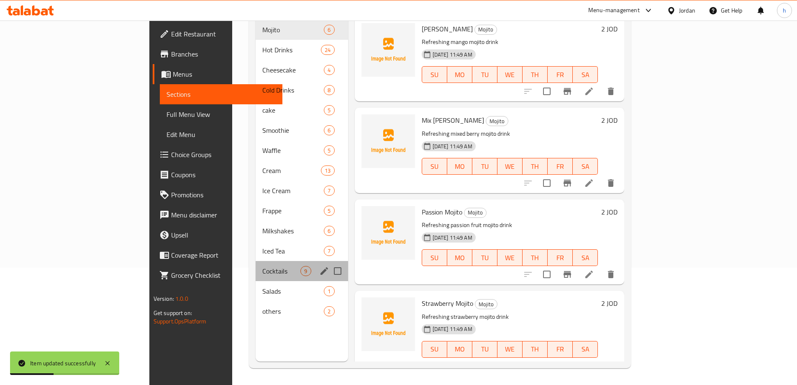
click at [256, 264] on div "Cocktails 9" at bounding box center [302, 271] width 92 height 20
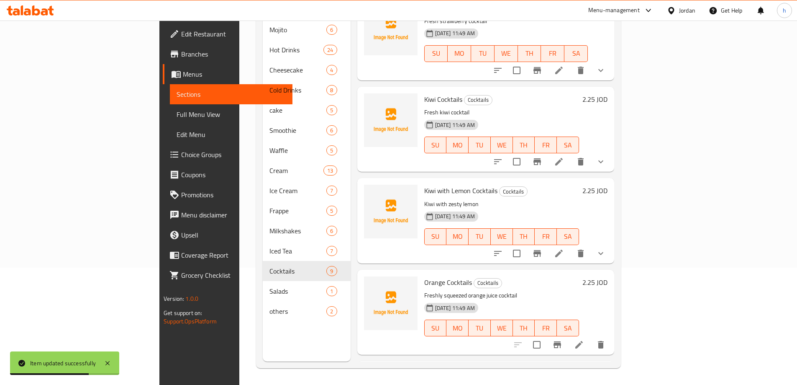
scroll to position [335, 0]
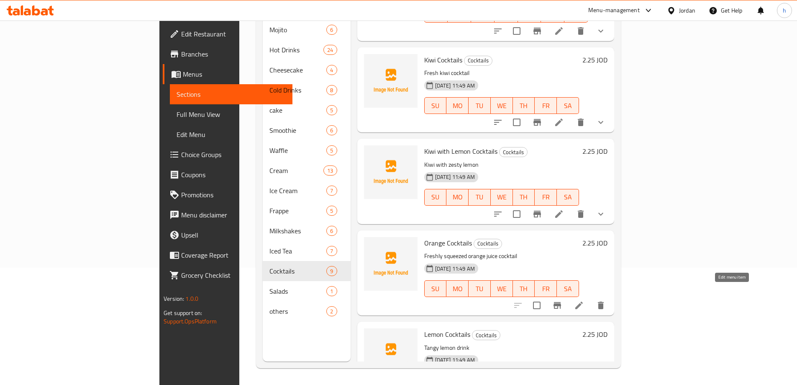
click at [584, 300] on icon at bounding box center [579, 305] width 10 height 10
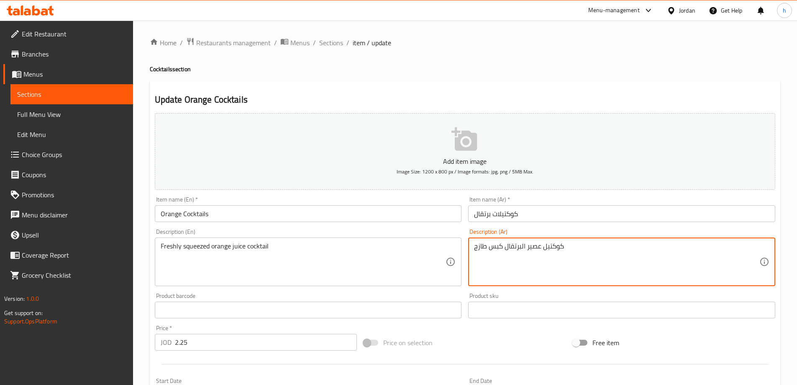
click at [502, 244] on textarea "كوكتيل عصير البرتقال كبس طازج" at bounding box center [616, 262] width 285 height 40
click at [489, 248] on textarea "كوكتيل عصير البرتقال الكبس طازج" at bounding box center [616, 262] width 285 height 40
click at [488, 248] on textarea "كوكتيل عصير البرتقال الكبس طازج" at bounding box center [616, 262] width 285 height 40
click at [487, 244] on textarea "كوكتيل عصير البرتقال الكبس طازج" at bounding box center [616, 262] width 285 height 40
click at [485, 244] on textarea "كوكتيل عصير البرتقال الكبس طازج" at bounding box center [616, 262] width 285 height 40
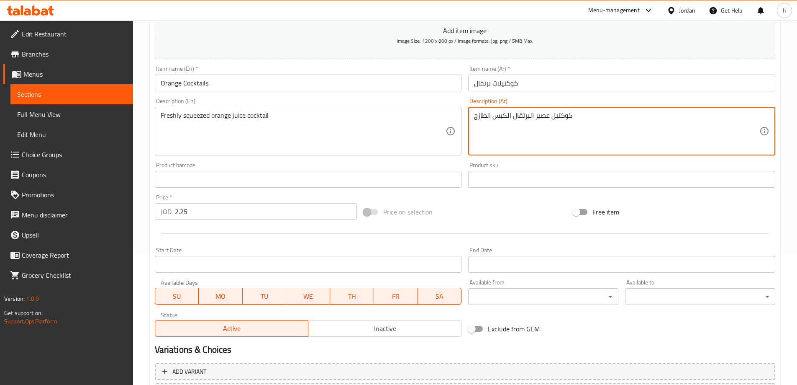
scroll to position [207, 0]
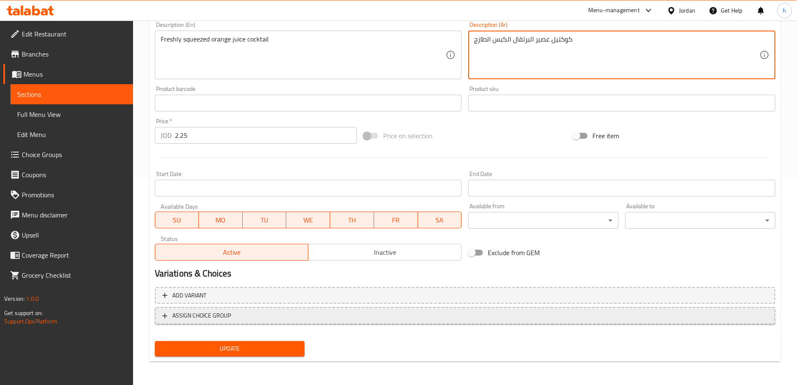
type textarea "كوكتيل عصير البرتقال الكبس الطازج"
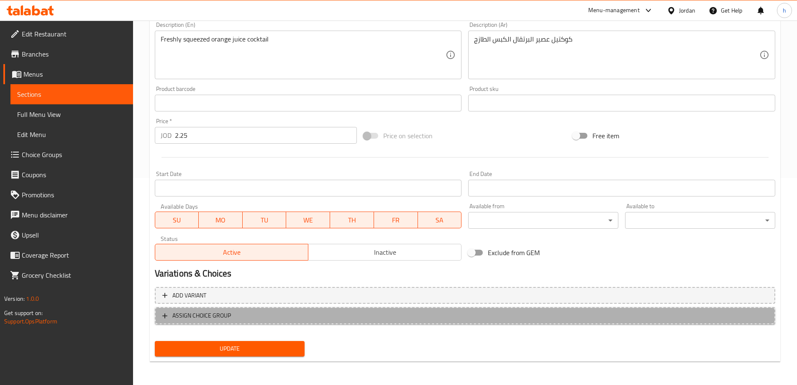
click at [237, 319] on span "ASSIGN CHOICE GROUP" at bounding box center [465, 315] width 606 height 10
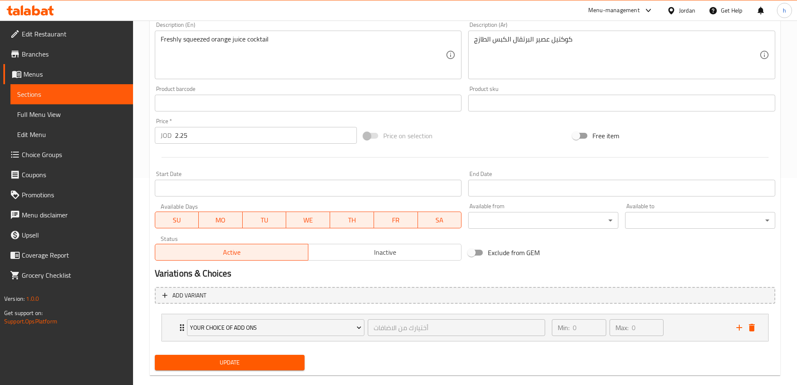
click at [244, 361] on span "Update" at bounding box center [230, 362] width 137 height 10
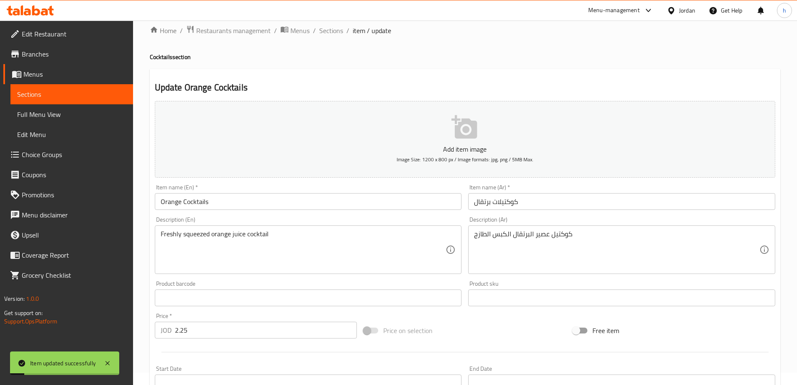
scroll to position [0, 0]
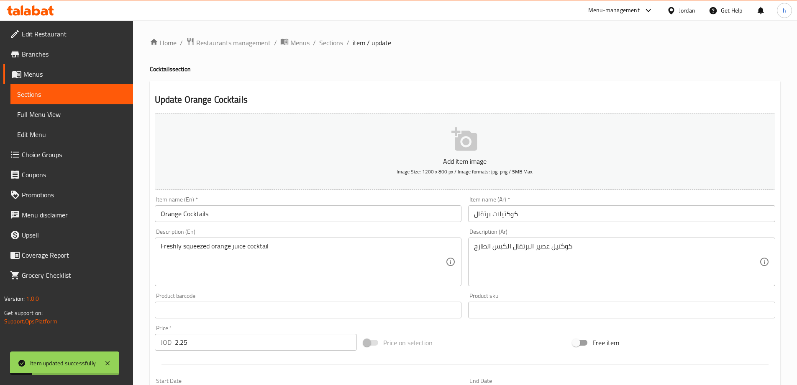
click at [32, 90] on span "Sections" at bounding box center [71, 94] width 109 height 10
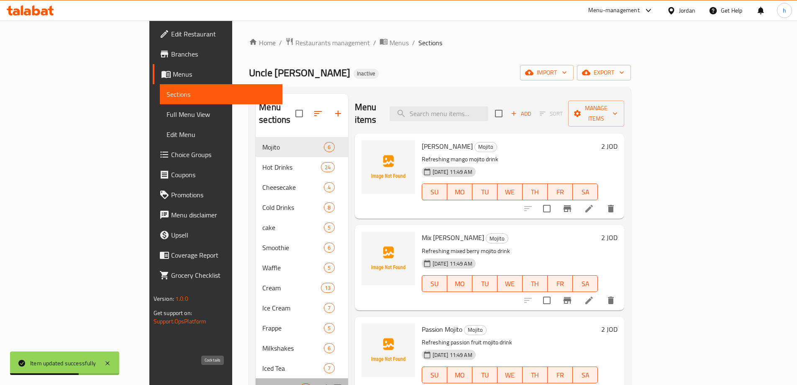
click at [262, 383] on span "Cocktails" at bounding box center [281, 388] width 38 height 10
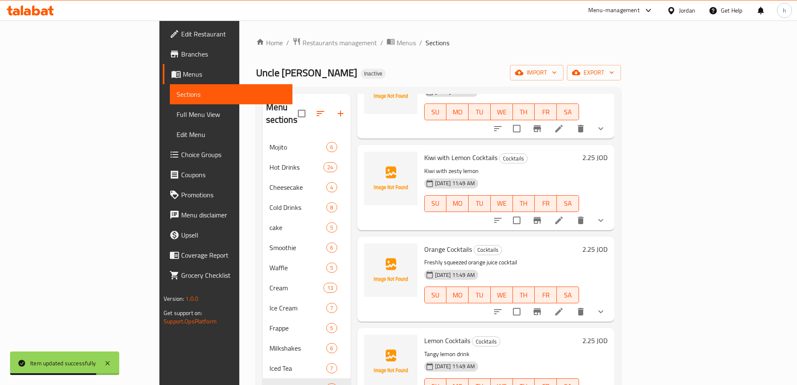
scroll to position [459, 0]
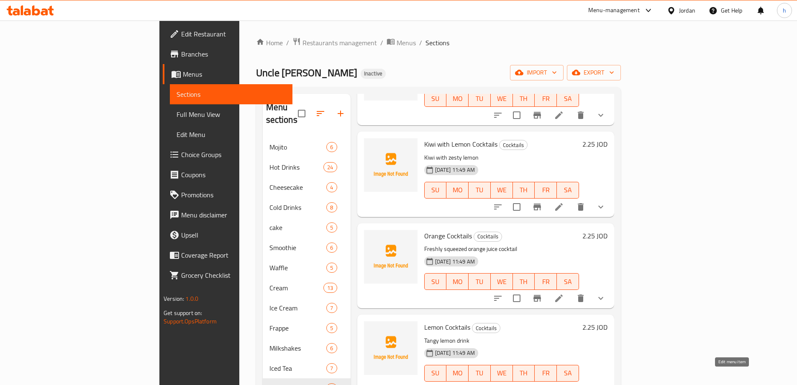
click at [584, 384] on icon at bounding box center [579, 390] width 10 height 10
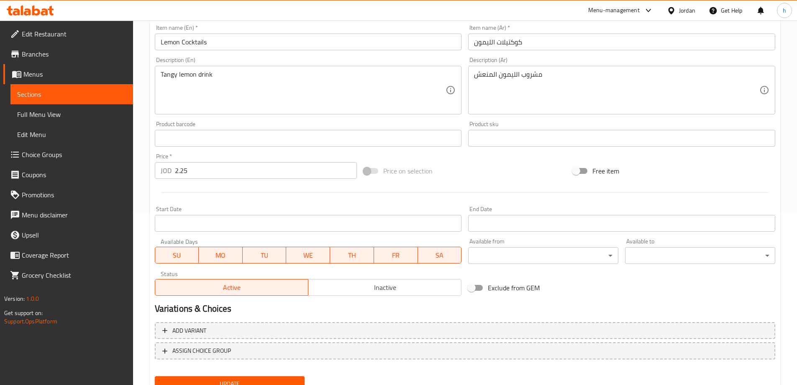
scroll to position [207, 0]
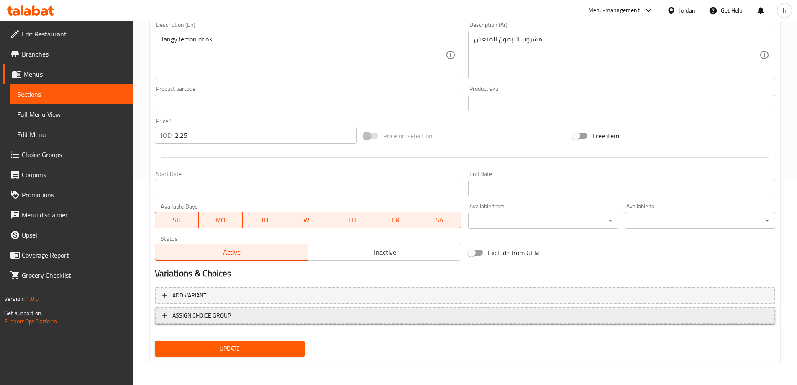
click at [246, 317] on span "ASSIGN CHOICE GROUP" at bounding box center [465, 315] width 606 height 10
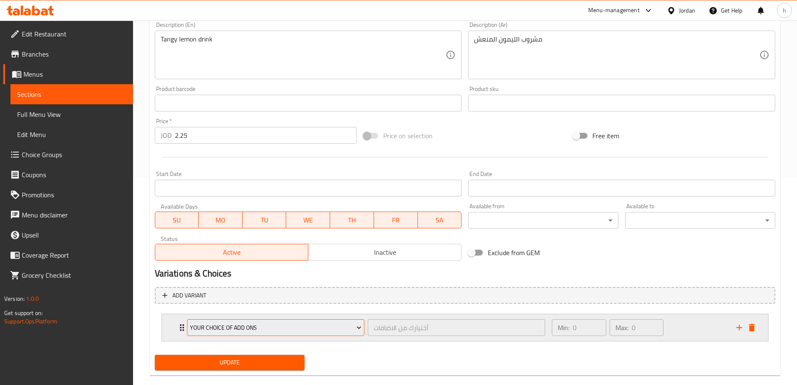
click at [271, 332] on span "Your Choice Of Add Ons" at bounding box center [276, 327] width 172 height 10
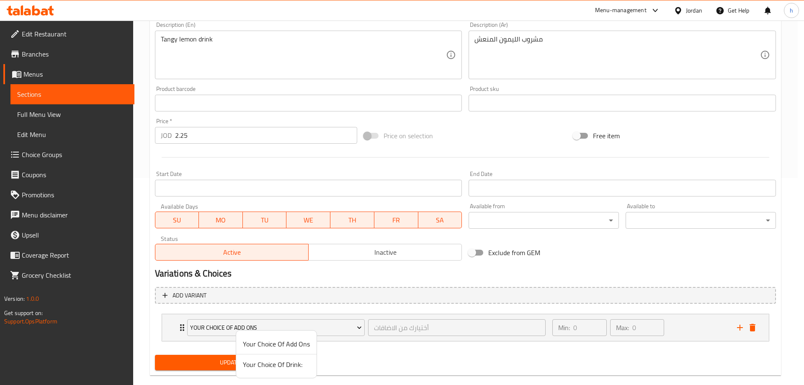
click at [268, 341] on span "Your Choice Of Add Ons" at bounding box center [276, 344] width 67 height 10
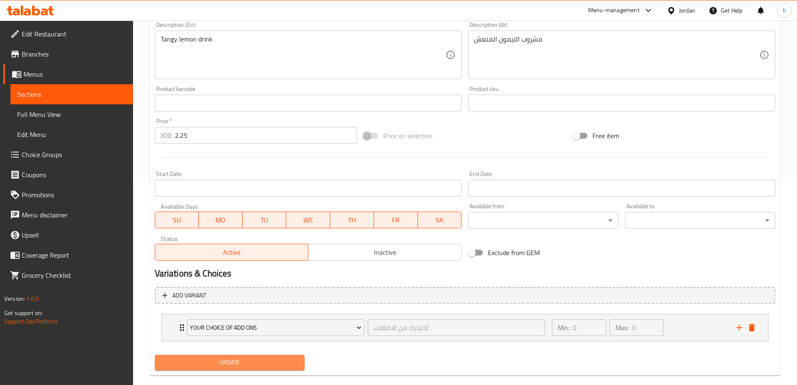
click at [246, 357] on button "Update" at bounding box center [230, 361] width 150 height 15
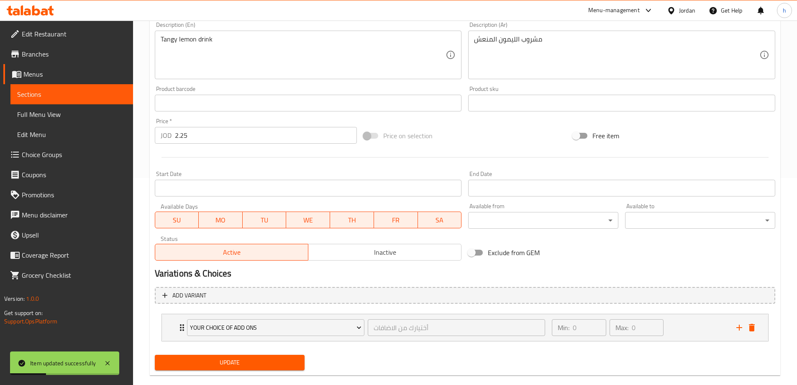
click at [38, 118] on span "Full Menu View" at bounding box center [71, 114] width 109 height 10
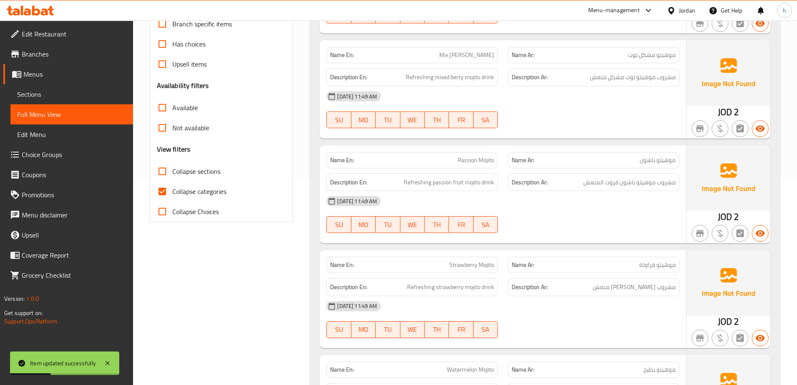
click at [175, 193] on span "Collapse categories" at bounding box center [199, 191] width 54 height 10
click at [172, 193] on input "Collapse categories" at bounding box center [162, 191] width 20 height 20
checkbox input "false"
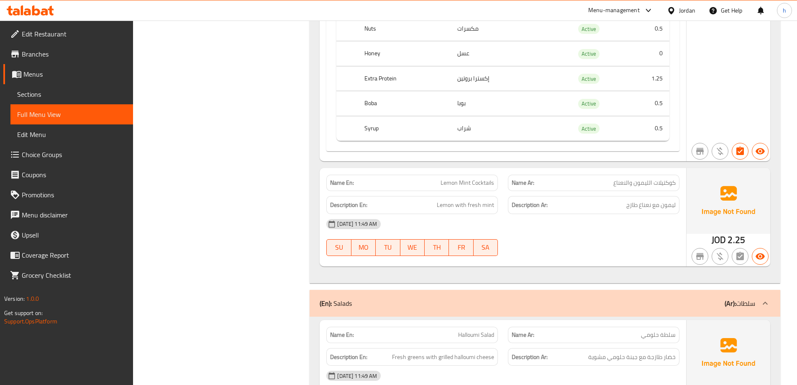
scroll to position [14564, 0]
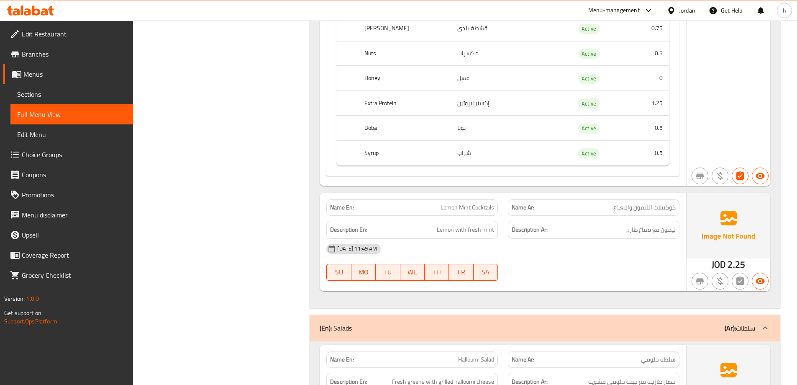
click at [29, 97] on span "Sections" at bounding box center [71, 94] width 109 height 10
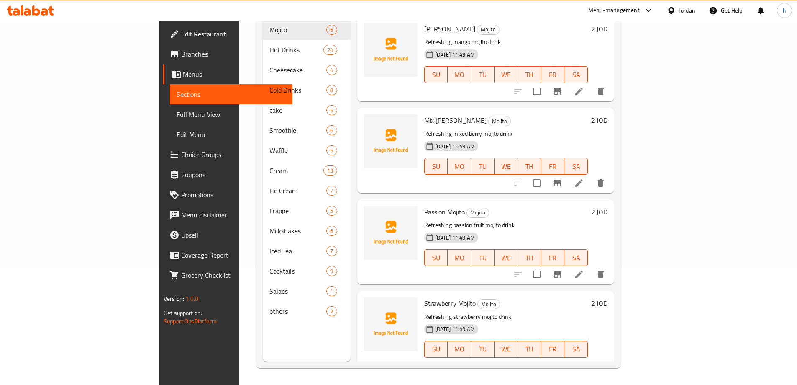
scroll to position [117, 0]
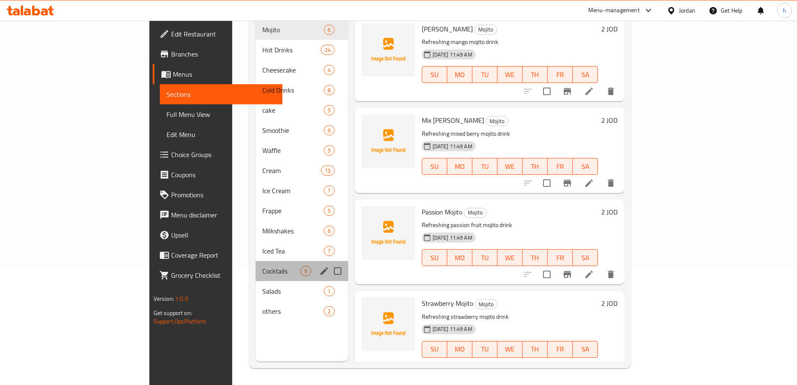
click at [256, 264] on div "Cocktails 9" at bounding box center [302, 271] width 92 height 20
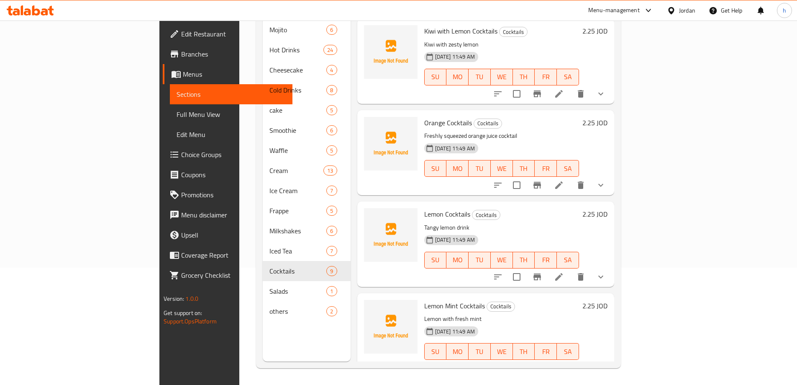
scroll to position [459, 0]
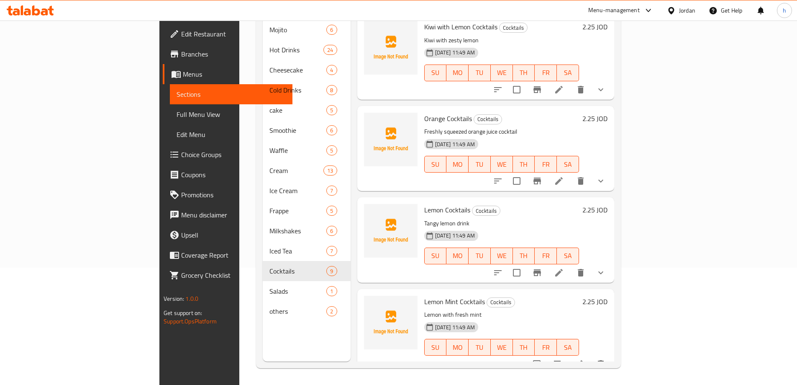
click at [584, 359] on icon at bounding box center [579, 364] width 10 height 10
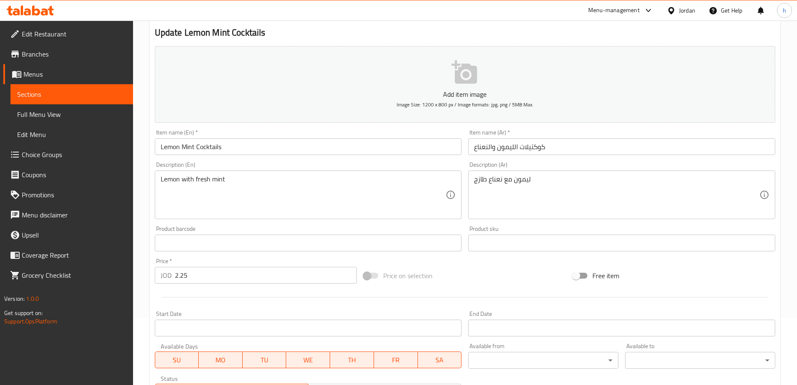
scroll to position [207, 0]
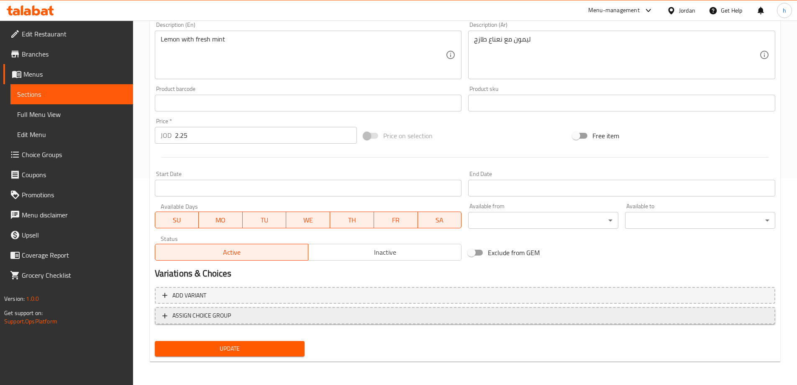
click at [236, 314] on span "ASSIGN CHOICE GROUP" at bounding box center [465, 315] width 606 height 10
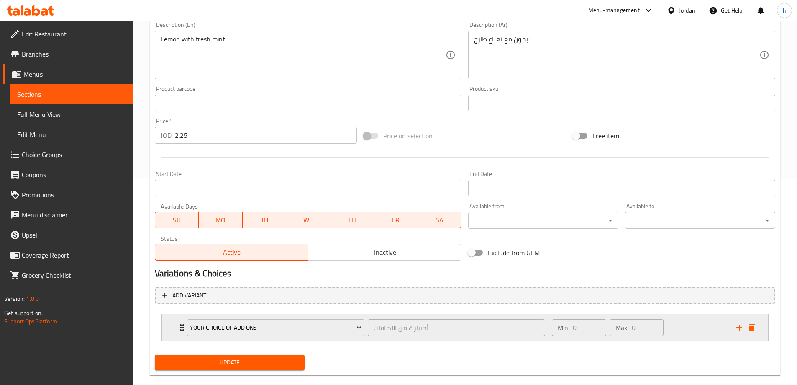
click at [321, 338] on div "Your Choice Of Add Ons أختيارك من الاضافات ​" at bounding box center [366, 327] width 369 height 27
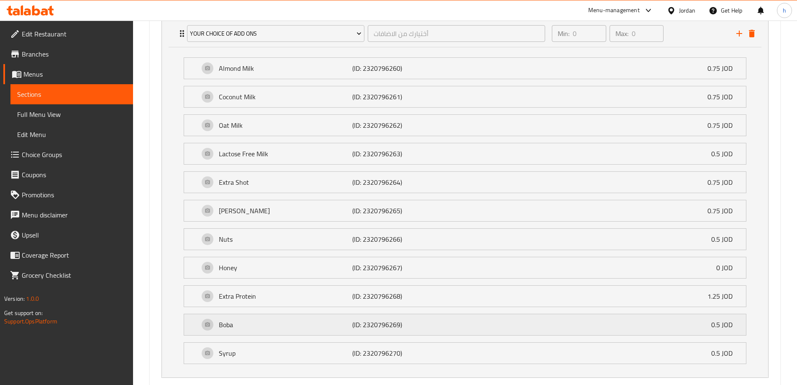
scroll to position [551, 0]
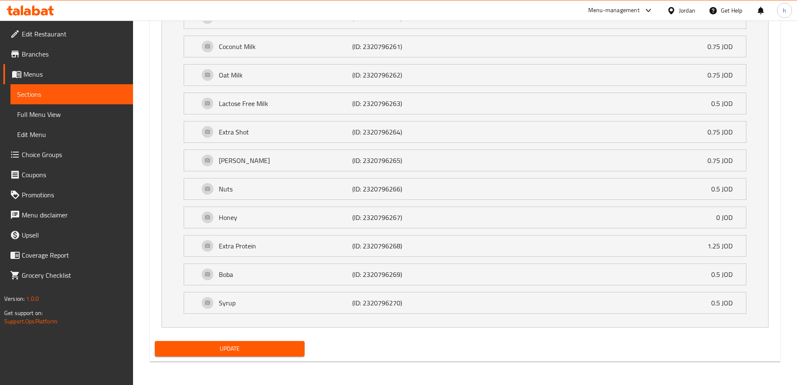
click at [246, 347] on span "Update" at bounding box center [230, 348] width 137 height 10
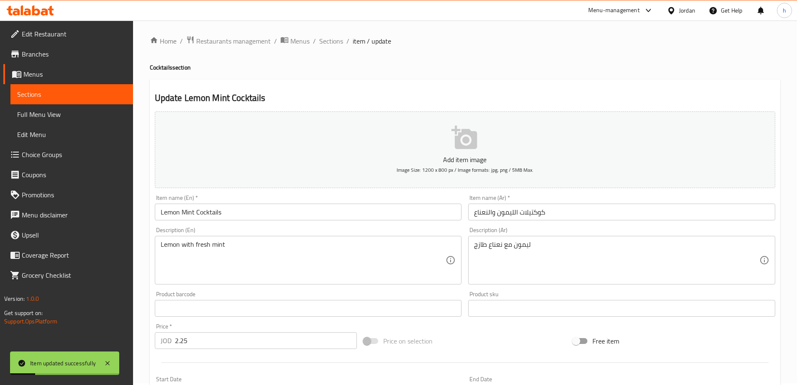
scroll to position [0, 0]
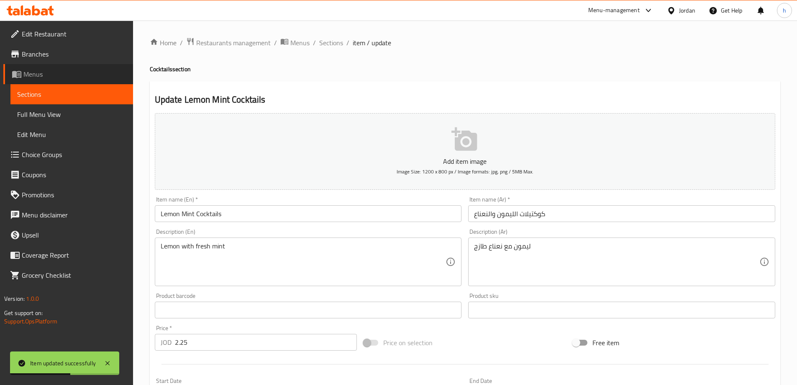
click at [58, 72] on span "Menus" at bounding box center [74, 74] width 103 height 10
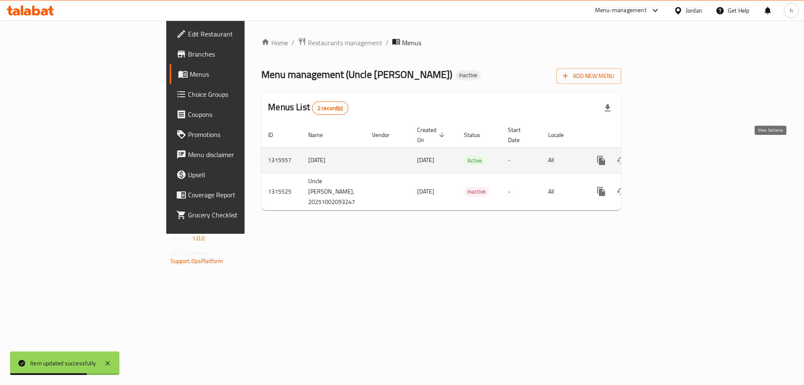
click at [666, 155] on icon "enhanced table" at bounding box center [661, 160] width 10 height 10
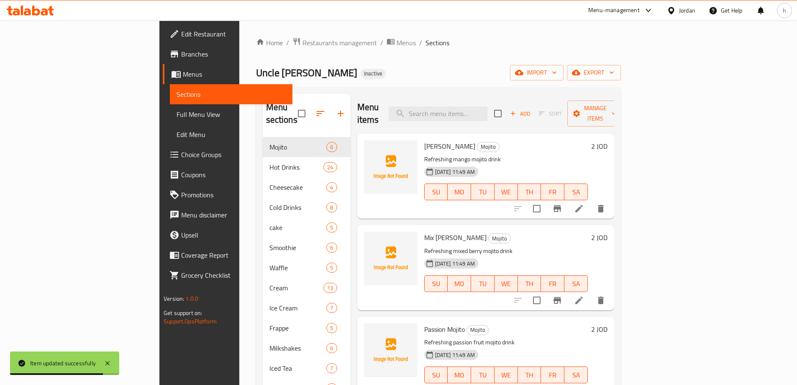
click at [177, 116] on span "Full Menu View" at bounding box center [231, 114] width 109 height 10
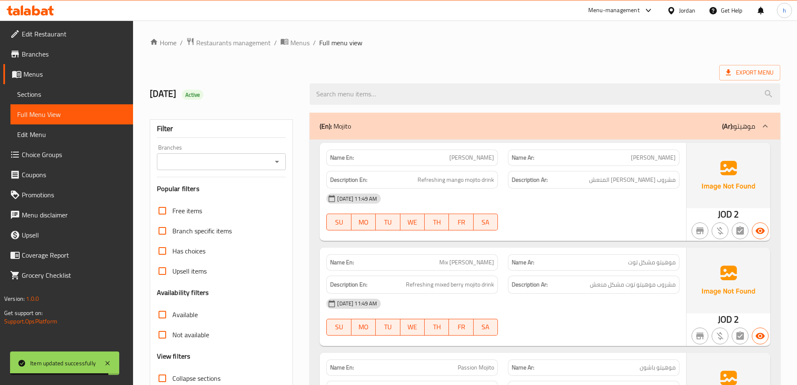
scroll to position [84, 0]
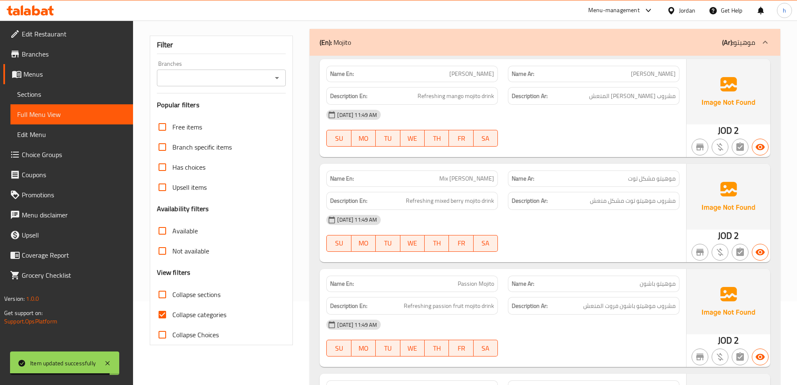
click at [178, 318] on span "Collapse categories" at bounding box center [199, 314] width 54 height 10
click at [172, 318] on input "Collapse categories" at bounding box center [162, 314] width 20 height 20
checkbox input "false"
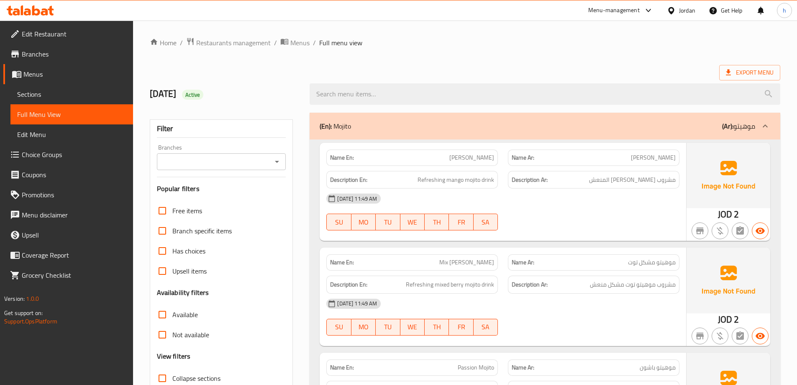
click at [552, 200] on div "[DATE] 11:49 AM" at bounding box center [502, 198] width 363 height 20
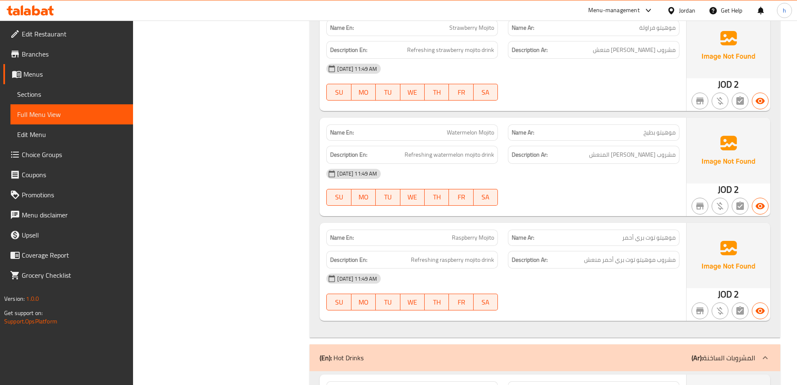
scroll to position [502, 0]
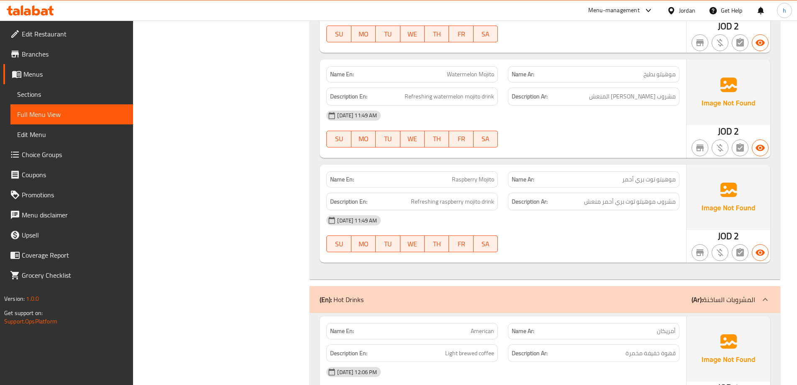
click at [657, 296] on div "(En): Hot Drinks (Ar): المشروبات الساخنة" at bounding box center [538, 299] width 436 height 10
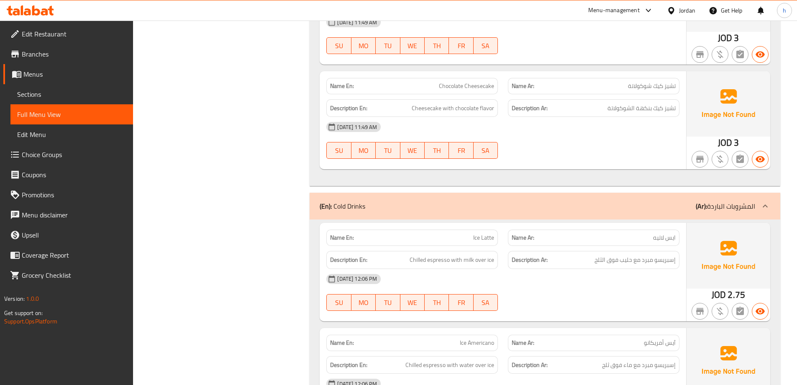
scroll to position [1130, 0]
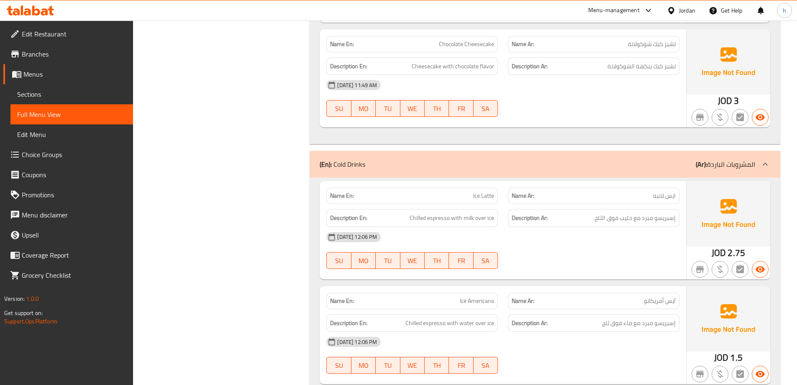
click at [487, 165] on div "(En): Cold Drinks (Ar): المشروبات الباردة" at bounding box center [538, 164] width 436 height 10
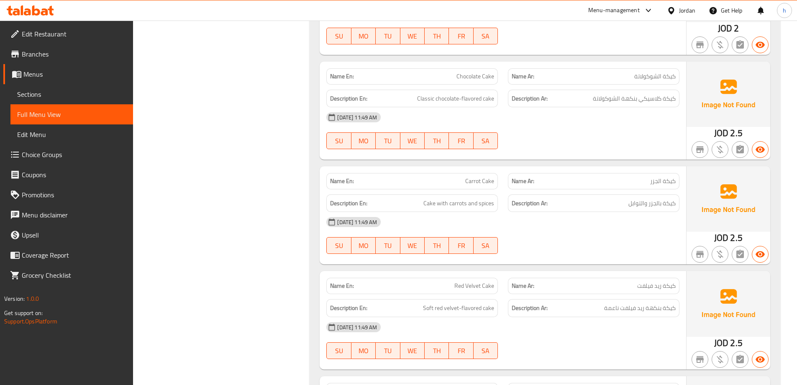
scroll to position [1465, 0]
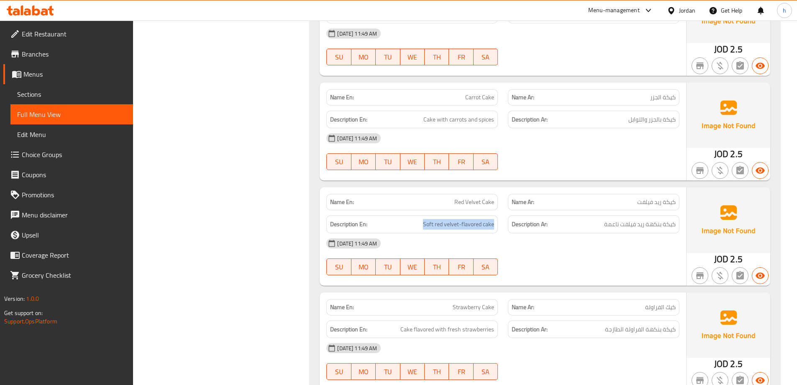
drag, startPoint x: 415, startPoint y: 226, endPoint x: 503, endPoint y: 229, distance: 87.5
click at [503, 229] on div "Description En: Soft red velvet-flavored cake" at bounding box center [412, 224] width 182 height 28
click at [512, 241] on div "[DATE] 11:49 AM" at bounding box center [502, 243] width 363 height 20
drag, startPoint x: 590, startPoint y: 227, endPoint x: 676, endPoint y: 229, distance: 86.2
click at [676, 229] on div "Description Ar: كيكة بنكهة ريد فيلفت ناعمة" at bounding box center [594, 224] width 172 height 18
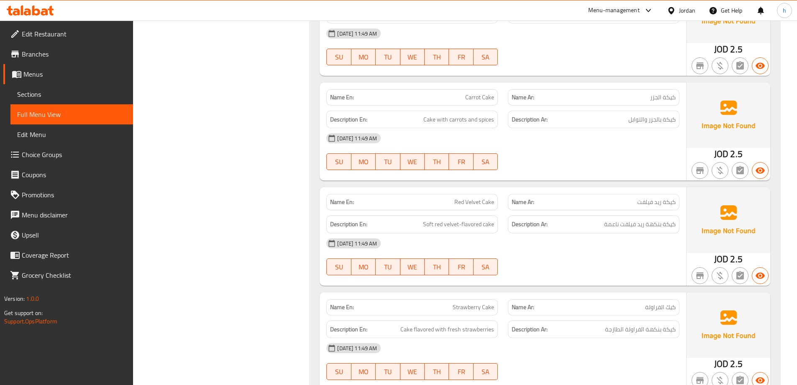
click at [655, 250] on div "[DATE] 11:49 AM" at bounding box center [502, 243] width 363 height 20
click at [56, 93] on span "Sections" at bounding box center [71, 94] width 109 height 10
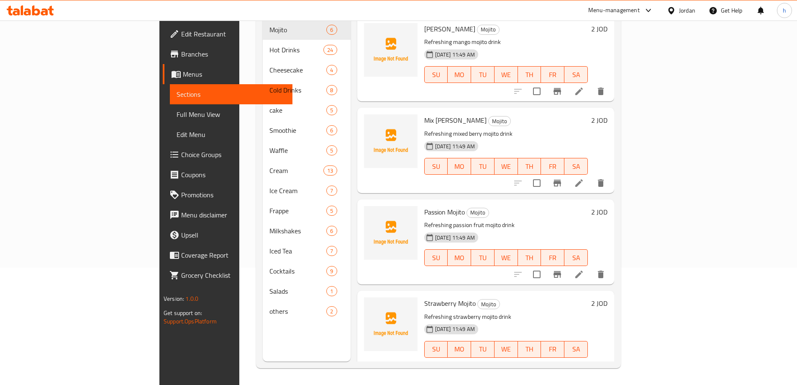
scroll to position [117, 0]
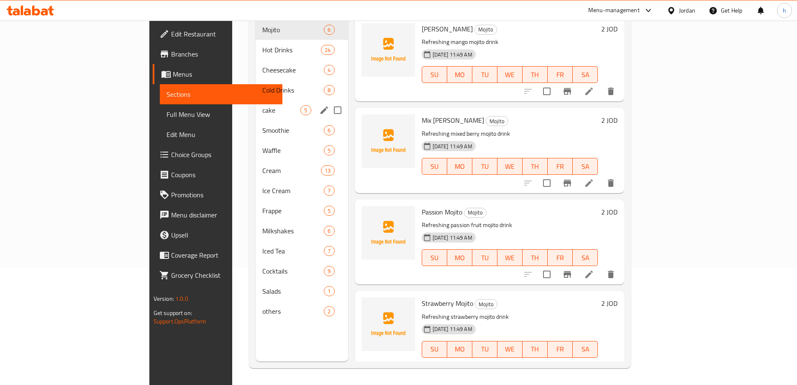
click at [262, 105] on span "cake" at bounding box center [281, 110] width 38 height 10
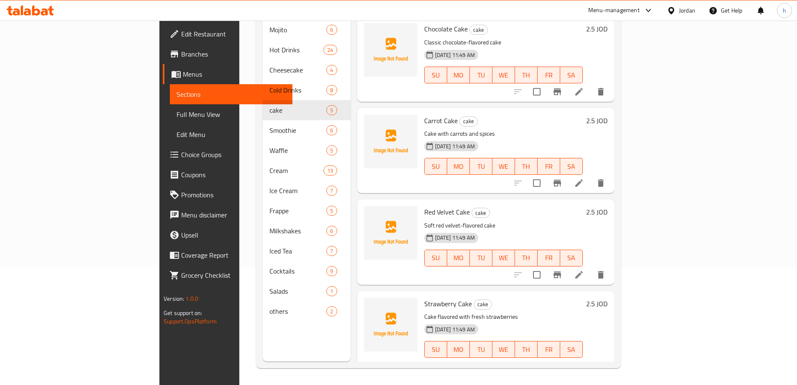
scroll to position [93, 0]
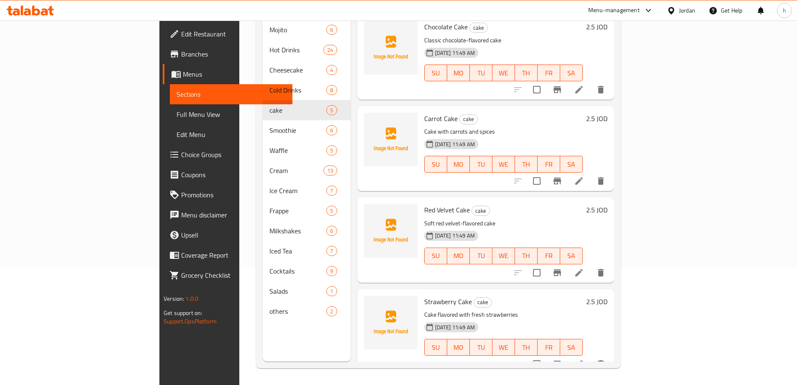
click at [584, 267] on icon at bounding box center [579, 272] width 10 height 10
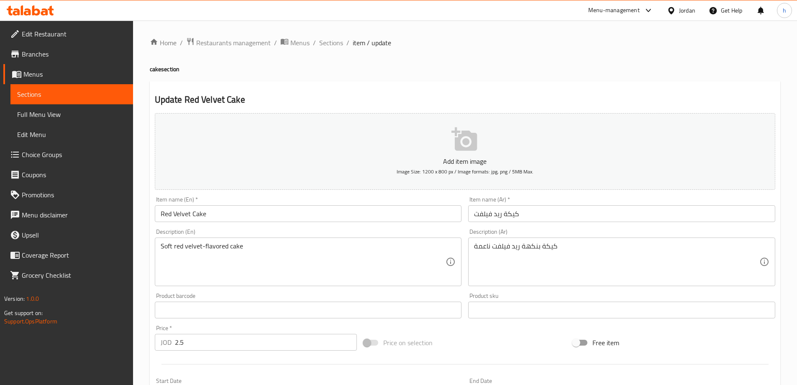
drag, startPoint x: 476, startPoint y: 246, endPoint x: 491, endPoint y: 251, distance: 15.5
click at [491, 251] on div "كيكة بنكهة ريد فيلفت ناعمة Description (Ar)" at bounding box center [621, 261] width 307 height 49
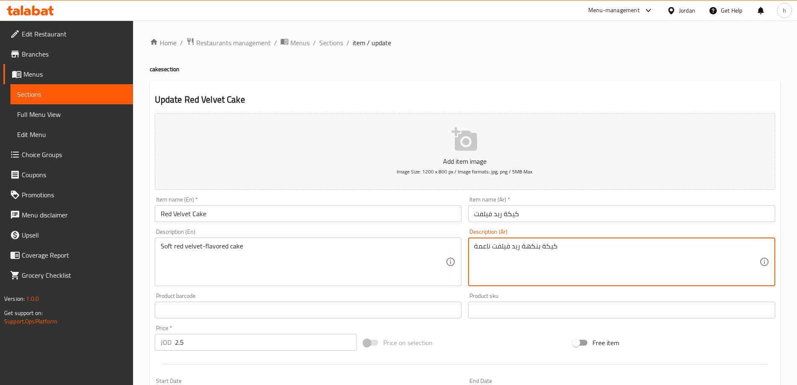
click at [478, 247] on textarea "كيكة بنكهة ريد فيلفت ناعمة" at bounding box center [616, 262] width 285 height 40
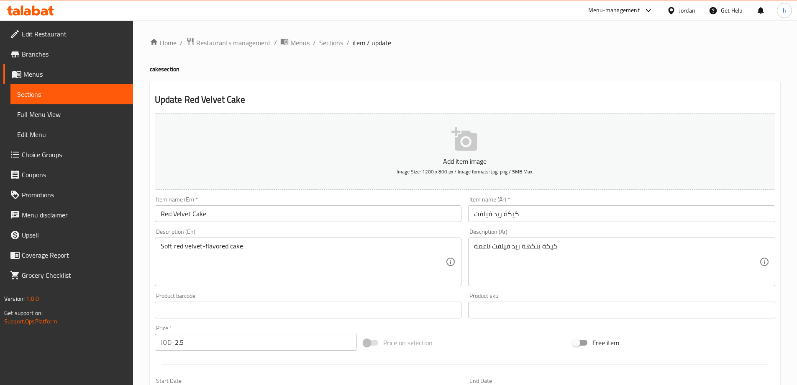
drag, startPoint x: 471, startPoint y: 247, endPoint x: 484, endPoint y: 247, distance: 13.4
click at [484, 247] on div "كيكة بنكهة ريد فيلفت ناعمة Description (Ar)" at bounding box center [621, 261] width 307 height 49
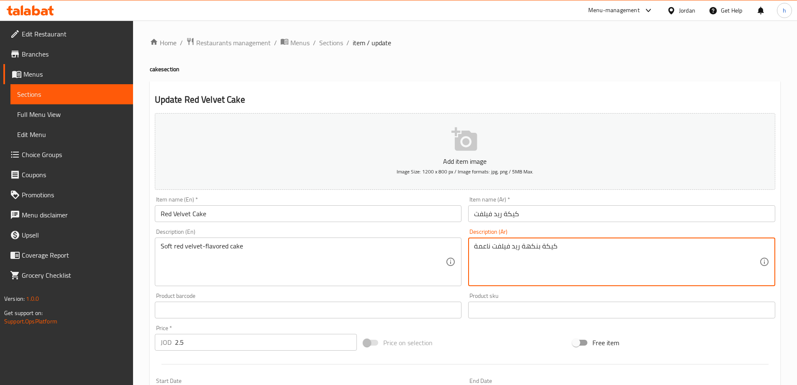
click at [487, 246] on textarea "كيكة بنكهة ريد فيلفت ناعمة" at bounding box center [616, 262] width 285 height 40
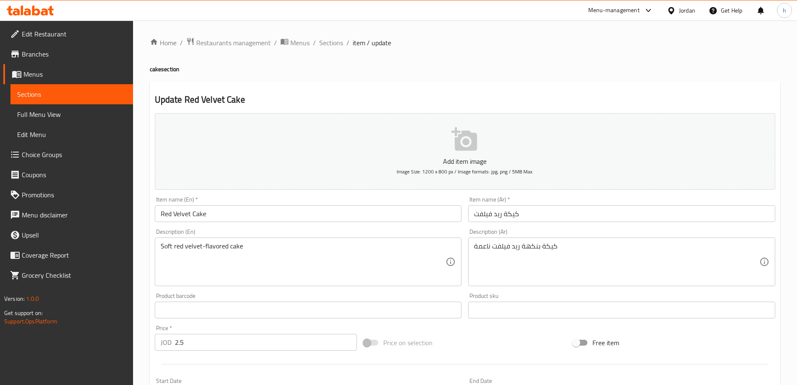
drag, startPoint x: 473, startPoint y: 247, endPoint x: 483, endPoint y: 246, distance: 9.6
click at [483, 246] on div "كيكة بنكهة ريد فيلفت ناعمة Description (Ar)" at bounding box center [621, 261] width 307 height 49
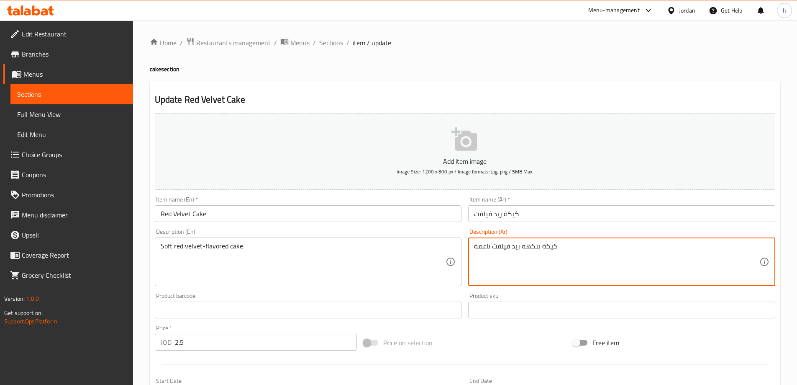
click at [486, 247] on textarea "كيكة بنكهة ريد فيلفت ناعمة" at bounding box center [616, 262] width 285 height 40
click at [489, 246] on textarea "كيكة بنكهة ريد فيلفت ناعمة" at bounding box center [616, 262] width 285 height 40
click at [514, 249] on textarea "كيكة بنكهة ريد فيلفت ناعمة" at bounding box center [616, 262] width 285 height 40
drag, startPoint x: 490, startPoint y: 245, endPoint x: 471, endPoint y: 249, distance: 19.6
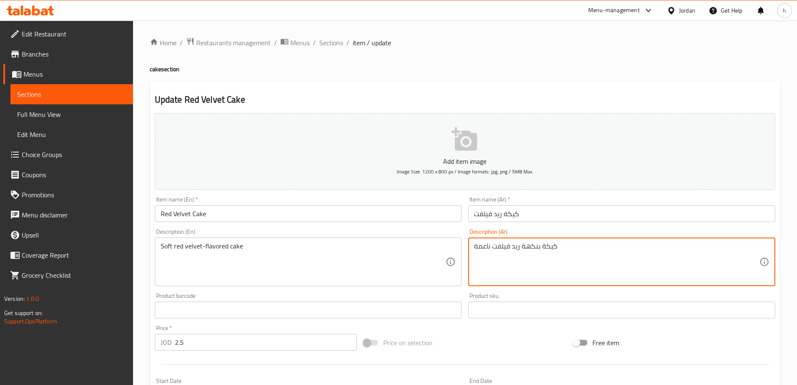
click at [471, 249] on div "كيكة بنكهة ريد فيلفت ناعمة Description (Ar)" at bounding box center [621, 261] width 307 height 49
paste textarea "ناعمة"
type textarea "كيكة ناعمة بنكهة ريد فيلفت"
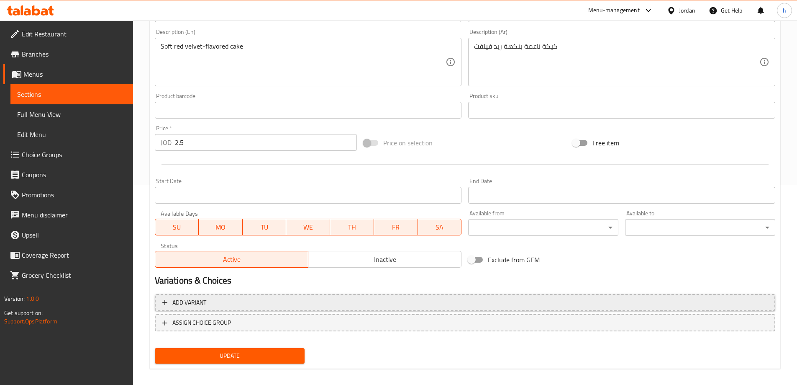
scroll to position [207, 0]
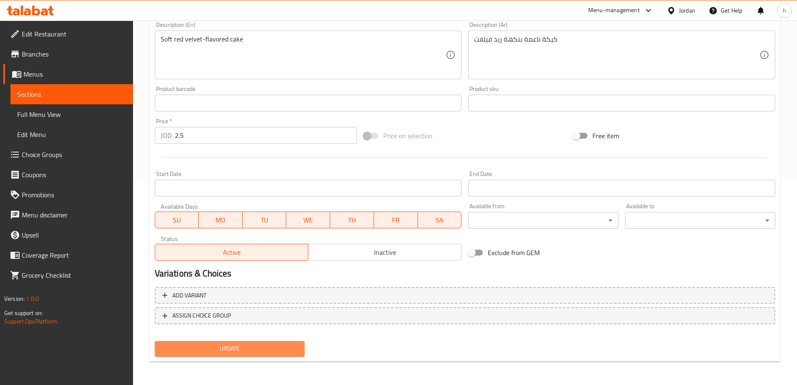
click at [239, 354] on span "Update" at bounding box center [230, 348] width 137 height 10
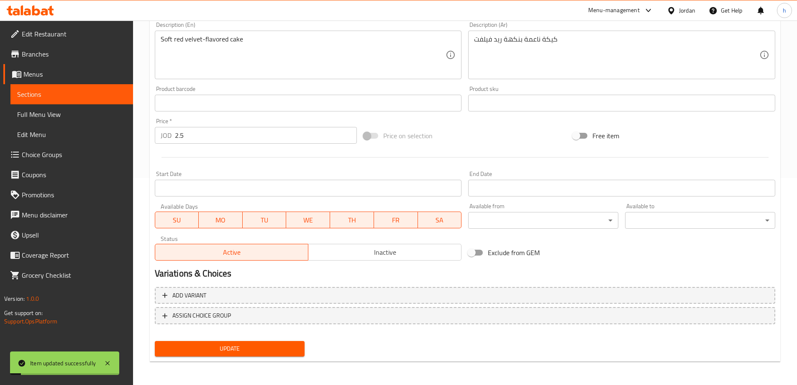
click at [33, 97] on span "Sections" at bounding box center [71, 94] width 109 height 10
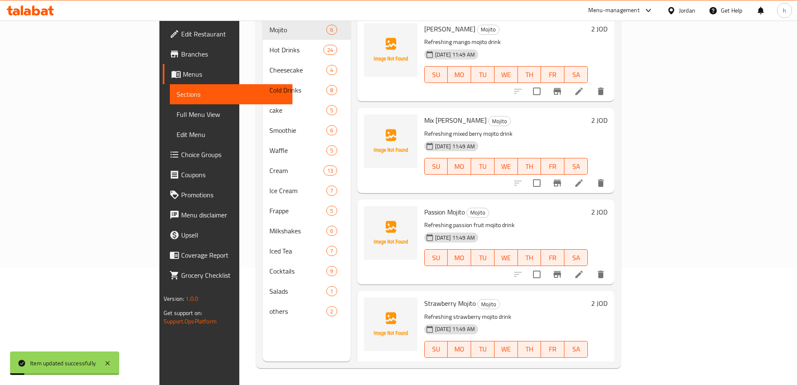
scroll to position [117, 0]
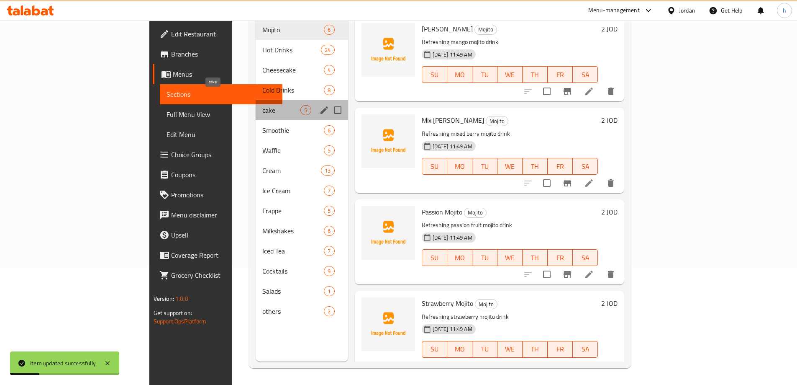
click at [262, 105] on span "cake" at bounding box center [281, 110] width 38 height 10
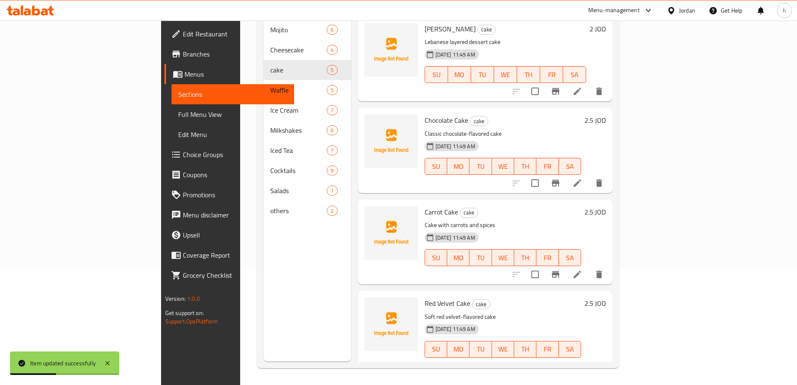
click at [178, 118] on span "Full Menu View" at bounding box center [232, 114] width 109 height 10
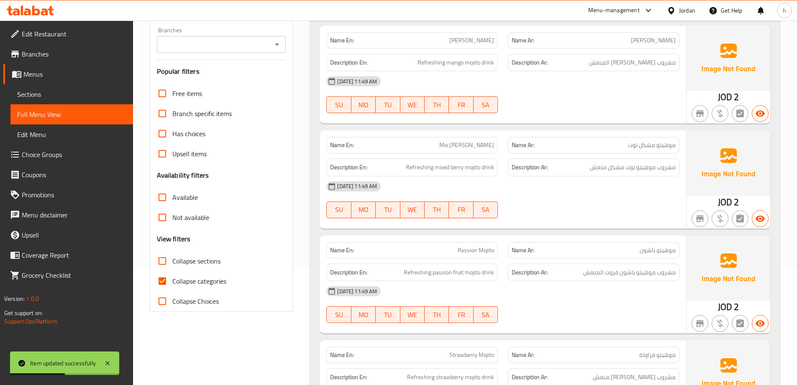
click at [164, 284] on input "Collapse categories" at bounding box center [162, 281] width 20 height 20
checkbox input "false"
click at [164, 265] on input "Collapse sections" at bounding box center [162, 261] width 20 height 20
checkbox input "true"
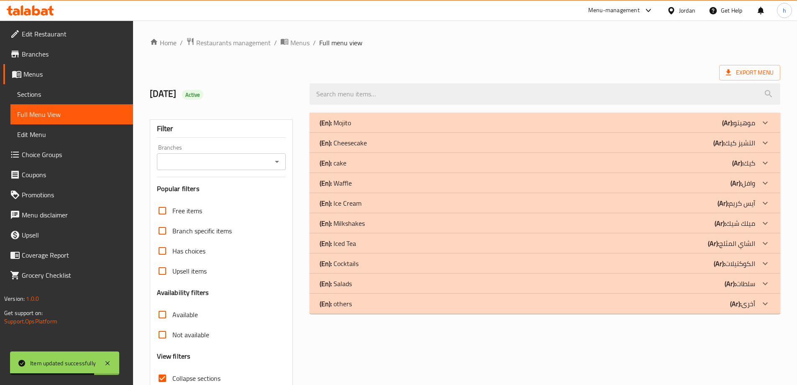
click at [347, 124] on p "(En): Mojito" at bounding box center [335, 123] width 31 height 10
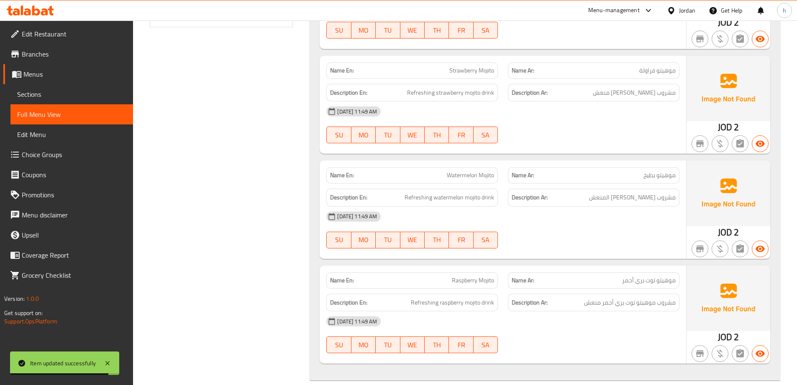
scroll to position [586, 0]
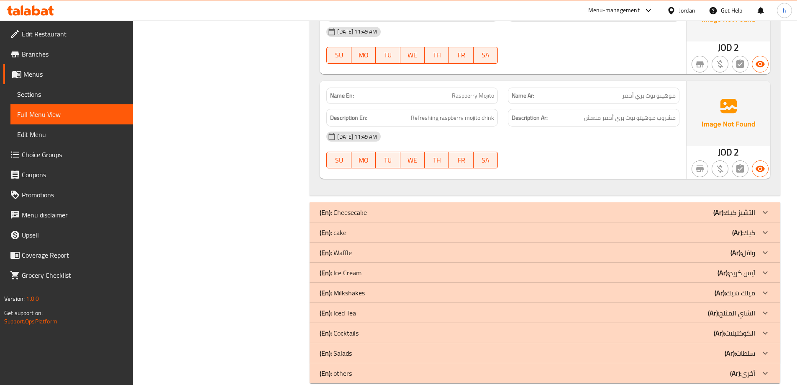
click at [345, 212] on p "(En): Cheesecake" at bounding box center [343, 212] width 47 height 10
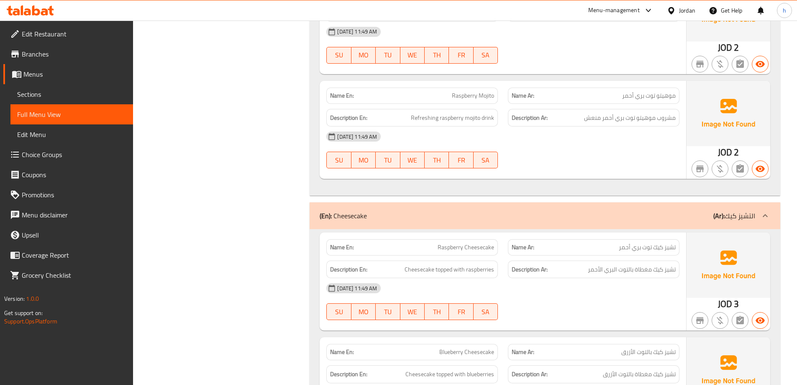
scroll to position [963, 0]
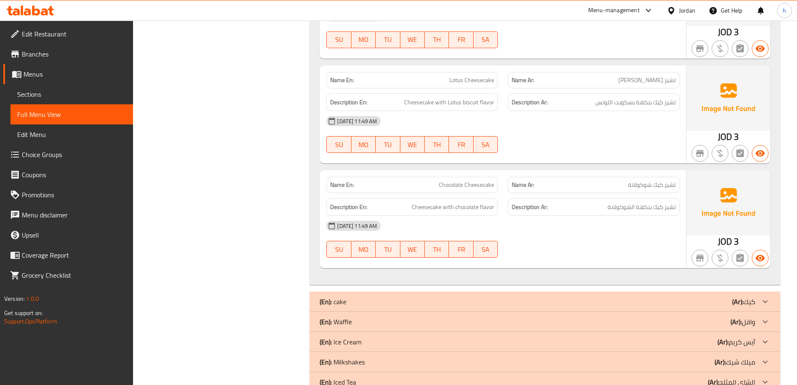
click at [342, 299] on p "(En): cake" at bounding box center [333, 301] width 27 height 10
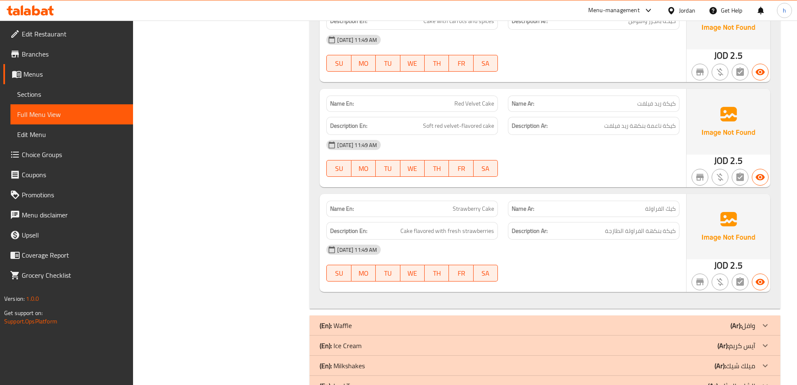
scroll to position [1590, 0]
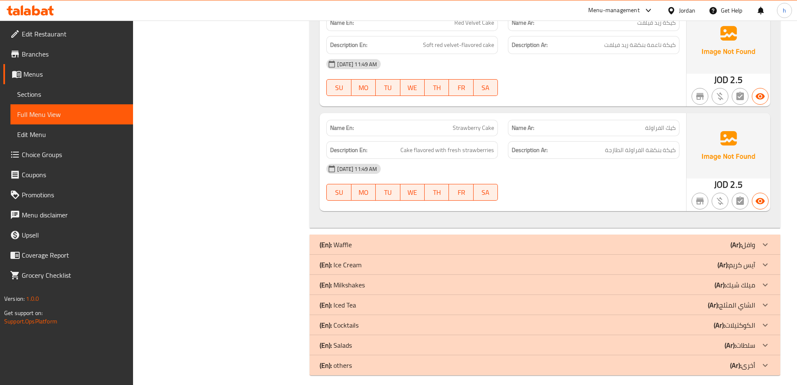
click at [338, 241] on p "(En): Waffle" at bounding box center [336, 244] width 32 height 10
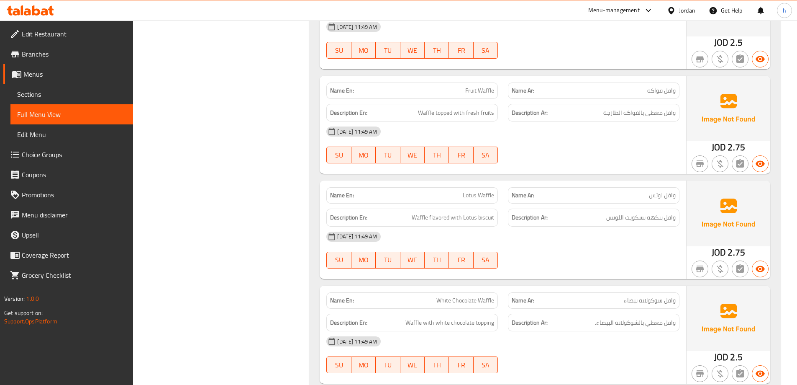
scroll to position [2168, 0]
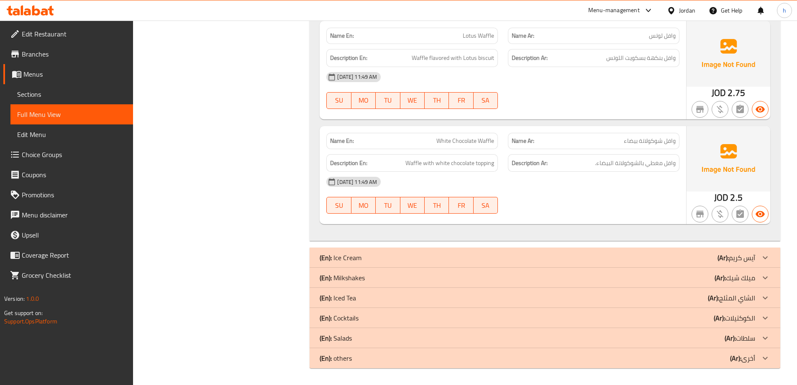
click at [349, 252] on p "(En): Ice Cream" at bounding box center [341, 257] width 42 height 10
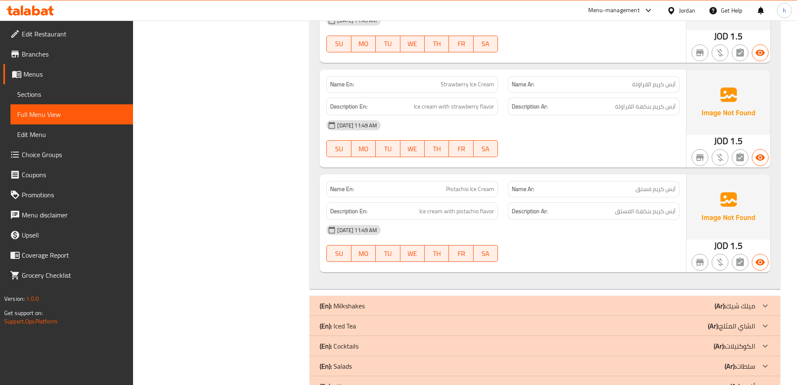
scroll to position [2928, 0]
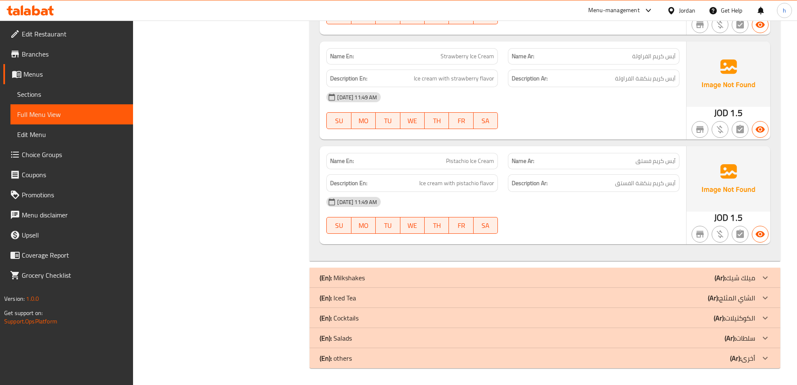
click at [331, 277] on b "(En):" at bounding box center [326, 277] width 12 height 13
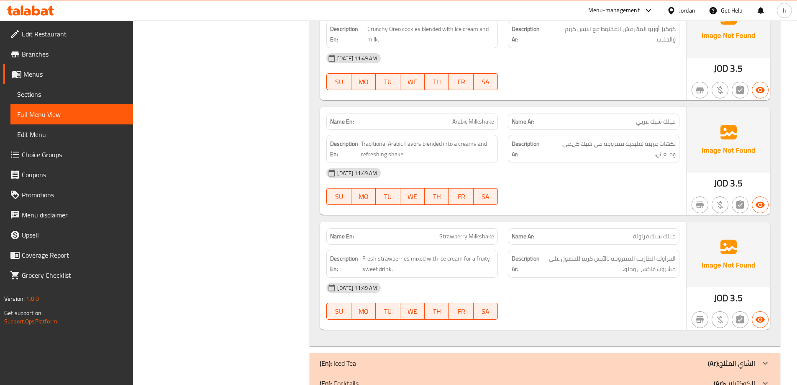
scroll to position [3643, 0]
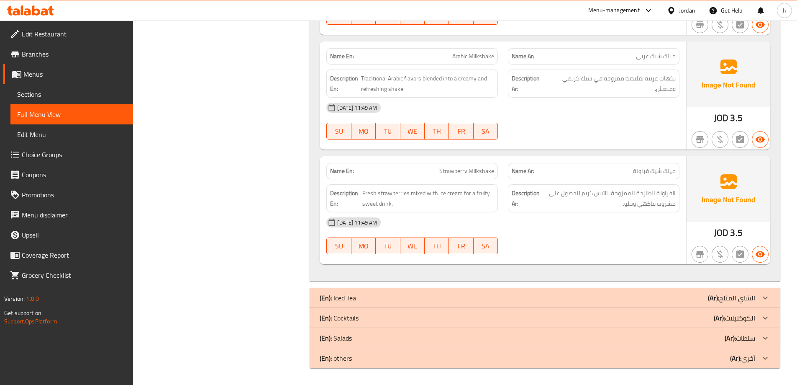
click at [347, 300] on p "(En): Iced Tea" at bounding box center [338, 298] width 36 height 10
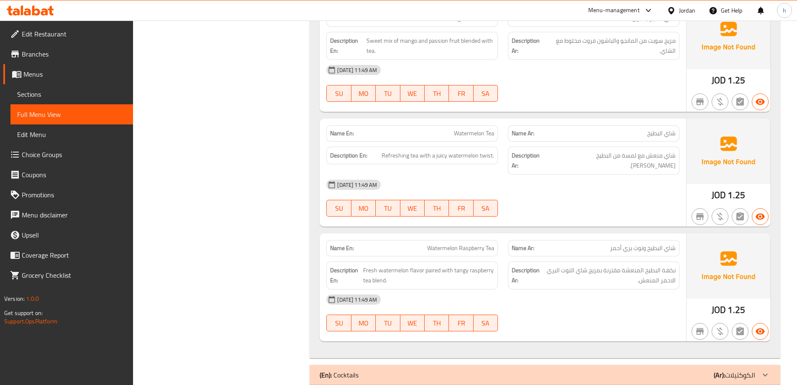
scroll to position [4433, 0]
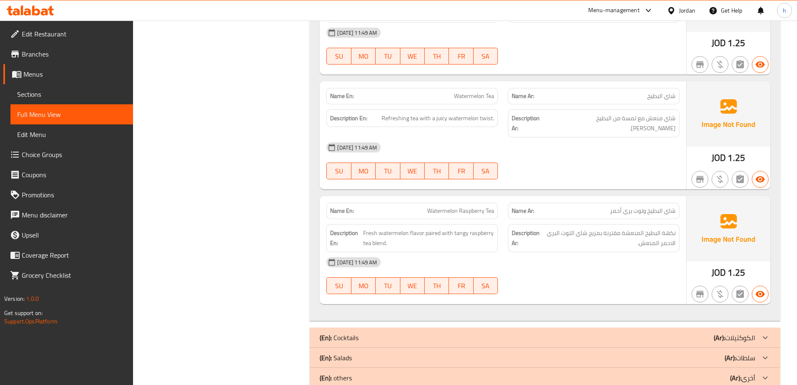
click at [336, 332] on p "(En): Cocktails" at bounding box center [339, 337] width 39 height 10
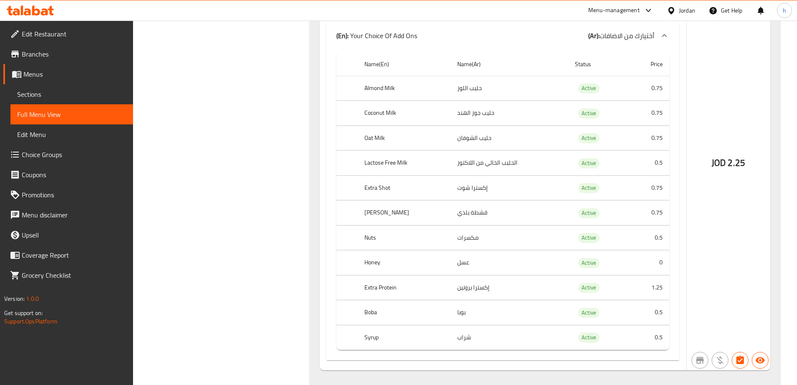
scroll to position [8657, 0]
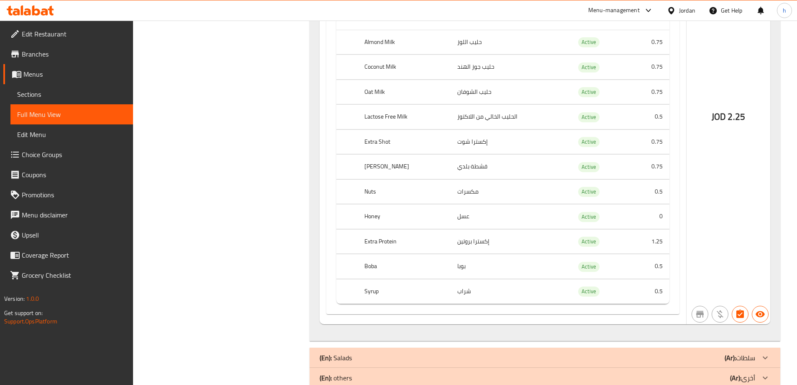
click at [389, 352] on div "(En): Salads (Ar): سلطات" at bounding box center [538, 357] width 436 height 10
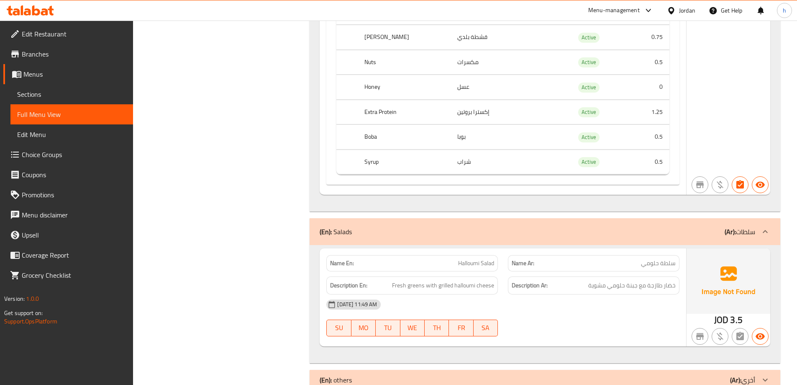
scroll to position [8788, 0]
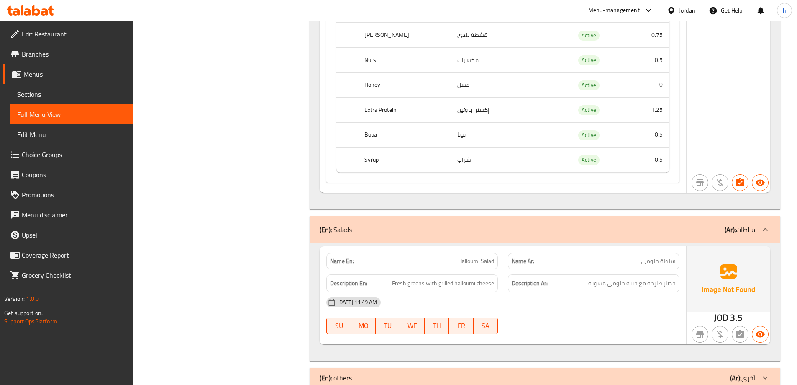
click at [353, 372] on div "(En): others (Ar): أخرى" at bounding box center [538, 377] width 436 height 10
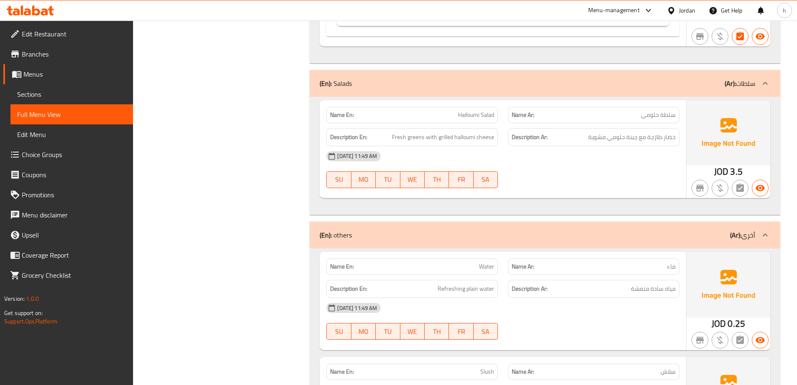
scroll to position [9018, 0]
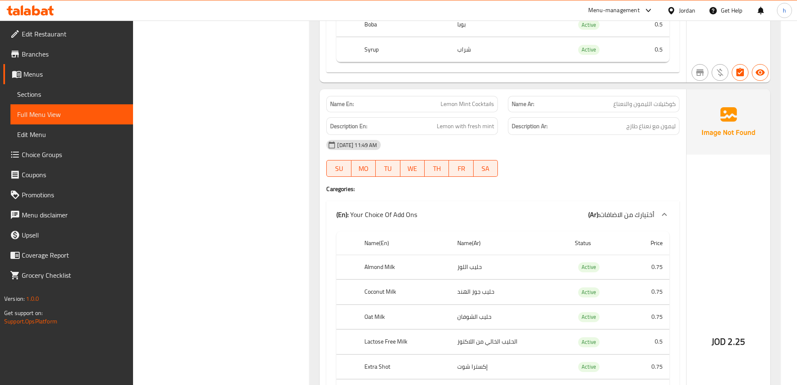
click at [42, 95] on span "Sections" at bounding box center [71, 94] width 109 height 10
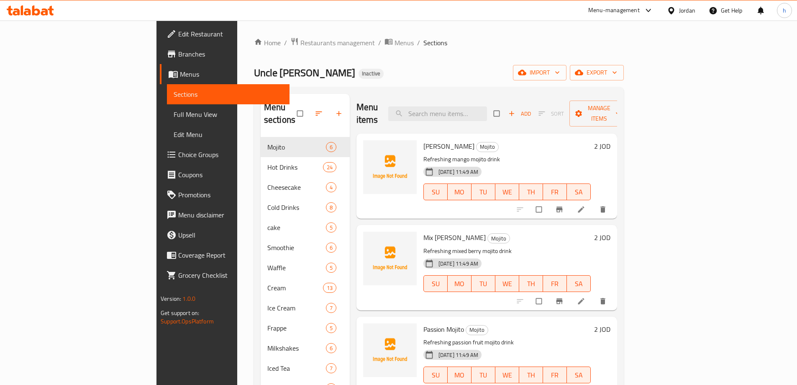
click at [174, 119] on span "Full Menu View" at bounding box center [228, 114] width 109 height 10
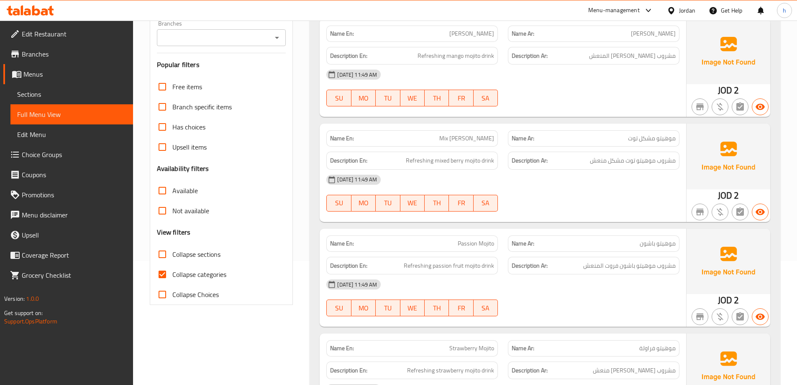
scroll to position [167, 0]
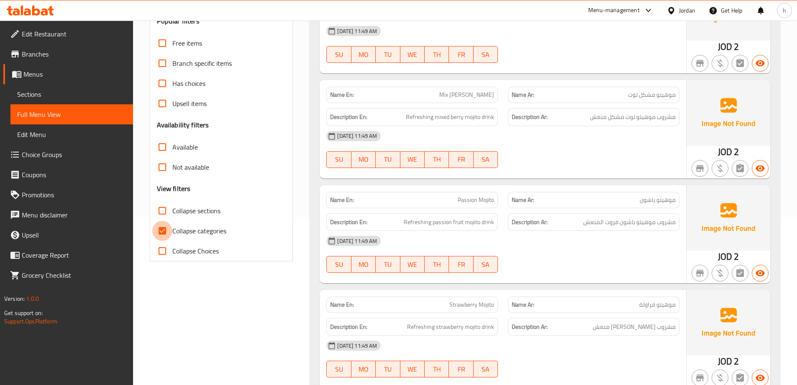
click at [167, 226] on input "Collapse categories" at bounding box center [162, 231] width 20 height 20
checkbox input "false"
click at [162, 211] on input "Collapse sections" at bounding box center [162, 210] width 20 height 20
checkbox input "true"
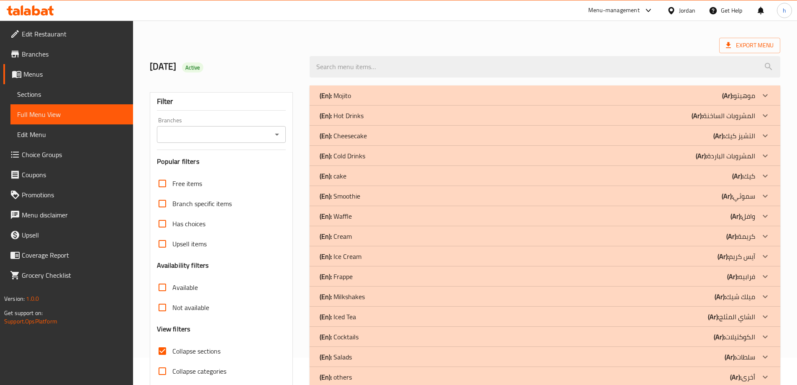
scroll to position [0, 0]
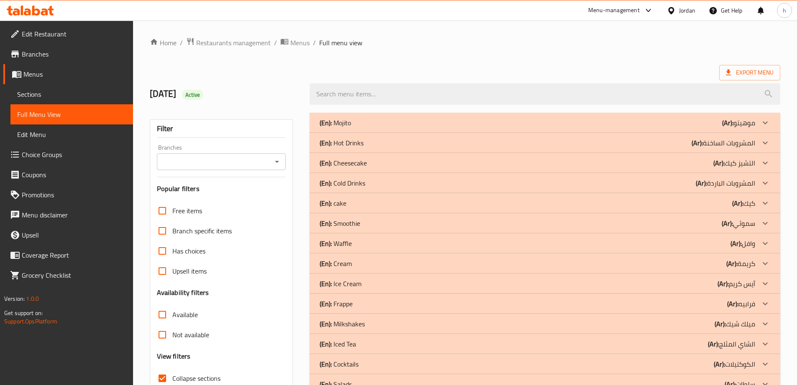
click at [359, 124] on div "(En): Mojito (Ar): موهيتو" at bounding box center [538, 123] width 436 height 10
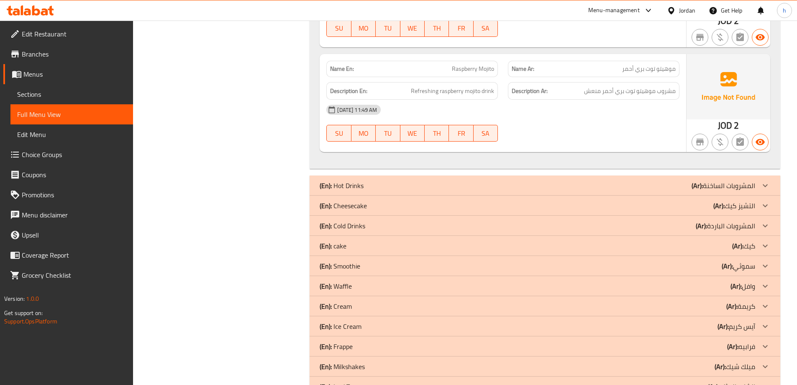
scroll to position [670, 0]
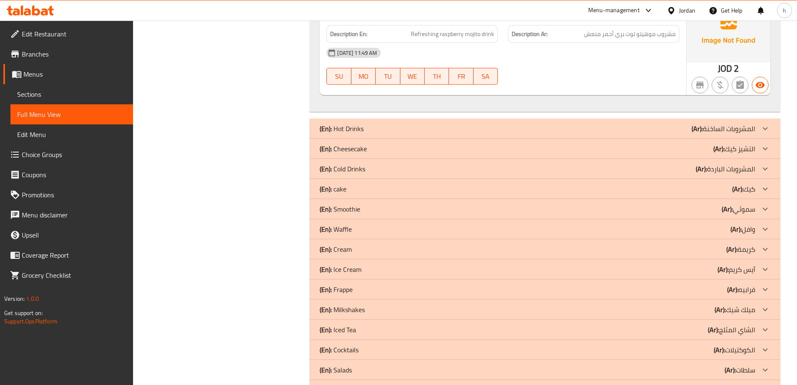
click at [357, 152] on p "(En): Cheesecake" at bounding box center [343, 149] width 47 height 10
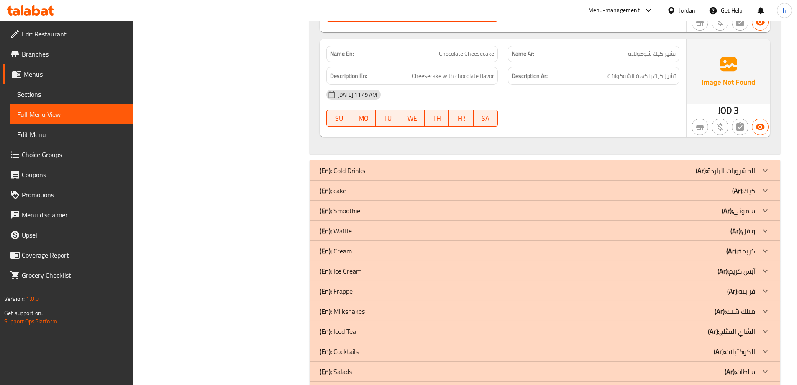
scroll to position [1130, 0]
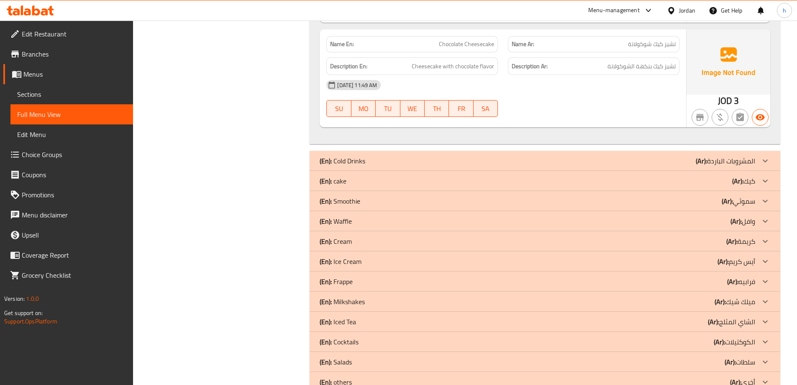
click at [352, 184] on div "(En): cake (Ar): كيك" at bounding box center [538, 181] width 436 height 10
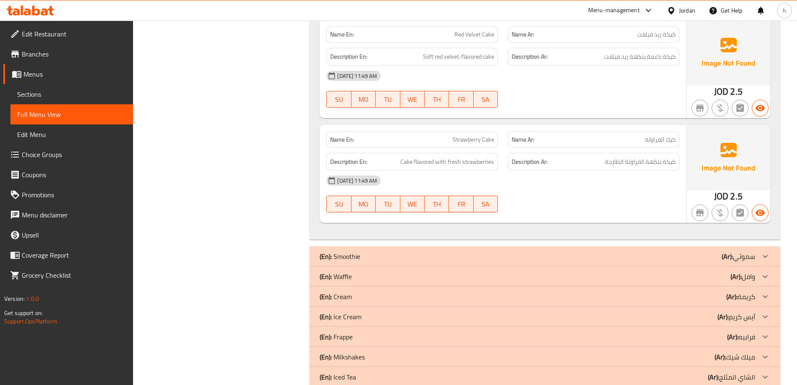
scroll to position [1674, 0]
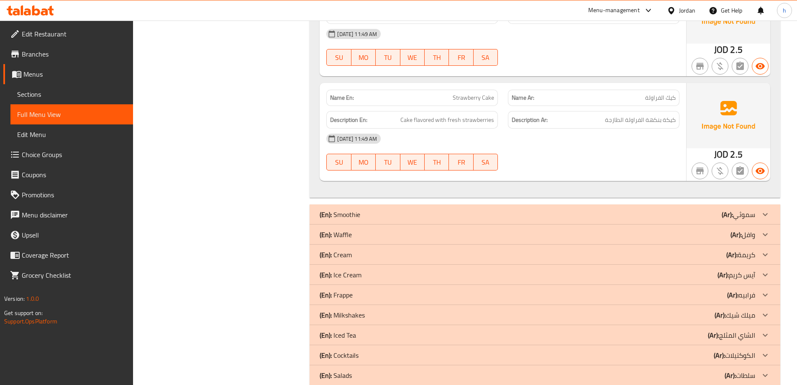
click at [338, 239] on p "(En): Waffle" at bounding box center [336, 234] width 32 height 10
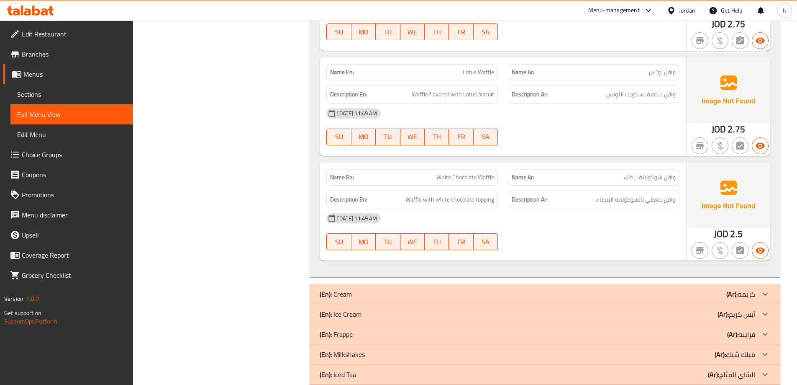
scroll to position [2289, 0]
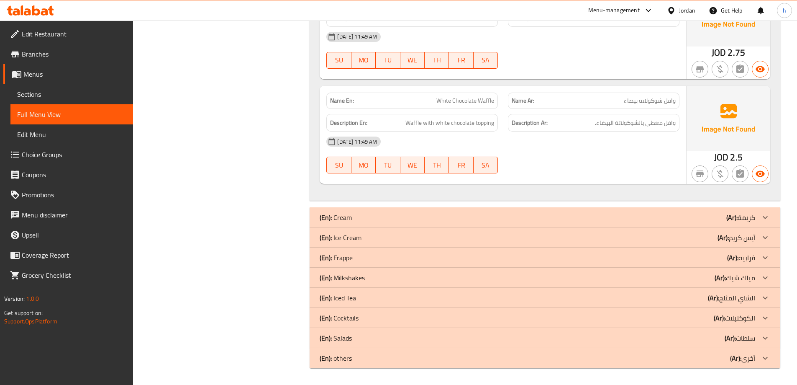
click at [357, 238] on p "(En): Ice Cream" at bounding box center [341, 237] width 42 height 10
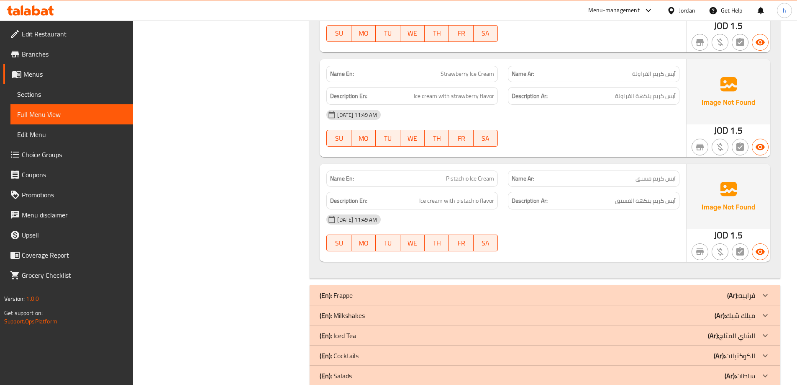
scroll to position [3056, 0]
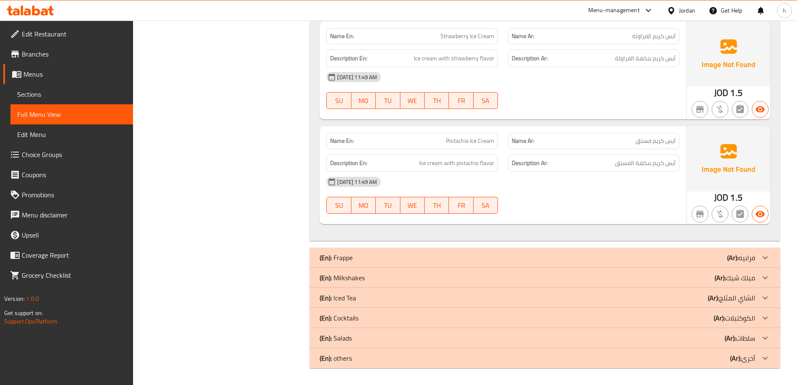
click at [339, 275] on p "(En): Milkshakes" at bounding box center [342, 277] width 45 height 10
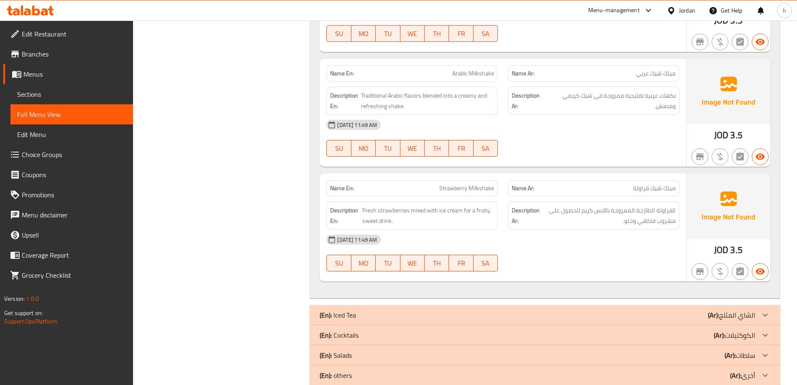
scroll to position [3777, 0]
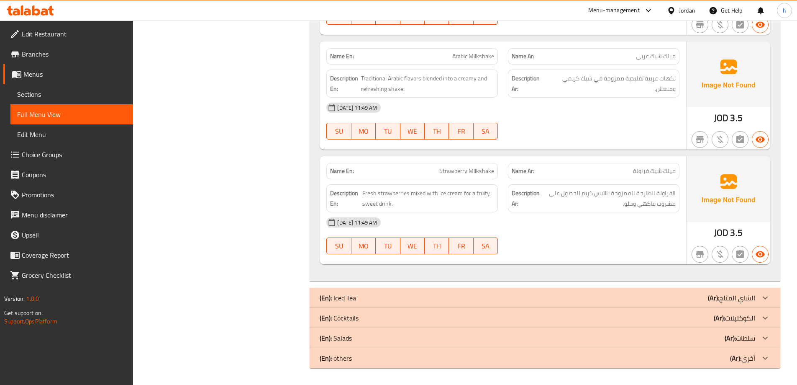
click at [346, 300] on p "(En): Iced Tea" at bounding box center [338, 298] width 36 height 10
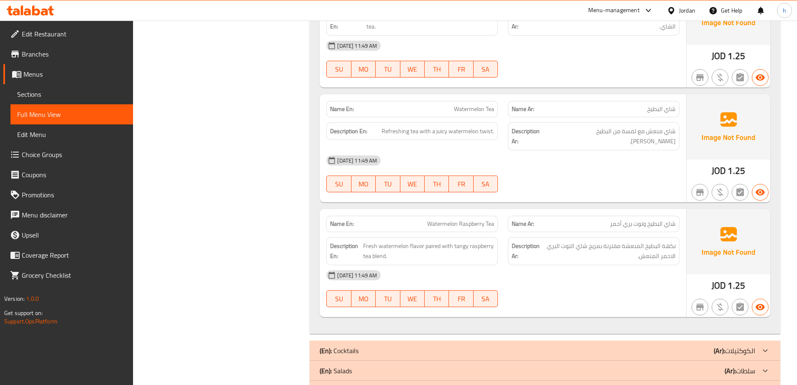
scroll to position [4567, 0]
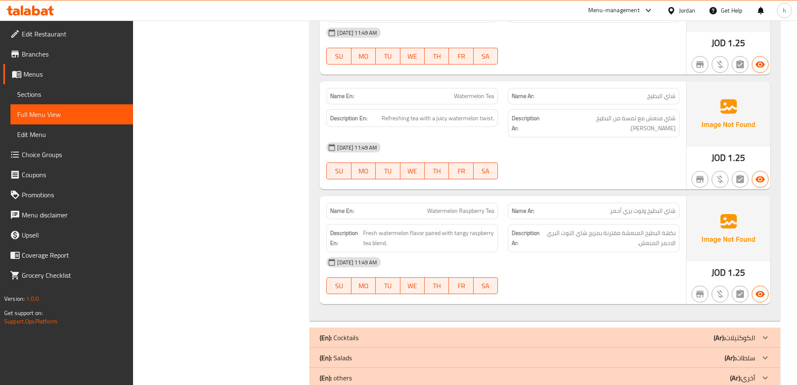
click at [357, 332] on p "(En): Cocktails" at bounding box center [339, 337] width 39 height 10
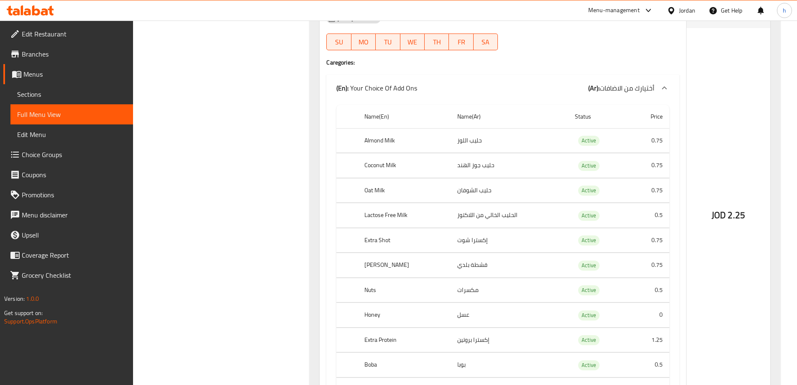
scroll to position [8791, 0]
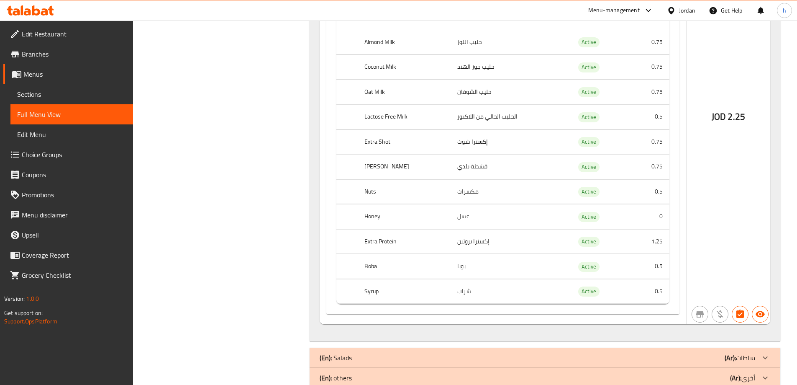
click at [425, 352] on div "(En): Salads (Ar): سلطات" at bounding box center [538, 357] width 436 height 10
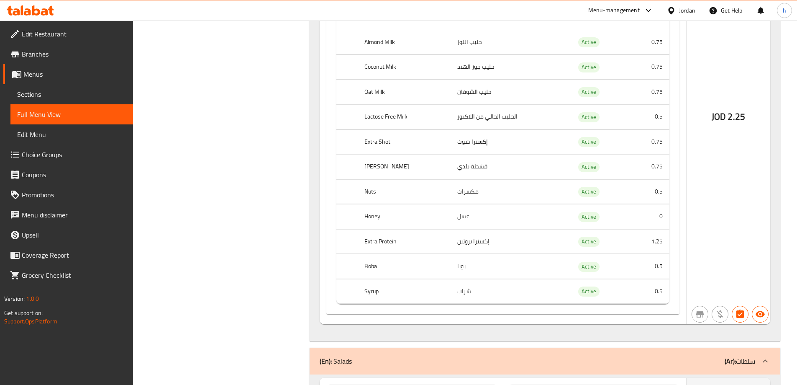
scroll to position [8922, 0]
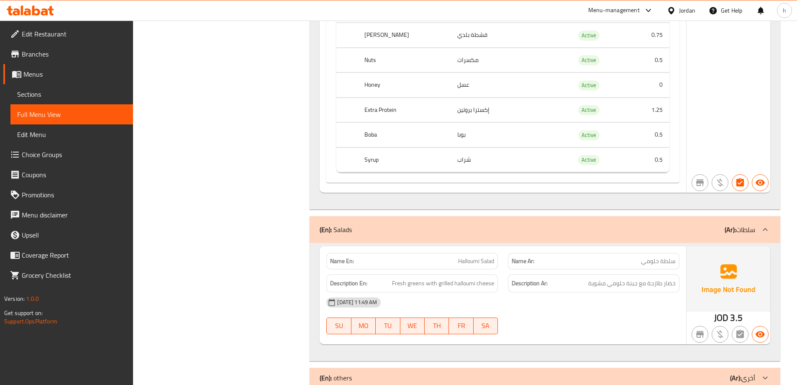
click at [375, 372] on div "(En): others (Ar): أخرى" at bounding box center [538, 377] width 436 height 10
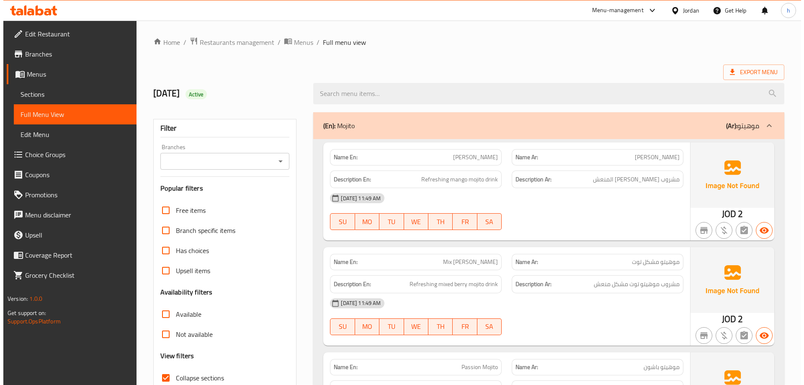
scroll to position [0, 0]
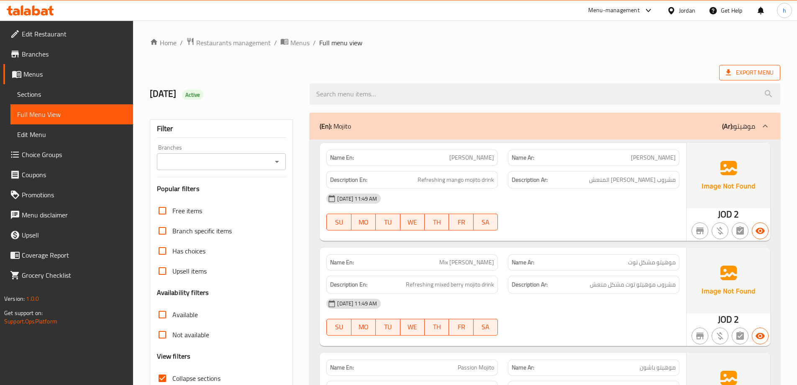
click at [738, 78] on span "Export Menu" at bounding box center [749, 72] width 61 height 15
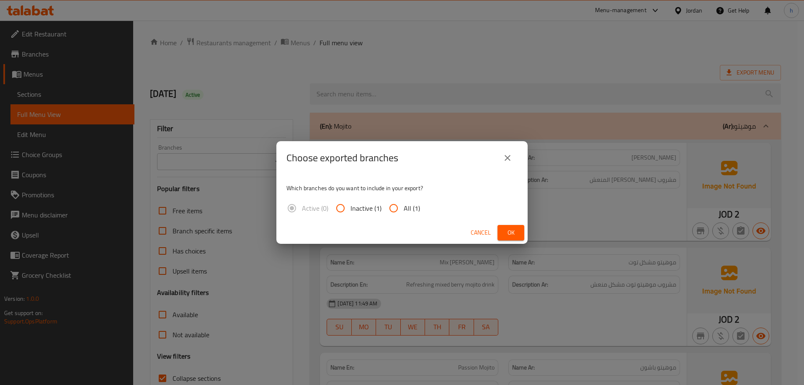
click at [393, 211] on input "All (1)" at bounding box center [393, 208] width 20 height 20
radio input "true"
click at [511, 231] on span "Ok" at bounding box center [510, 232] width 13 height 10
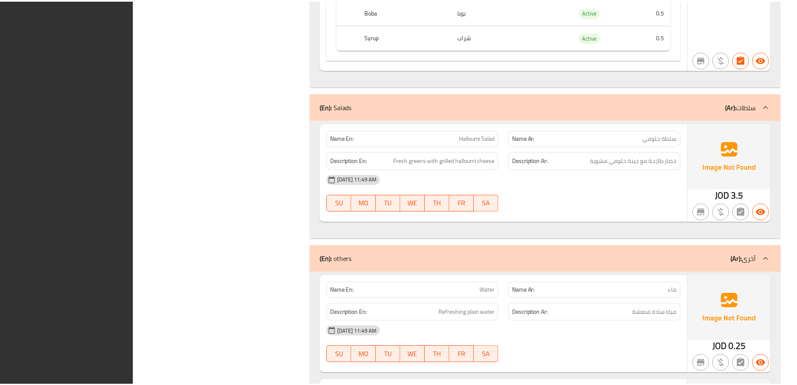
scroll to position [9141, 0]
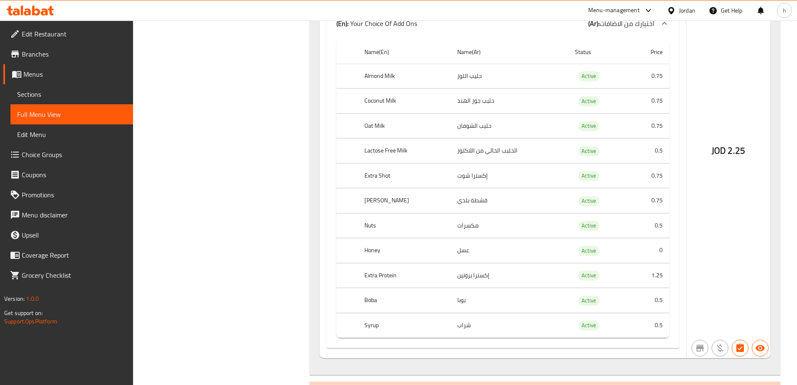
scroll to position [8723, 0]
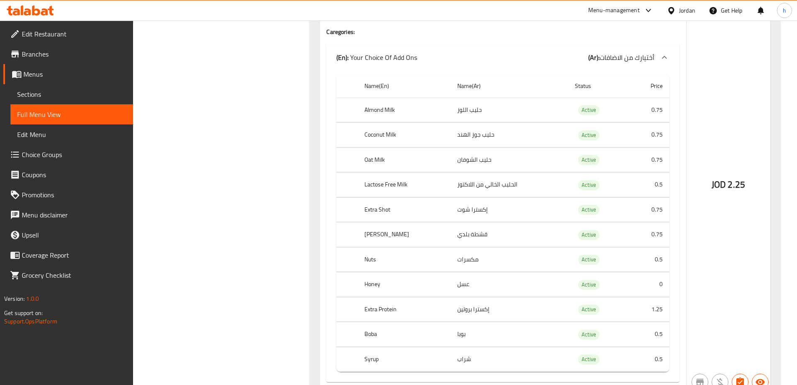
click at [34, 15] on icon at bounding box center [36, 10] width 8 height 10
